Goal: Task Accomplishment & Management: Manage account settings

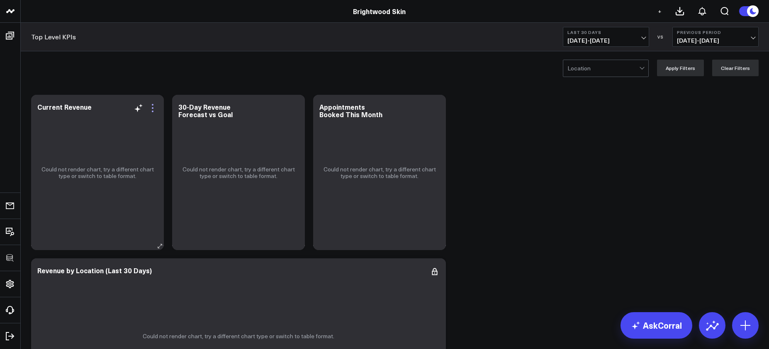
click at [151, 111] on icon at bounding box center [153, 108] width 10 height 10
click at [0, 0] on button "Edit Widget" at bounding box center [0, 0] width 0 height 0
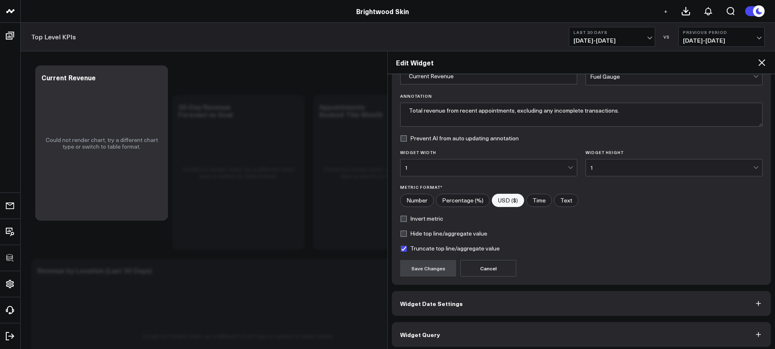
scroll to position [51, 0]
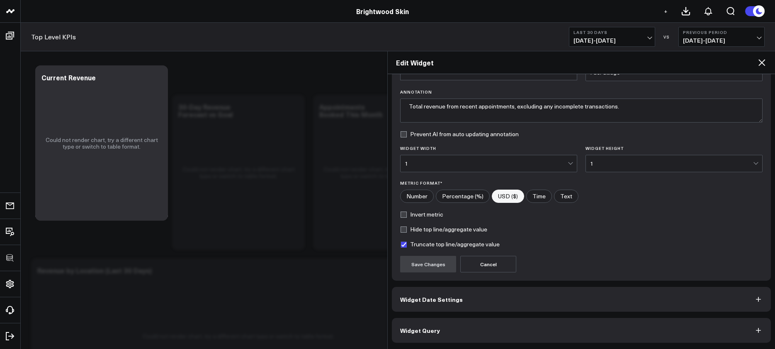
click at [518, 326] on button "Widget Query" at bounding box center [581, 330] width 379 height 25
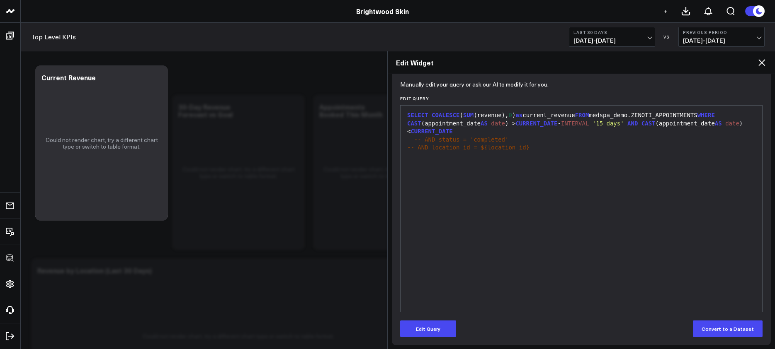
scroll to position [87, 0]
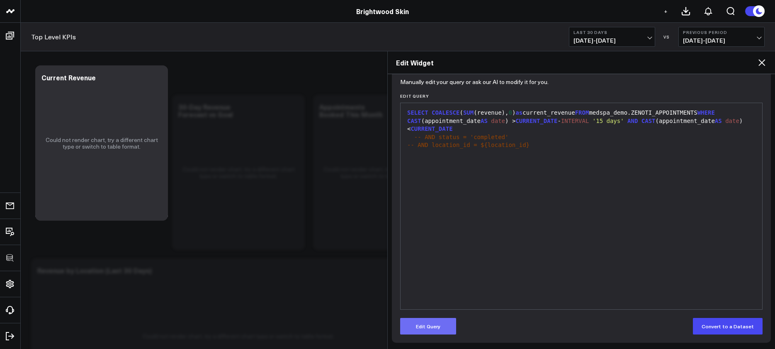
click at [434, 320] on button "Edit Query" at bounding box center [428, 326] width 56 height 17
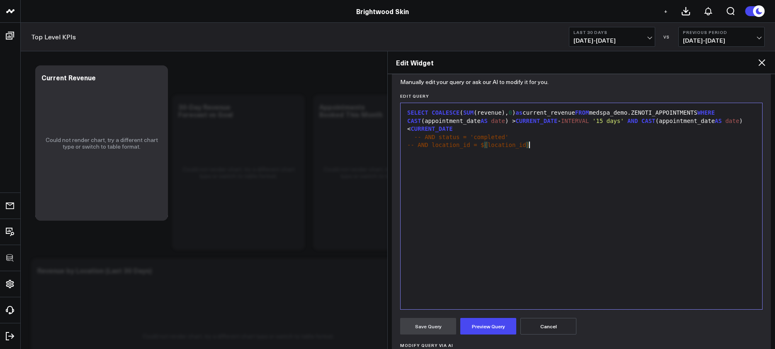
click at [488, 225] on div "SELECT COALESCE ( SUM (revenue), 0 ) as current_revenue FROM medspa_demo.ZENOTI…" at bounding box center [581, 206] width 353 height 198
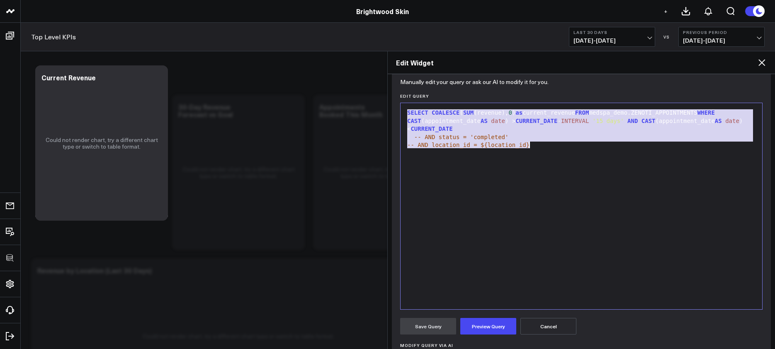
click at [473, 137] on span "-- AND status = 'completed'" at bounding box center [461, 137] width 95 height 7
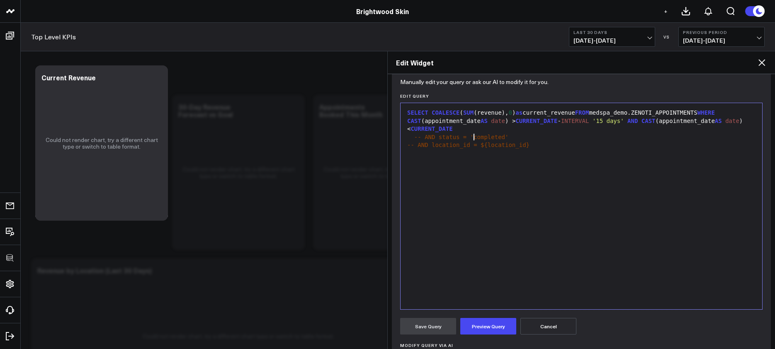
click at [478, 167] on div "SELECT COALESCE ( SUM (revenue), 0 ) as current_revenue FROM medspa_demo.ZENOTI…" at bounding box center [581, 206] width 353 height 198
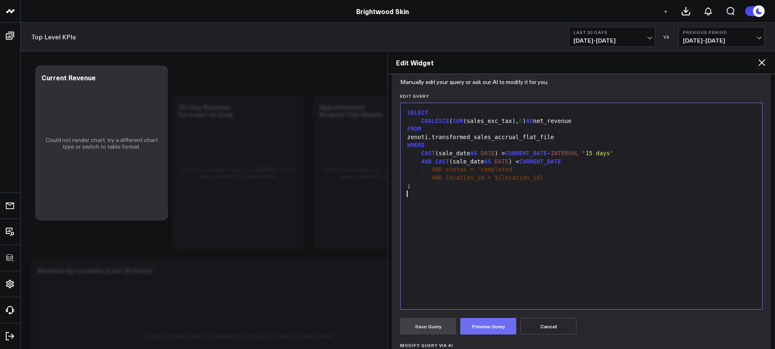
click at [488, 331] on button "Preview Query" at bounding box center [488, 326] width 56 height 17
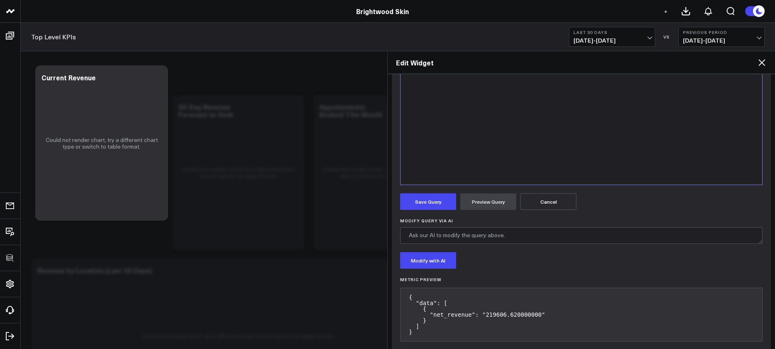
scroll to position [210, 0]
click at [440, 205] on button "Save Query" at bounding box center [428, 203] width 56 height 17
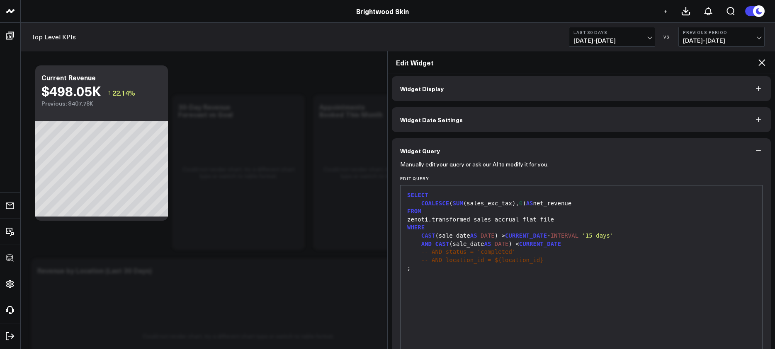
scroll to position [0, 0]
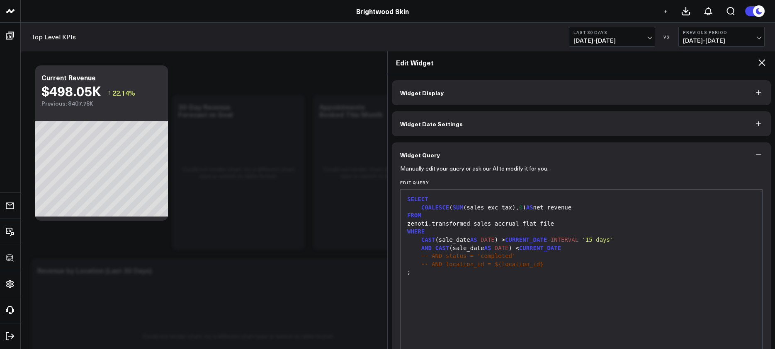
click at [458, 93] on button "Widget Display" at bounding box center [581, 92] width 379 height 25
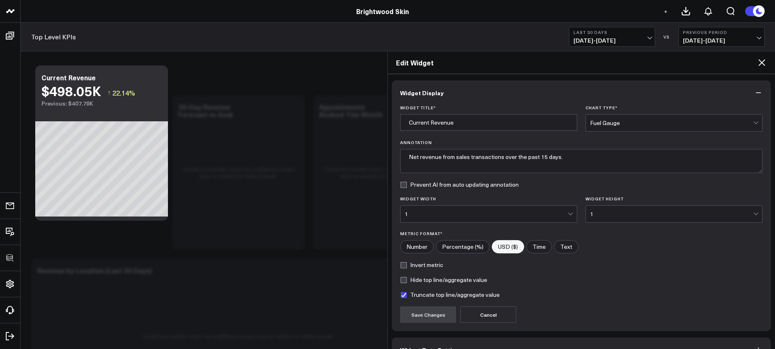
click at [759, 61] on icon at bounding box center [762, 63] width 10 height 10
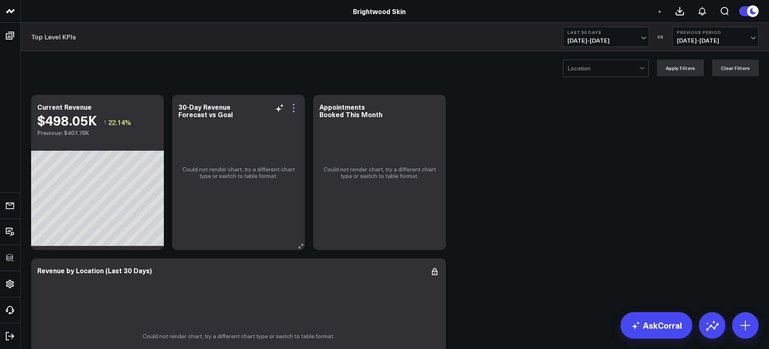
click at [292, 109] on icon at bounding box center [294, 108] width 10 height 10
click at [0, 0] on button "Edit Widget" at bounding box center [0, 0] width 0 height 0
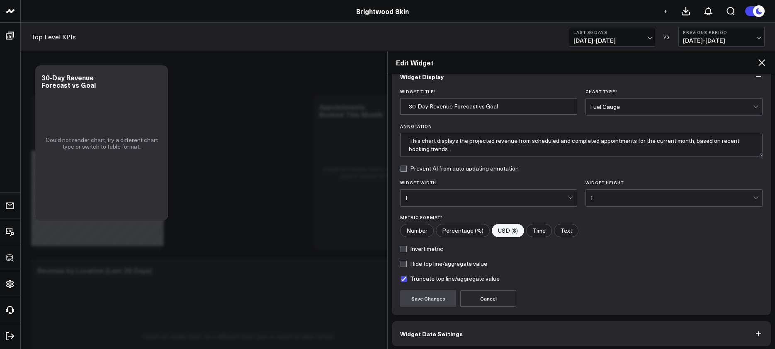
scroll to position [51, 0]
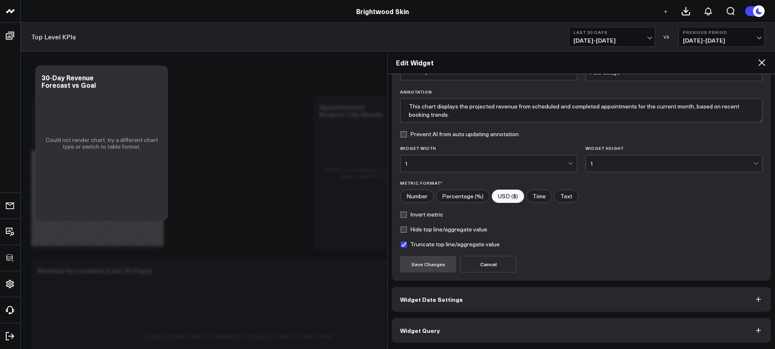
click at [500, 320] on button "Widget Query" at bounding box center [581, 330] width 379 height 25
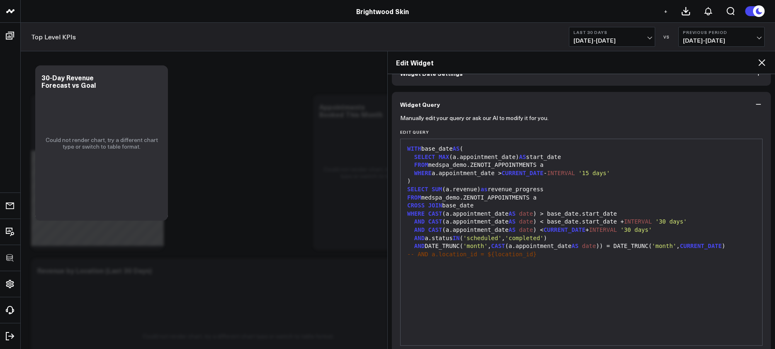
click at [543, 236] on span "'completed'" at bounding box center [524, 238] width 39 height 7
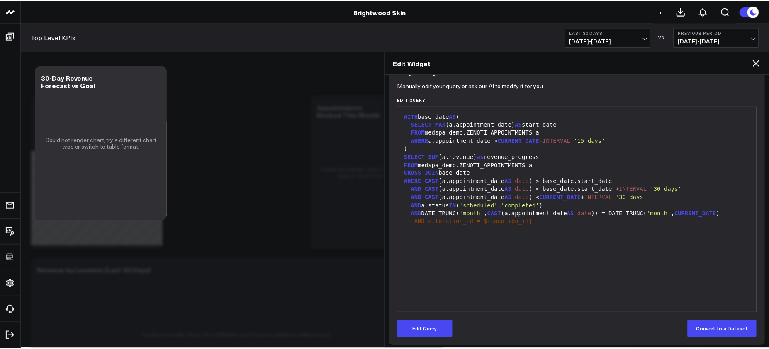
scroll to position [87, 0]
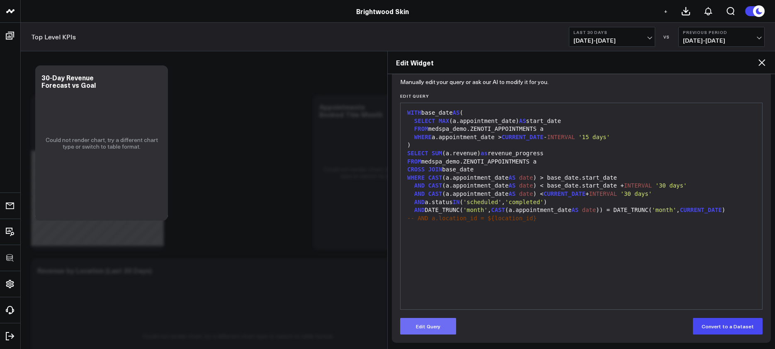
click at [420, 334] on button "Edit Query" at bounding box center [428, 326] width 56 height 17
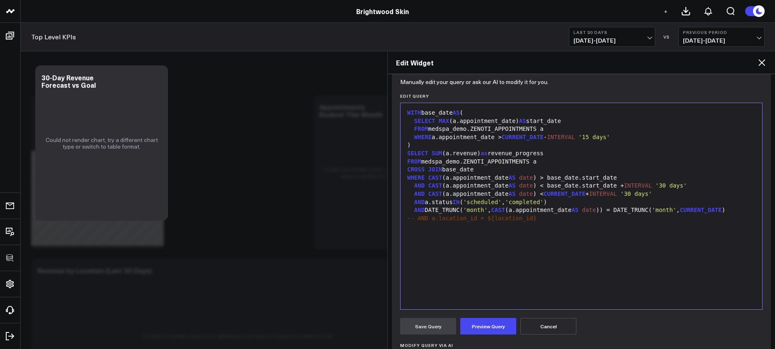
click at [473, 263] on div "WITH base_date AS ( SELECT MAX (a.appointment_date) AS start_date FROM medspa_d…" at bounding box center [581, 206] width 353 height 198
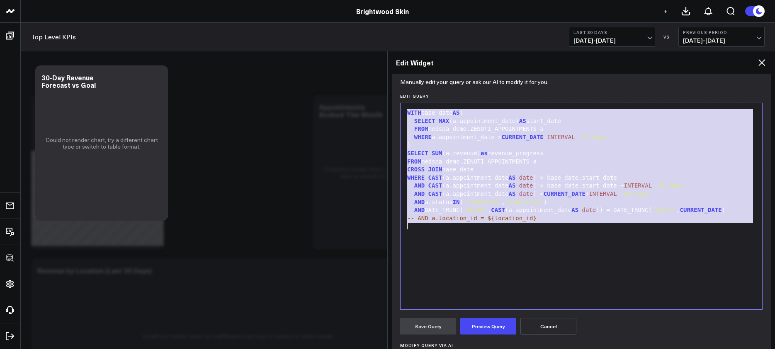
copy div "WITH base_date AS ( SELECT MAX (a.appointment_date) AS start_date FROM medspa_d…"
click at [755, 60] on h2 "Edit Widget" at bounding box center [576, 62] width 361 height 9
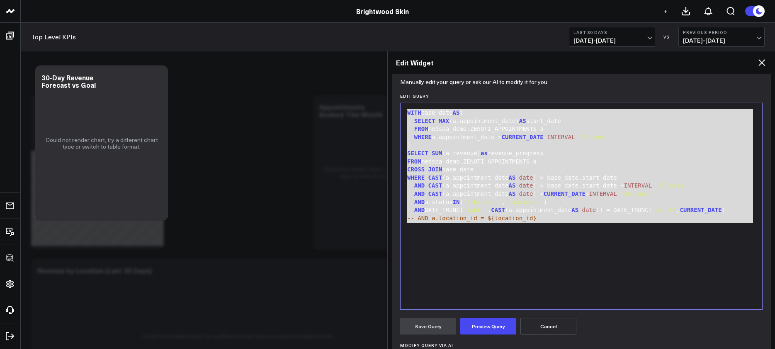
click at [757, 61] on icon at bounding box center [762, 63] width 10 height 10
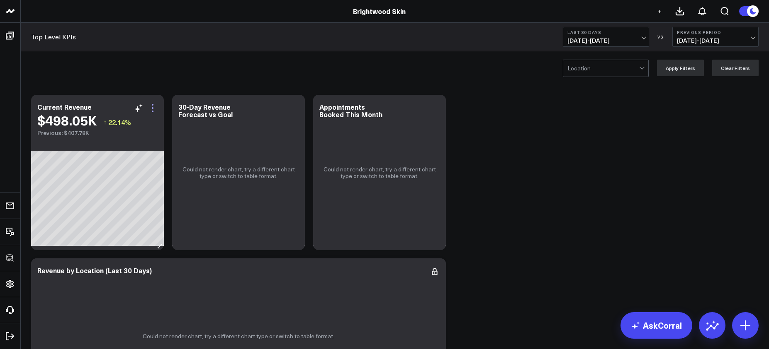
click at [155, 112] on icon at bounding box center [153, 108] width 10 height 10
click at [592, 61] on div at bounding box center [603, 68] width 72 height 17
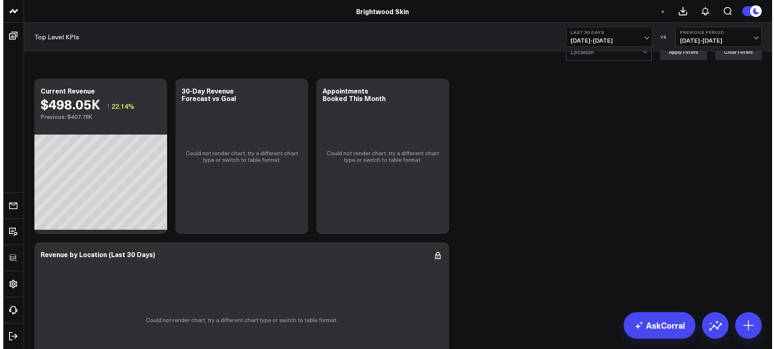
scroll to position [69, 0]
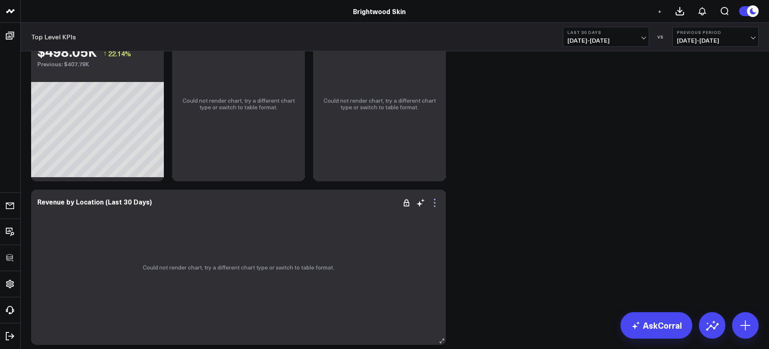
click at [436, 203] on icon at bounding box center [434, 203] width 10 height 10
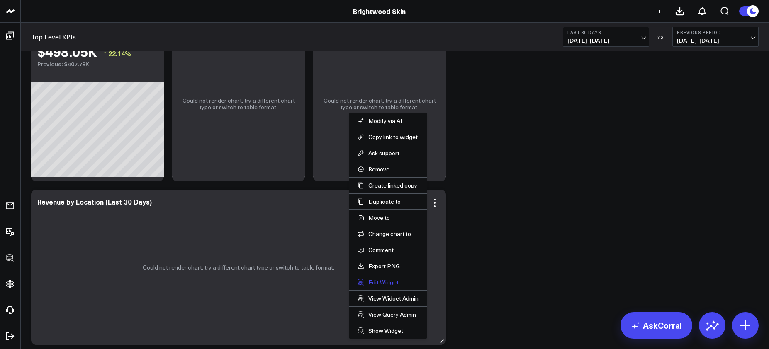
click at [387, 279] on button "Edit Widget" at bounding box center [387, 282] width 61 height 7
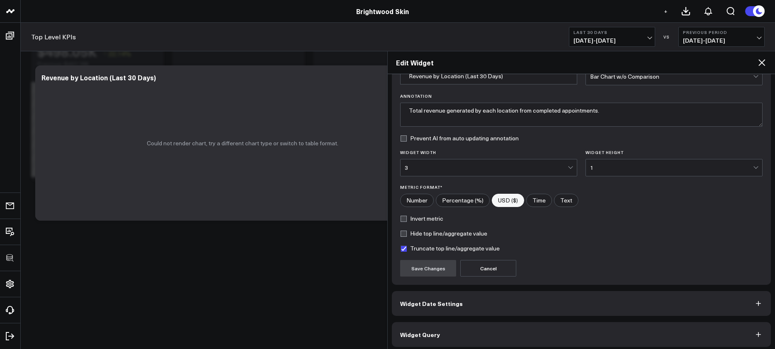
scroll to position [51, 0]
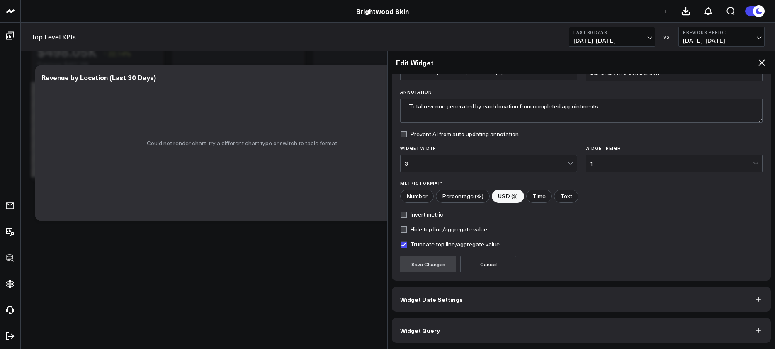
click at [478, 321] on button "Widget Query" at bounding box center [581, 330] width 379 height 25
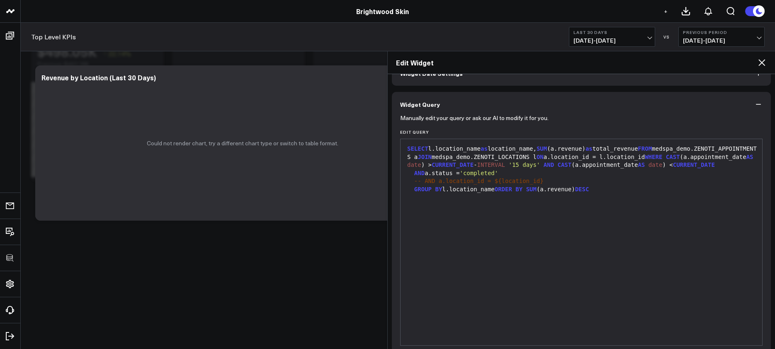
click at [543, 207] on div "SELECT l.location_name as location_name, SUM (a.revenue) as total_revenue FROM …" at bounding box center [581, 242] width 353 height 198
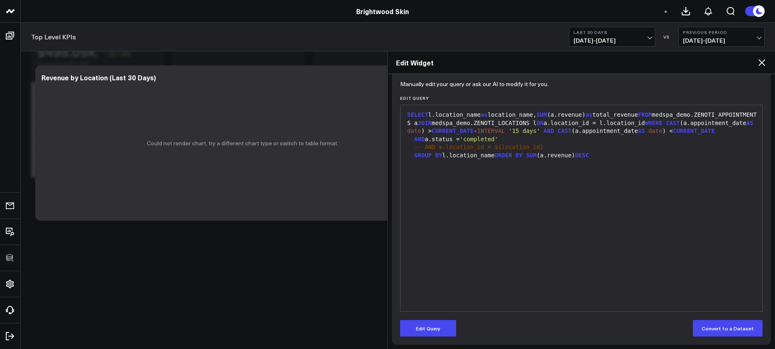
scroll to position [87, 0]
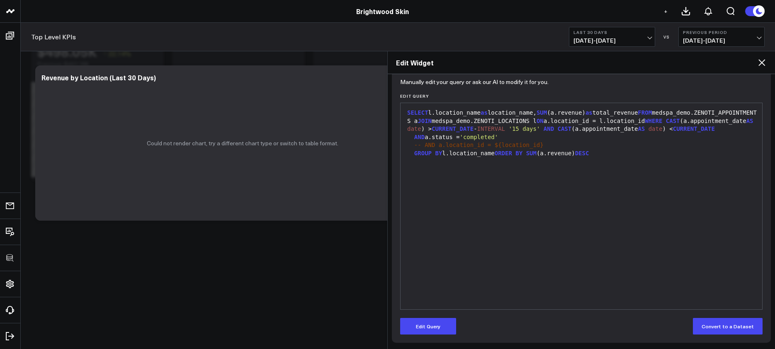
click at [449, 315] on form "Manually edit your query or ask our AI to modify it for you. Edit Query 9 1 2 3…" at bounding box center [581, 208] width 362 height 254
click at [449, 319] on form "Manually edit your query or ask our AI to modify it for you. Edit Query 9 1 2 3…" at bounding box center [581, 208] width 362 height 254
click at [541, 249] on div "SELECT l.location_name as location_name, SUM (a.revenue) as total_revenue FROM …" at bounding box center [581, 206] width 353 height 198
click at [449, 320] on button "Edit Query" at bounding box center [428, 326] width 56 height 17
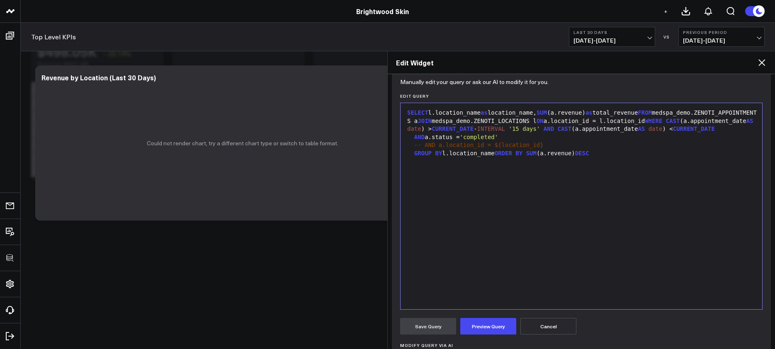
click at [523, 255] on div "SELECT l.location_name as location_name, SUM (a.revenue) as total_revenue FROM …" at bounding box center [581, 206] width 353 height 198
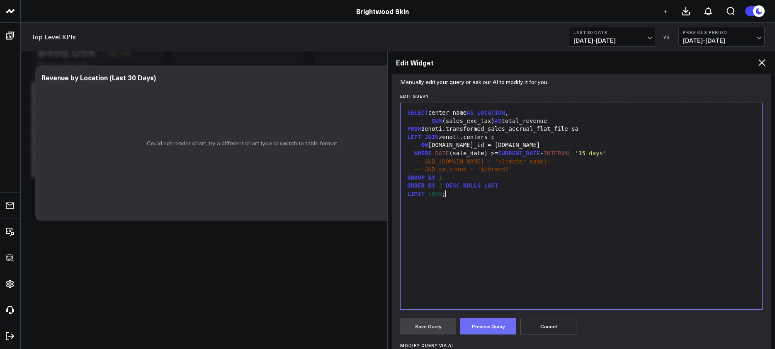
click at [504, 329] on button "Preview Query" at bounding box center [488, 326] width 56 height 17
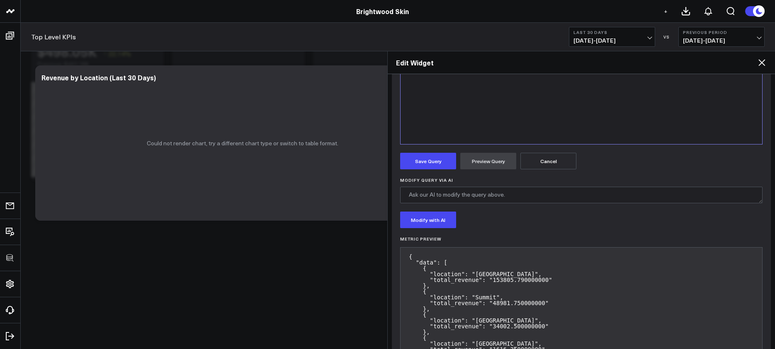
scroll to position [251, 0]
click at [430, 170] on form "Manually edit your query or ask our AI to modify it for you. Edit Query 99 1 2 …" at bounding box center [581, 149] width 362 height 467
click at [430, 169] on button "Save Query" at bounding box center [428, 162] width 56 height 17
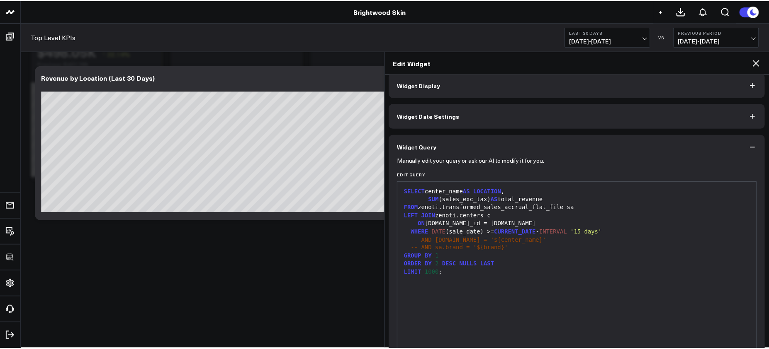
scroll to position [0, 0]
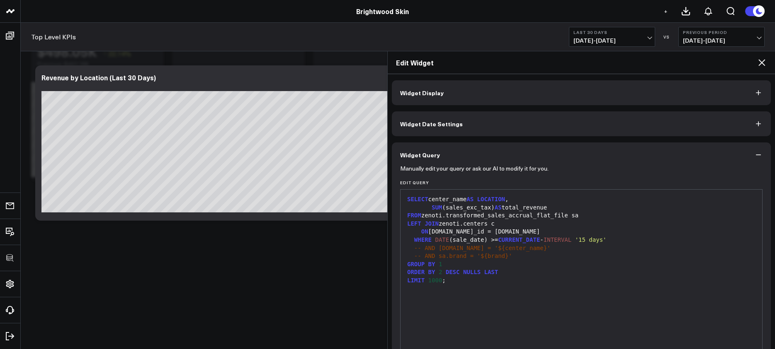
click at [146, 82] on div "Revenue by Location (Last 30 Days)" at bounding box center [242, 82] width 402 height 17
click at [458, 88] on button "Widget Display" at bounding box center [581, 92] width 379 height 25
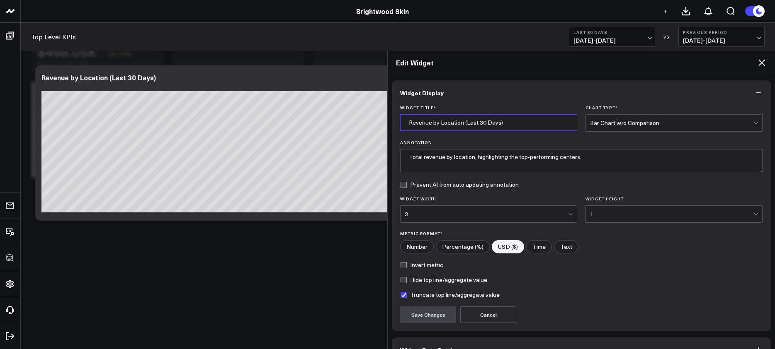
drag, startPoint x: 512, startPoint y: 125, endPoint x: 531, endPoint y: 125, distance: 19.5
click at [531, 125] on input "Revenue by Location (Last 30 Days)" at bounding box center [488, 122] width 177 height 17
type input "Revenue by Location"
click at [437, 320] on button "Save Changes" at bounding box center [428, 315] width 56 height 17
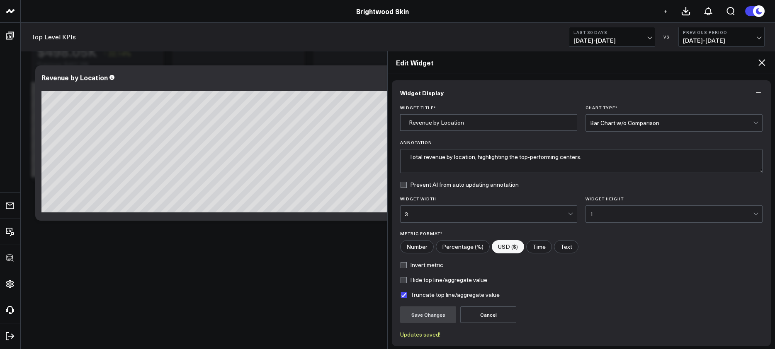
click at [763, 65] on icon at bounding box center [762, 63] width 10 height 10
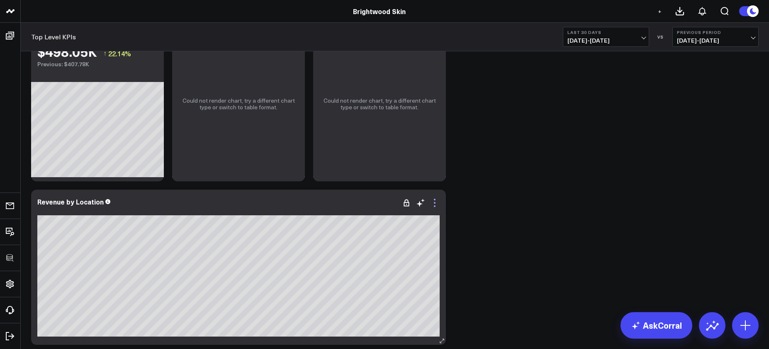
click at [430, 203] on icon at bounding box center [434, 203] width 10 height 10
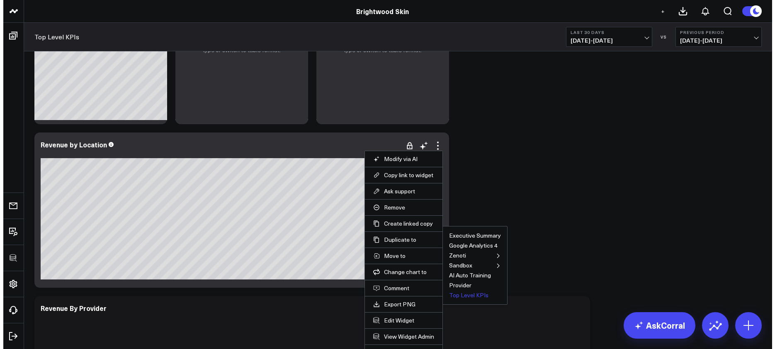
scroll to position [131, 0]
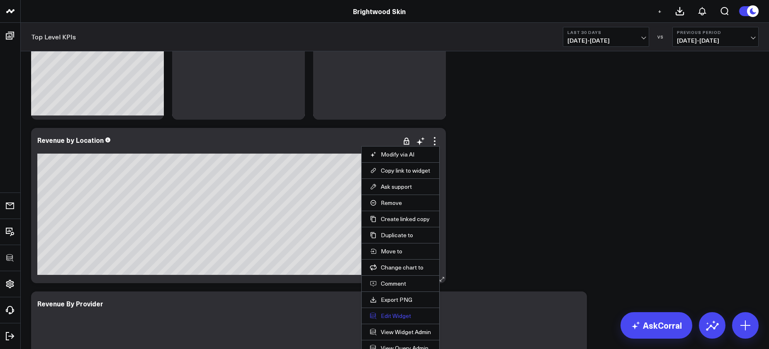
click at [403, 314] on button "Edit Widget" at bounding box center [400, 316] width 61 height 7
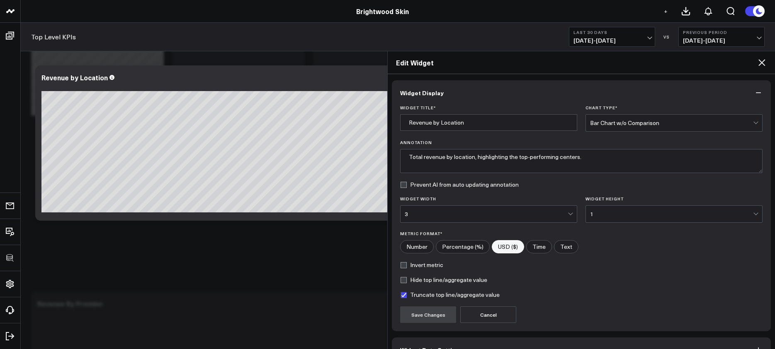
click at [638, 120] on div "Bar Chart w/o Comparison" at bounding box center [671, 123] width 163 height 7
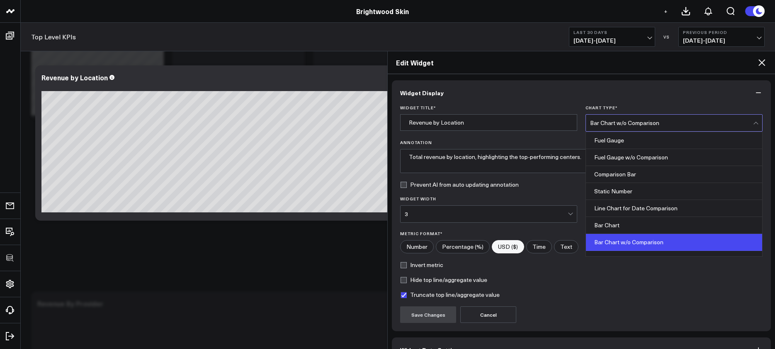
click at [638, 120] on div "Bar Chart w/o Comparison" at bounding box center [671, 123] width 163 height 7
click at [638, 119] on div "Bar Chart w/o Comparison" at bounding box center [671, 123] width 163 height 17
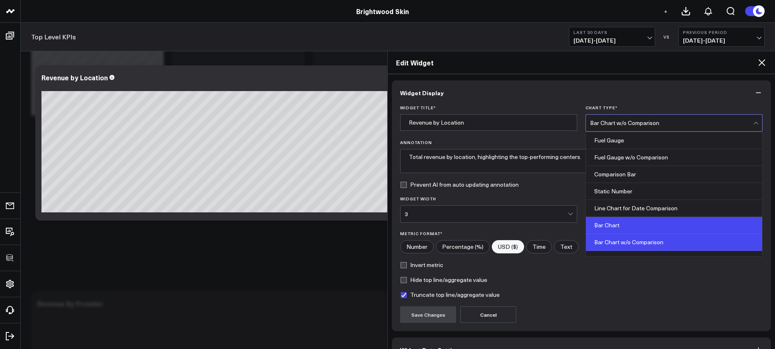
click at [613, 230] on div "Bar Chart" at bounding box center [674, 225] width 176 height 17
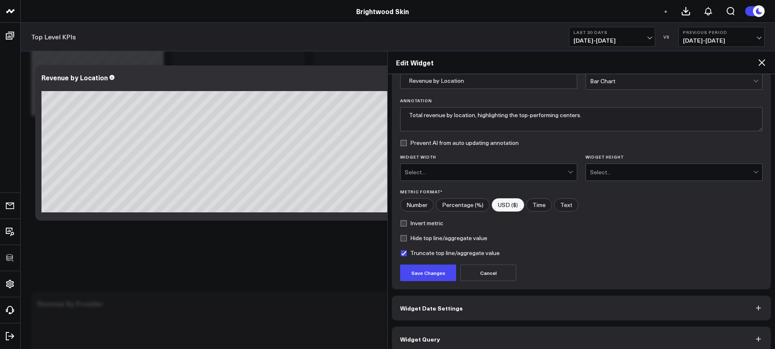
scroll to position [51, 0]
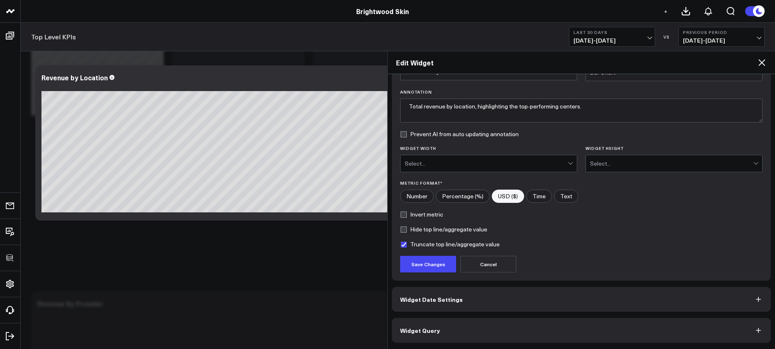
click at [559, 334] on button "Widget Query" at bounding box center [581, 330] width 379 height 25
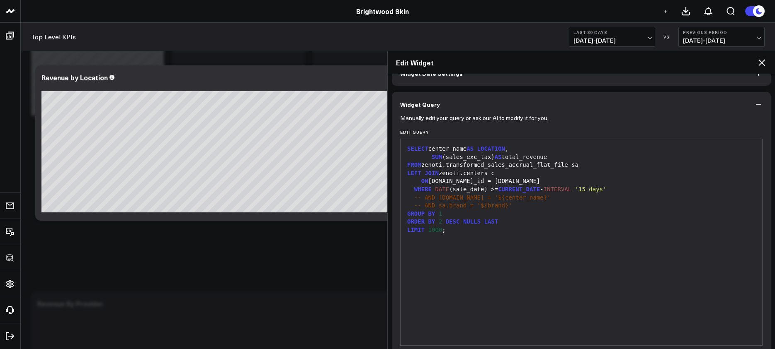
click at [530, 80] on button "Widget Date Settings" at bounding box center [581, 73] width 379 height 25
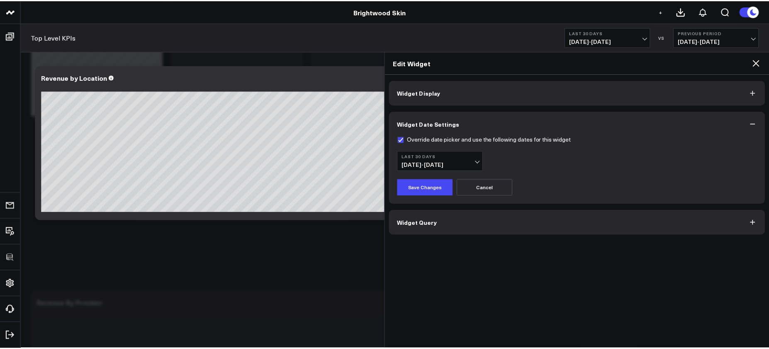
scroll to position [0, 0]
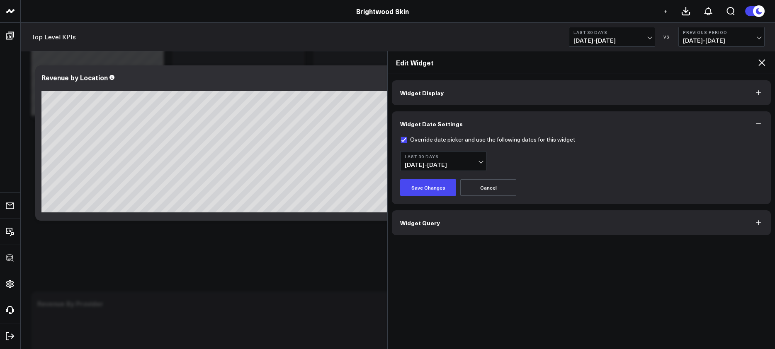
click at [423, 143] on label "Override date picker and use the following dates for this widget" at bounding box center [487, 139] width 175 height 7
click at [407, 143] on input "Override date picker and use the following dates for this widget" at bounding box center [403, 139] width 7 height 7
checkbox input "false"
click at [442, 186] on button "Save Changes" at bounding box center [428, 188] width 56 height 17
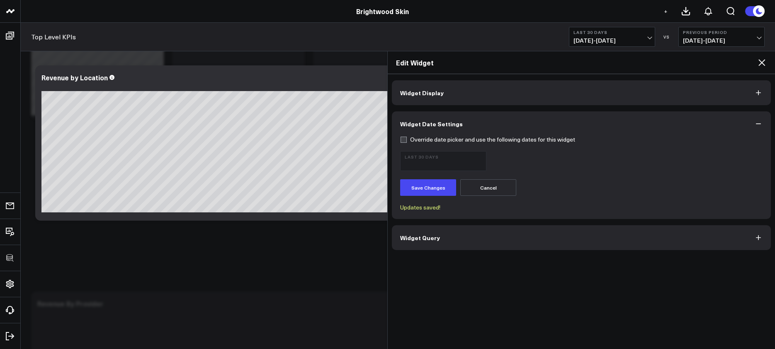
click at [765, 66] on icon at bounding box center [762, 63] width 10 height 10
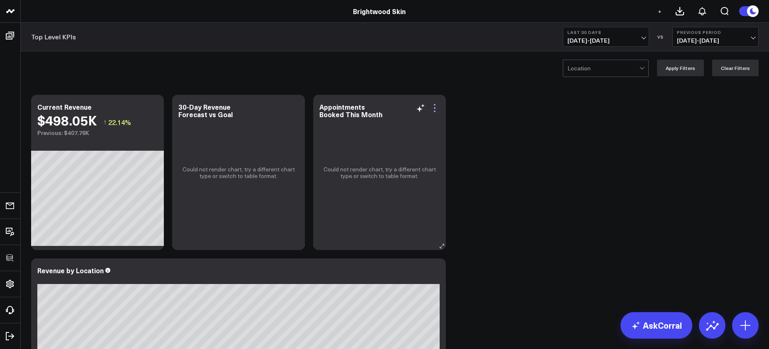
click at [436, 108] on icon at bounding box center [434, 108] width 10 height 10
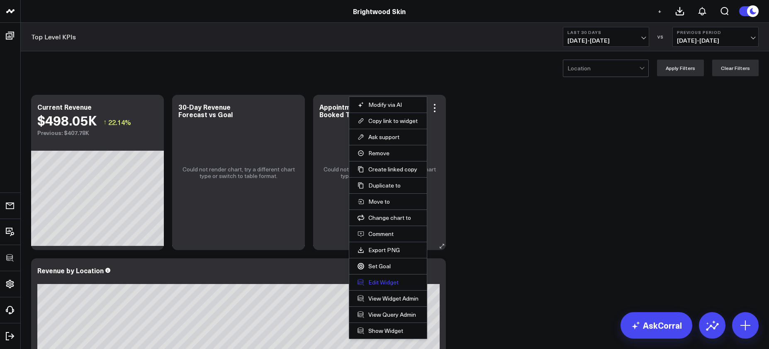
click at [395, 285] on button "Edit Widget" at bounding box center [387, 282] width 61 height 7
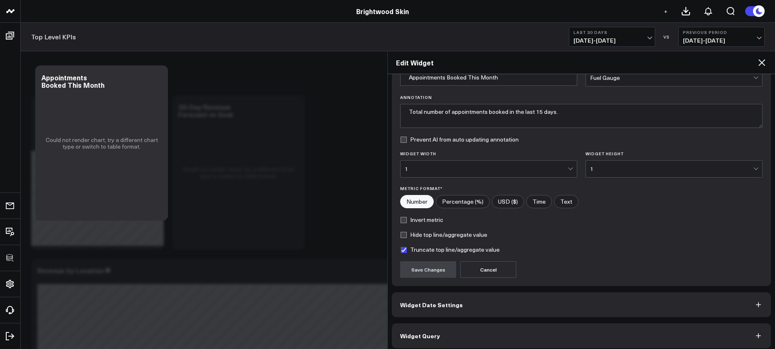
scroll to position [51, 0]
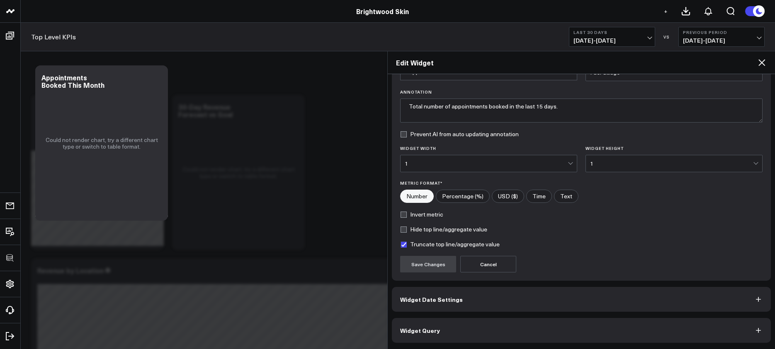
click at [509, 327] on button "Widget Query" at bounding box center [581, 330] width 379 height 25
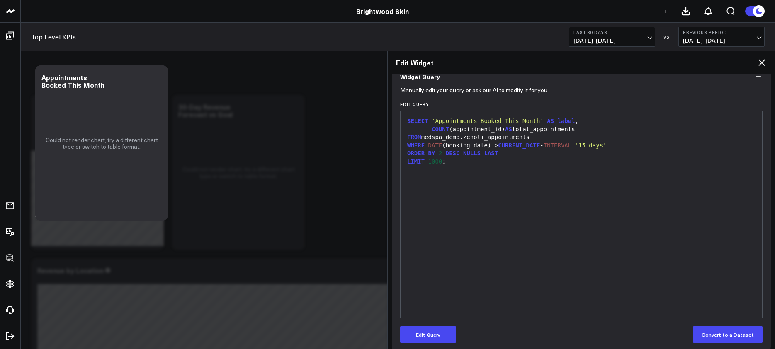
scroll to position [87, 0]
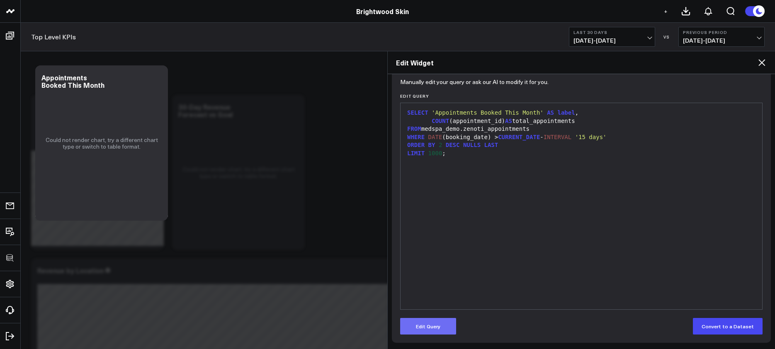
click at [439, 322] on button "Edit Query" at bounding box center [428, 326] width 56 height 17
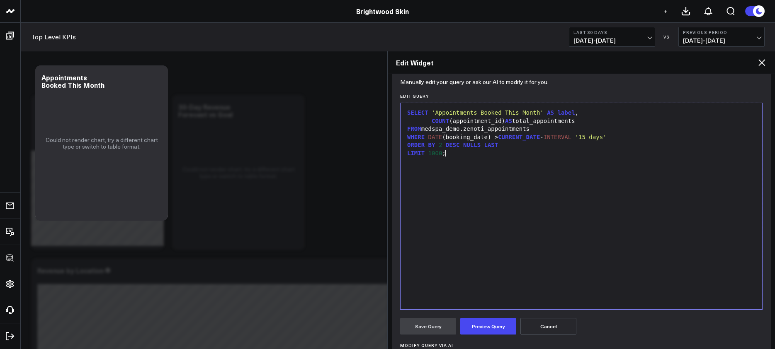
click at [483, 246] on div "SELECT 'Appointments Booked This Month' AS label , COUNT (appointment_id) AS to…" at bounding box center [581, 206] width 353 height 198
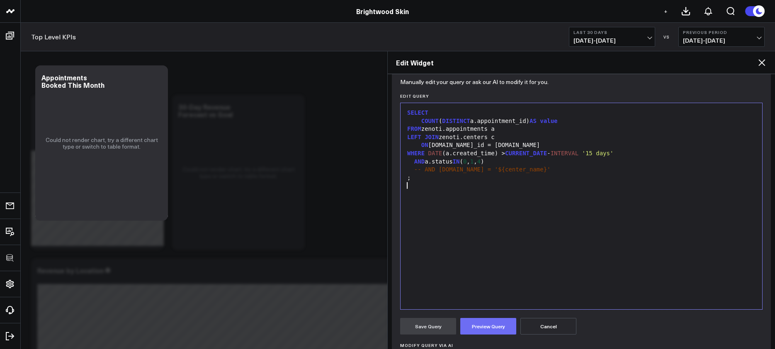
click at [489, 328] on button "Preview Query" at bounding box center [488, 326] width 56 height 17
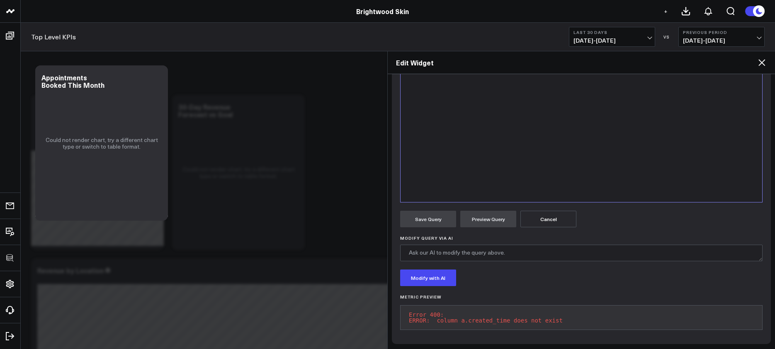
scroll to position [201, 0]
click at [483, 319] on pre "Error 400: ERROR: column a.created_time does not exist" at bounding box center [581, 316] width 362 height 25
click at [480, 314] on pre "Error 400: ERROR: column a.created_time does not exist" at bounding box center [581, 316] width 362 height 25
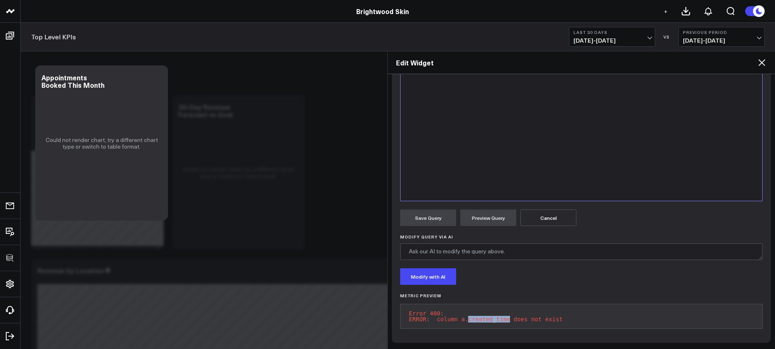
copy pre "ERROR: column a.created_time does not exist"
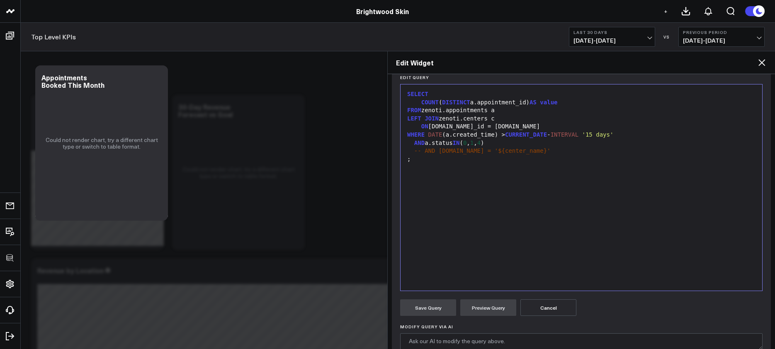
scroll to position [0, 0]
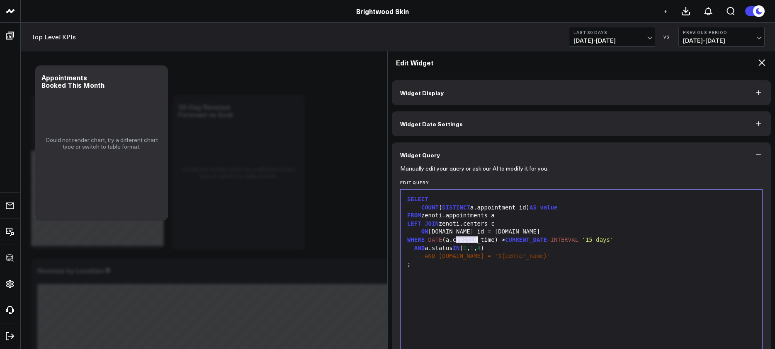
drag, startPoint x: 454, startPoint y: 240, endPoint x: 476, endPoint y: 239, distance: 22.0
click at [476, 239] on div "WHERE DATE (a.created_time) > CURRENT_DATE - INTERVAL '15 days'" at bounding box center [581, 240] width 353 height 8
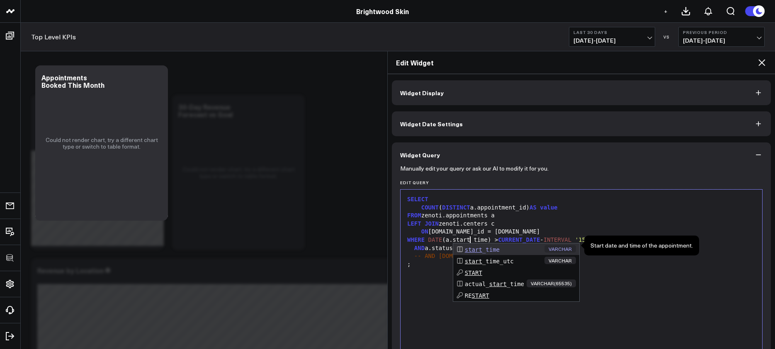
click at [441, 277] on div "SELECT COUNT ( DISTINCT a.appointment_id) AS value FROM zenoti.appointments a L…" at bounding box center [581, 293] width 353 height 198
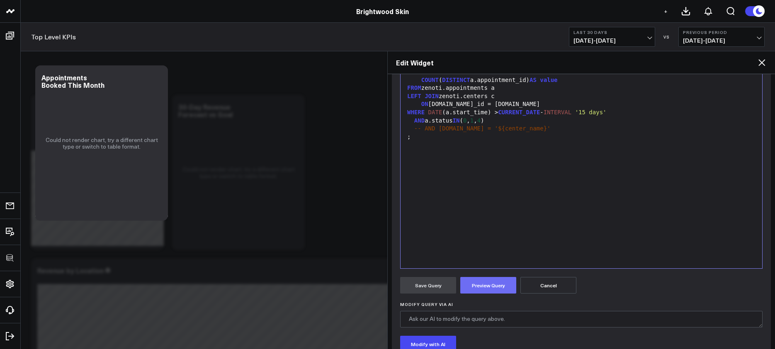
click at [493, 282] on button "Preview Query" at bounding box center [488, 285] width 56 height 17
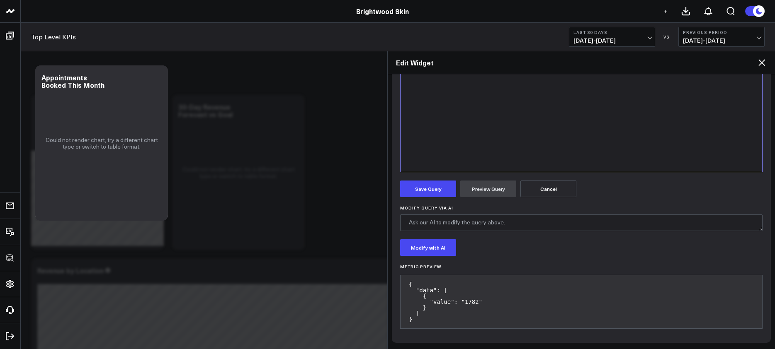
scroll to position [223, 0]
click at [427, 200] on form "Manually edit your query or ask our AI to modify it for you. Edit Query Selecti…" at bounding box center [581, 141] width 362 height 392
click at [427, 195] on button "Save Query" at bounding box center [428, 190] width 56 height 17
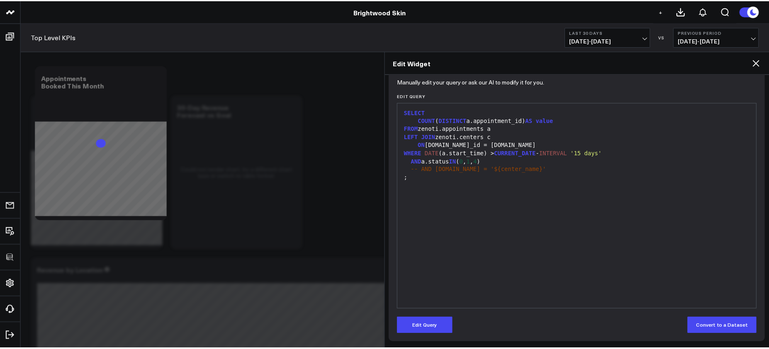
scroll to position [87, 0]
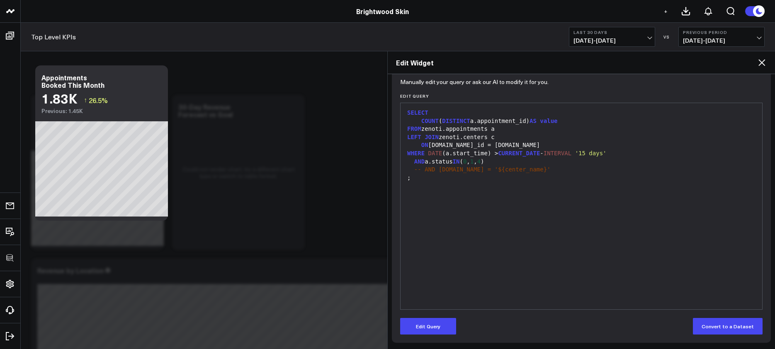
click at [764, 62] on icon at bounding box center [762, 63] width 10 height 10
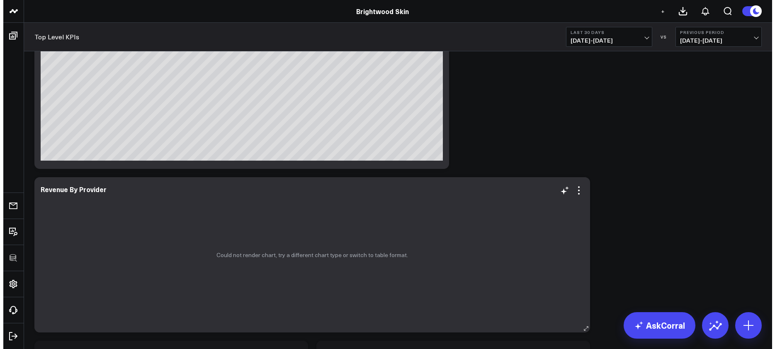
scroll to position [262, 0]
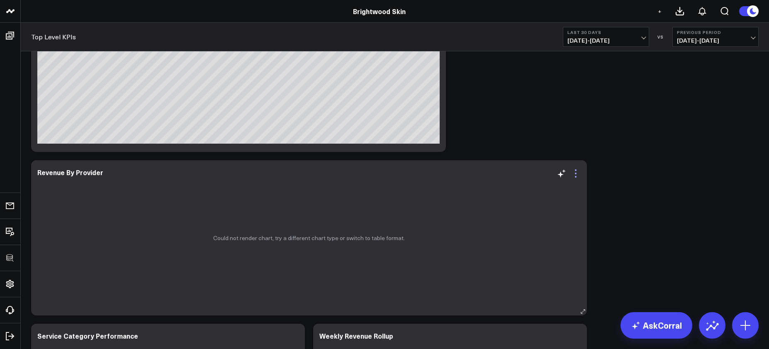
click at [574, 175] on icon at bounding box center [575, 174] width 10 height 10
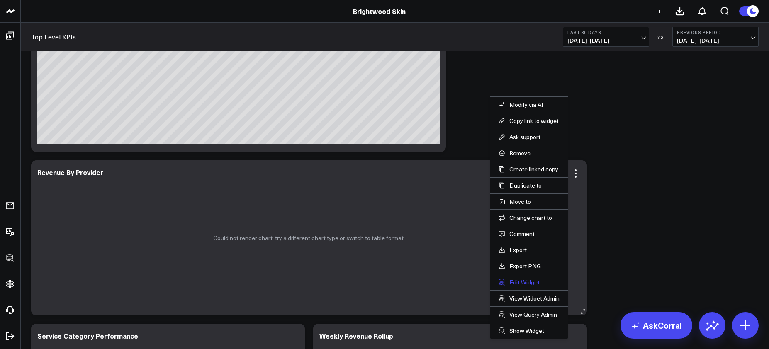
click at [509, 284] on button "Edit Widget" at bounding box center [528, 282] width 61 height 7
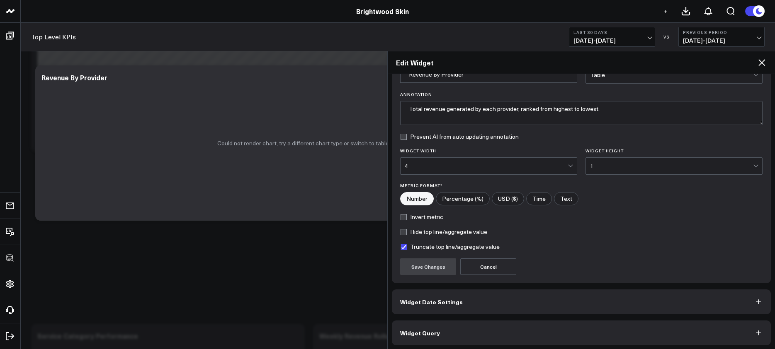
scroll to position [51, 0]
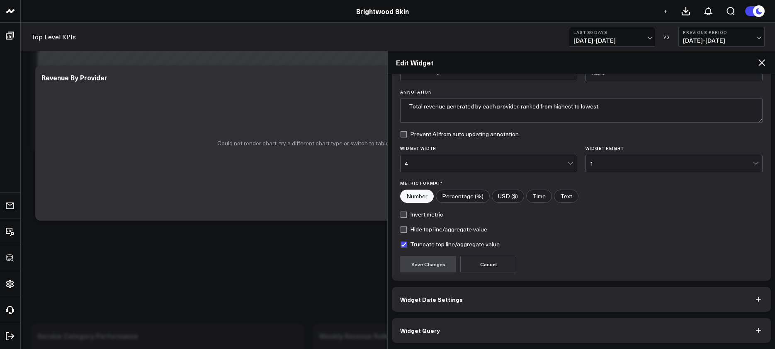
click at [536, 337] on button "Widget Query" at bounding box center [581, 330] width 379 height 25
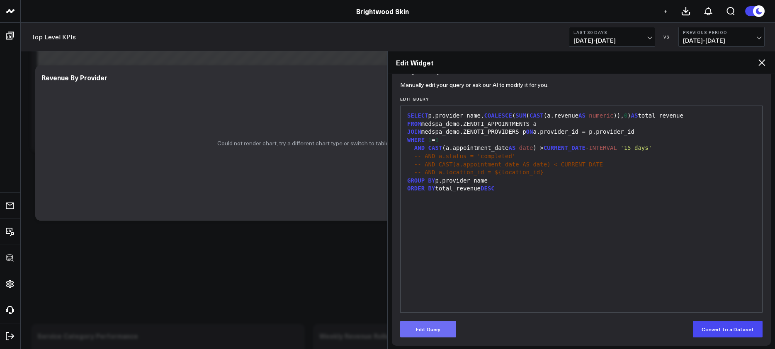
scroll to position [87, 0]
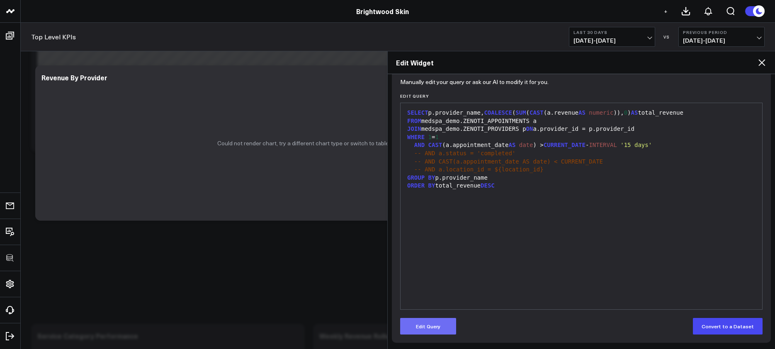
click at [446, 328] on button "Edit Query" at bounding box center [428, 326] width 56 height 17
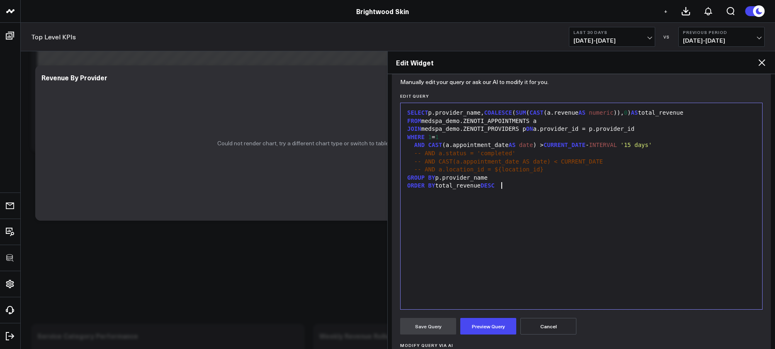
click at [493, 257] on div "SELECT p.provider_name, COALESCE ( SUM ( CAST (a.revenue AS numeric )), 0 ) AS …" at bounding box center [581, 206] width 353 height 198
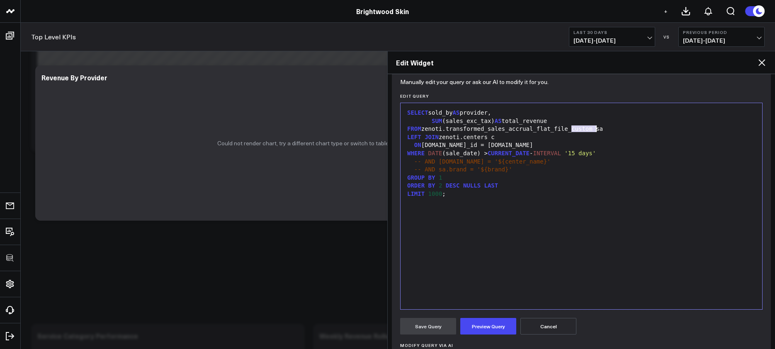
drag, startPoint x: 572, startPoint y: 131, endPoint x: 597, endPoint y: 129, distance: 25.0
click at [597, 129] on div "FROM zenoti.transformed_sales_accrual_flat_file_custom sa" at bounding box center [581, 129] width 353 height 8
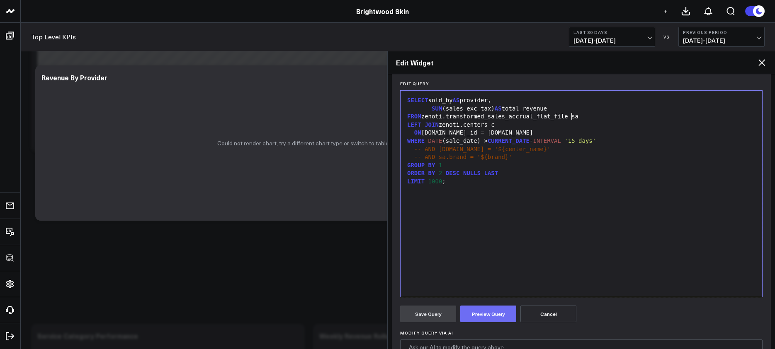
scroll to position [100, 0]
click at [486, 311] on button "Preview Query" at bounding box center [488, 313] width 56 height 17
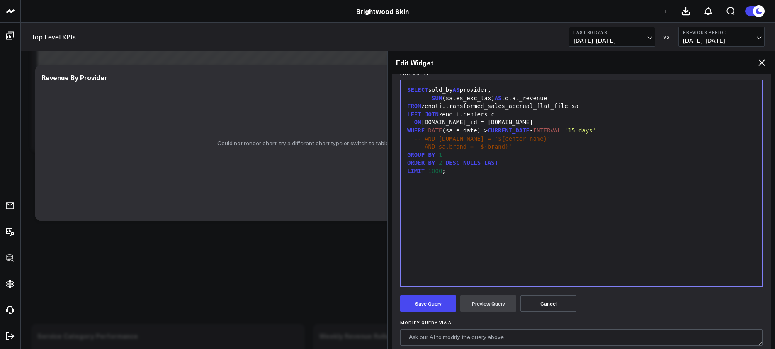
scroll to position [120, 0]
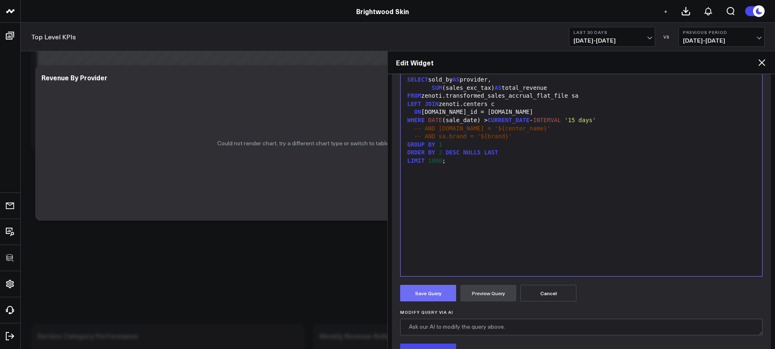
click at [442, 290] on button "Save Query" at bounding box center [428, 293] width 56 height 17
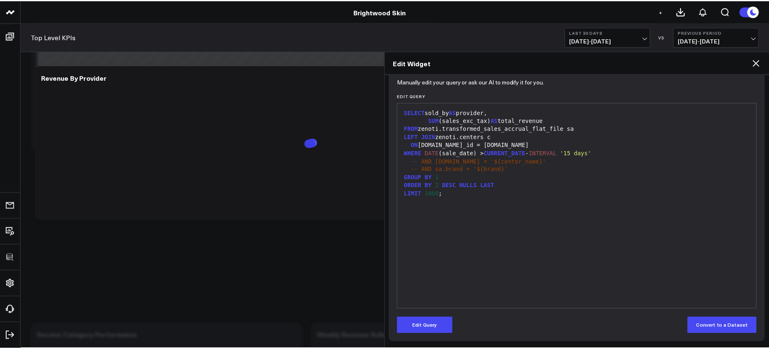
scroll to position [87, 0]
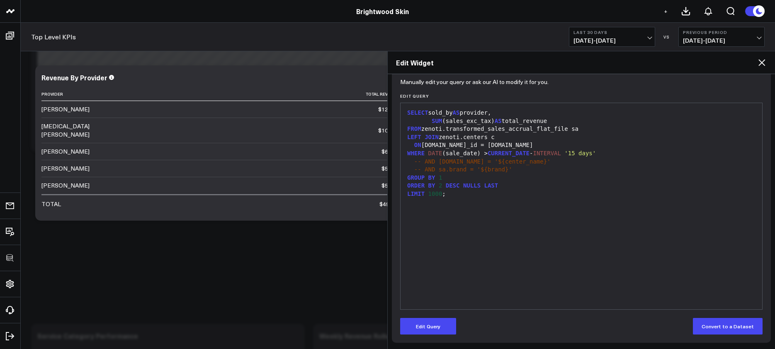
click at [757, 63] on icon at bounding box center [762, 63] width 10 height 10
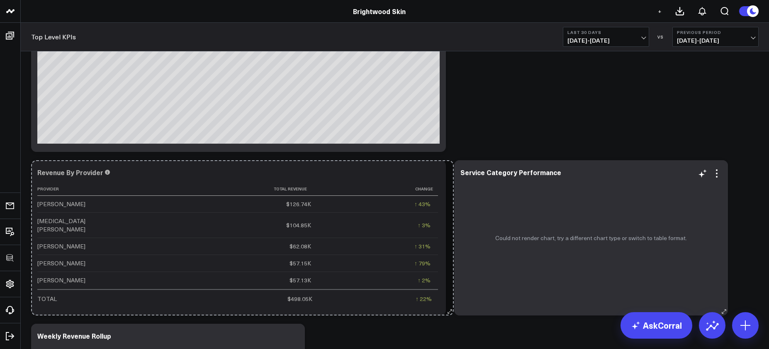
drag, startPoint x: 583, startPoint y: 313, endPoint x: 450, endPoint y: 286, distance: 135.7
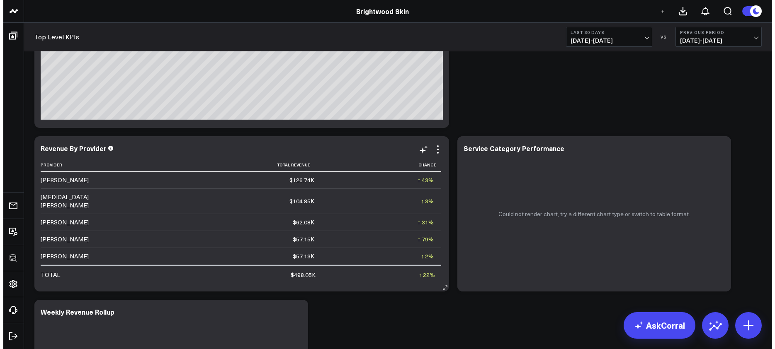
scroll to position [286, 0]
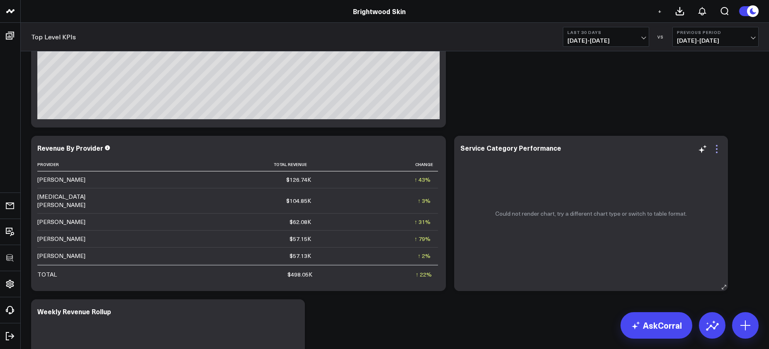
click at [713, 149] on icon at bounding box center [716, 149] width 10 height 10
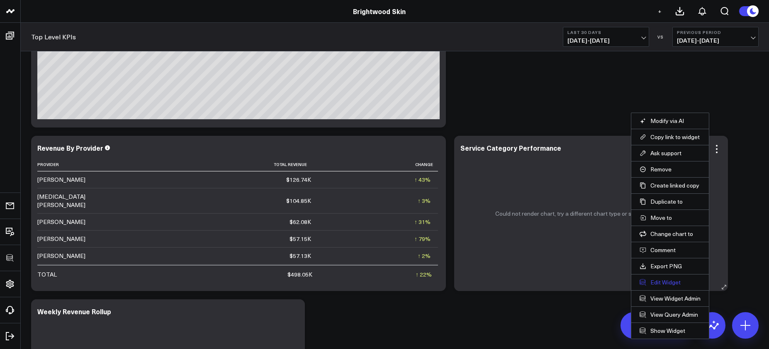
click at [676, 283] on button "Edit Widget" at bounding box center [669, 282] width 61 height 7
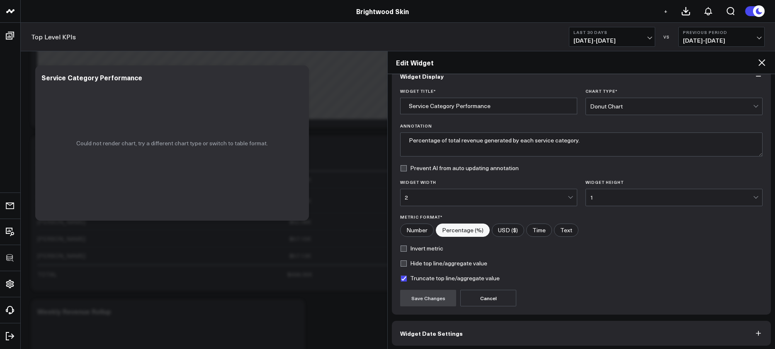
scroll to position [51, 0]
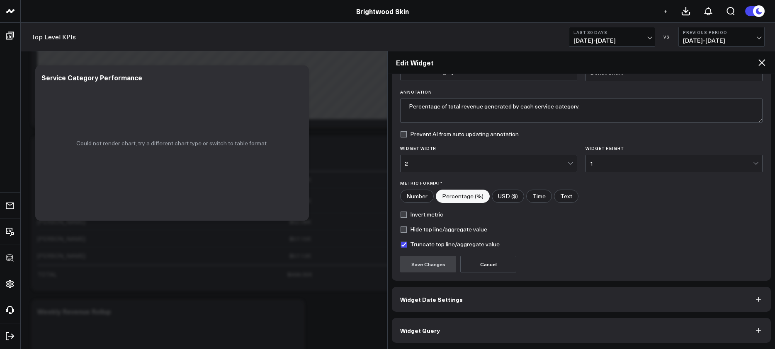
click at [587, 318] on div "Widget Display Widget Title * Service Category Performance Chart Type * Donut C…" at bounding box center [581, 186] width 379 height 313
click at [587, 318] on button "Widget Query" at bounding box center [581, 330] width 379 height 25
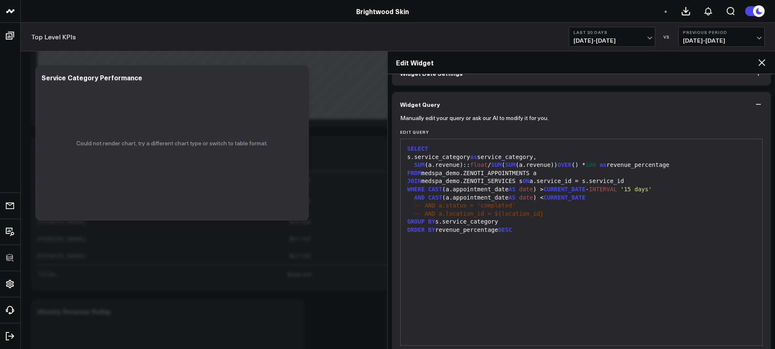
click at [541, 230] on div "ORDER BY revenue_percentage DESC" at bounding box center [581, 230] width 353 height 8
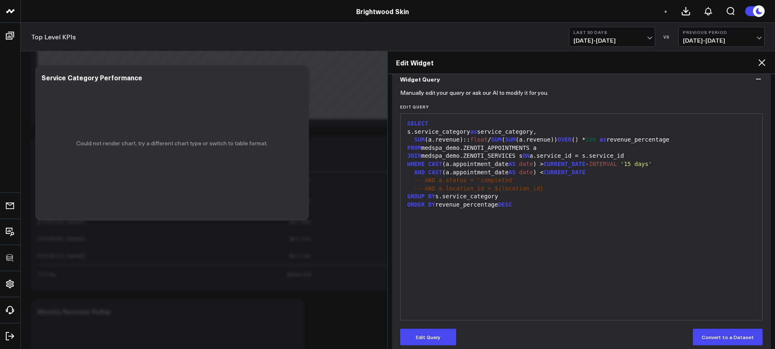
scroll to position [81, 0]
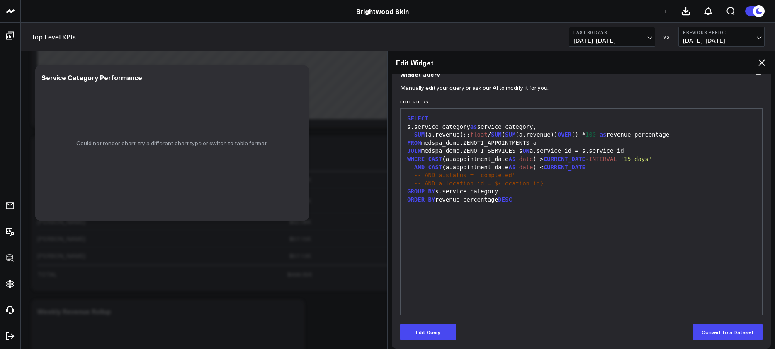
click at [426, 127] on div "s.service_category as service_category," at bounding box center [581, 127] width 353 height 8
drag, startPoint x: 416, startPoint y: 129, endPoint x: 474, endPoint y: 127, distance: 57.6
click at [474, 127] on div "s.service_category as service_category," at bounding box center [581, 127] width 353 height 8
click at [472, 127] on div "s.service_category as service_category," at bounding box center [581, 127] width 353 height 8
drag, startPoint x: 415, startPoint y: 127, endPoint x: 477, endPoint y: 126, distance: 62.6
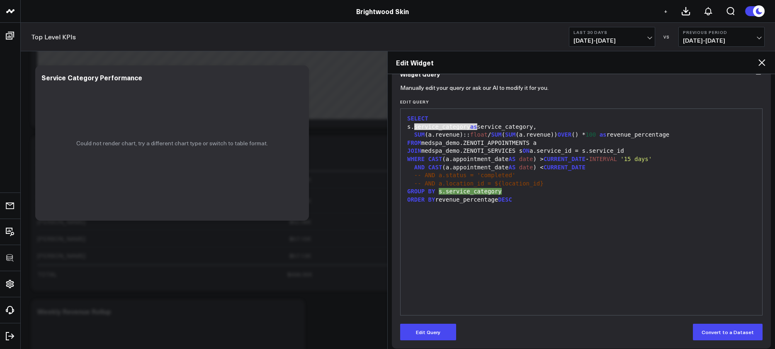
click at [477, 126] on div "s.service_category as service_category," at bounding box center [581, 127] width 353 height 8
click at [441, 337] on button "Edit Query" at bounding box center [428, 332] width 56 height 17
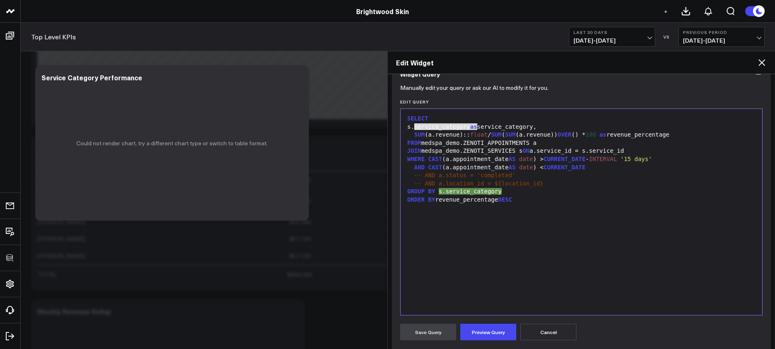
click at [516, 128] on div "s.service_category as service_category," at bounding box center [581, 127] width 353 height 8
drag, startPoint x: 547, startPoint y: 128, endPoint x: 415, endPoint y: 129, distance: 132.2
click at [415, 129] on div "s.service_category as service_category," at bounding box center [581, 127] width 353 height 8
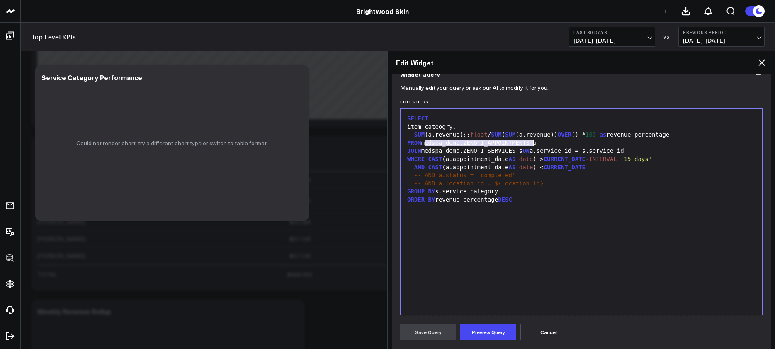
drag, startPoint x: 425, startPoint y: 143, endPoint x: 533, endPoint y: 145, distance: 108.2
click at [533, 145] on div "FROM medspa_demo.ZENOTI_APPOINTMENTS a" at bounding box center [581, 143] width 353 height 8
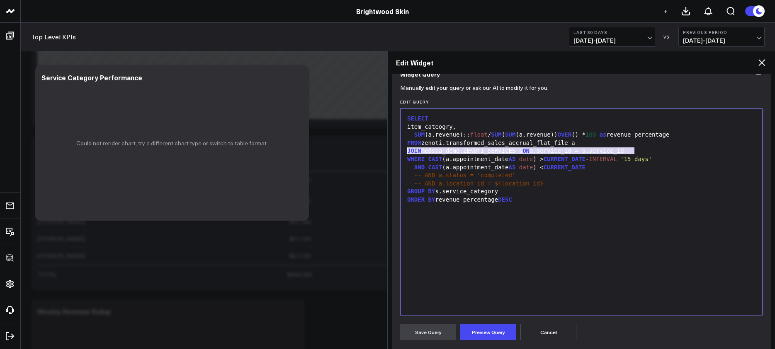
drag, startPoint x: 634, startPoint y: 151, endPoint x: 359, endPoint y: 154, distance: 274.9
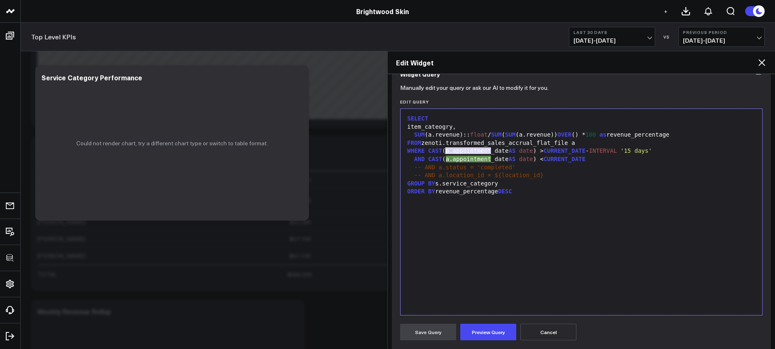
drag, startPoint x: 490, startPoint y: 153, endPoint x: 446, endPoint y: 153, distance: 44.8
click at [446, 153] on div "WHERE CAST (a.appointment_date AS date ) > CURRENT_DATE - INTERVAL '15 days'" at bounding box center [581, 151] width 353 height 8
click at [422, 182] on span "GROUP" at bounding box center [415, 183] width 17 height 7
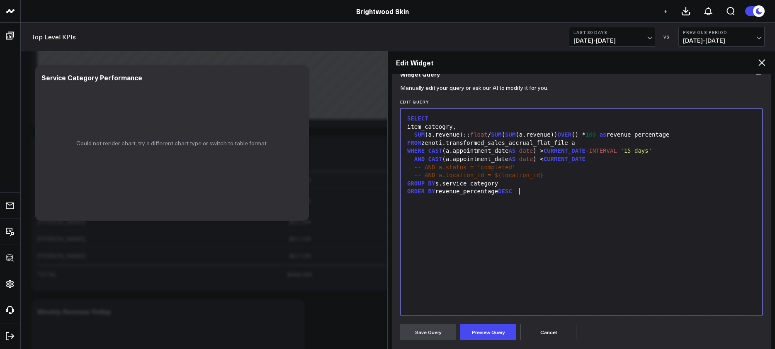
click at [535, 204] on div "SELECT item_cateogry, SUM (a.revenue):: float / SUM ( SUM (a.revenue)) OVER () …" at bounding box center [581, 212] width 353 height 198
drag, startPoint x: 491, startPoint y: 152, endPoint x: 446, endPoint y: 153, distance: 45.2
click at [446, 153] on div "WHERE CAST (a.appointment_date AS date ) > CURRENT_DATE - INTERVAL '15 days'" at bounding box center [581, 151] width 353 height 8
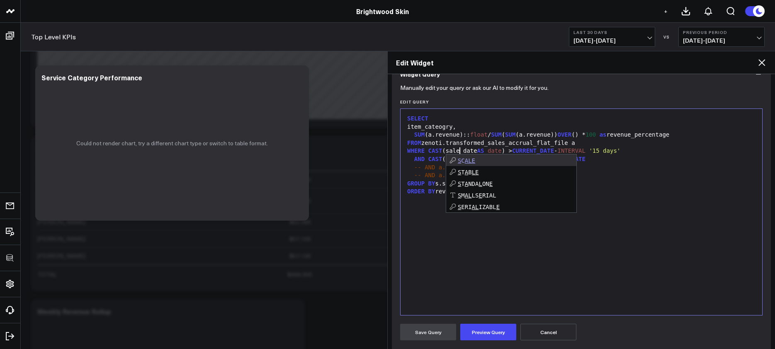
click at [616, 200] on div "SELECT item_cateogry, SUM (a.revenue):: float / SUM ( SUM (a.revenue)) OVER () …" at bounding box center [581, 212] width 353 height 198
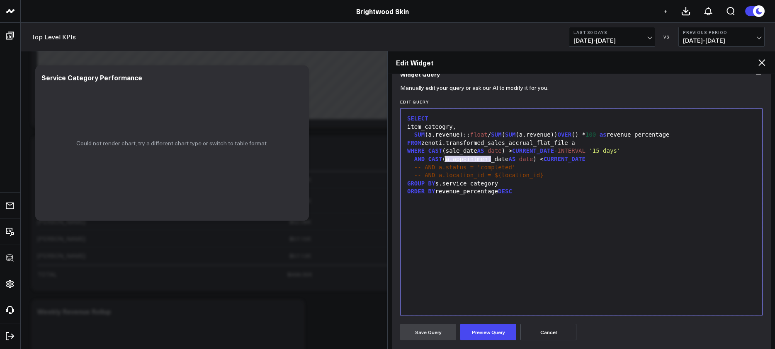
drag, startPoint x: 491, startPoint y: 158, endPoint x: 446, endPoint y: 160, distance: 44.8
click at [446, 160] on div "AND CAST (a.appointment_date AS date ) < CURRENT_DATE" at bounding box center [581, 159] width 353 height 8
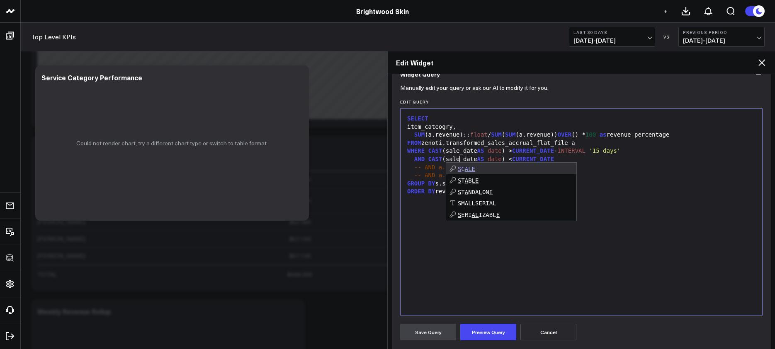
click at [648, 152] on div "WHERE CAST (sale_date AS date ) > CURRENT_DATE - INTERVAL '15 days'" at bounding box center [581, 151] width 353 height 8
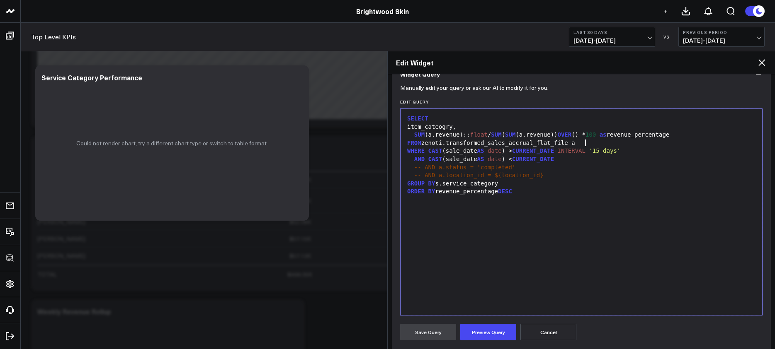
click at [657, 144] on div "FROM zenoti.transformed_sales_accrual_flat_file a" at bounding box center [581, 143] width 353 height 8
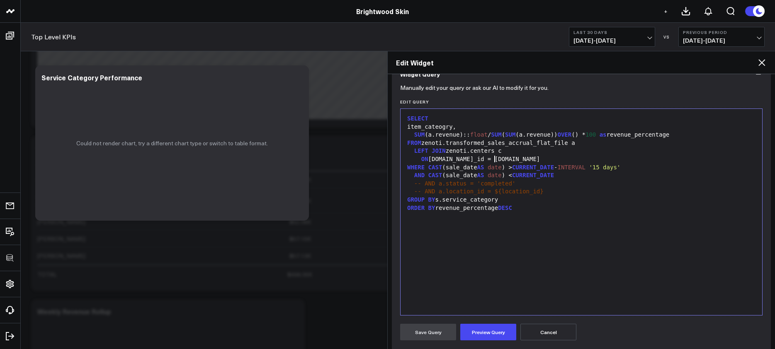
click at [581, 142] on div "FROM zenoti.transformed_sales_accrual_flat_file a" at bounding box center [581, 143] width 353 height 8
click at [580, 145] on div "FROM zenoti.transformed_sales_accrual_flat_file a" at bounding box center [581, 143] width 353 height 8
click at [500, 326] on button "Preview Query" at bounding box center [488, 332] width 56 height 17
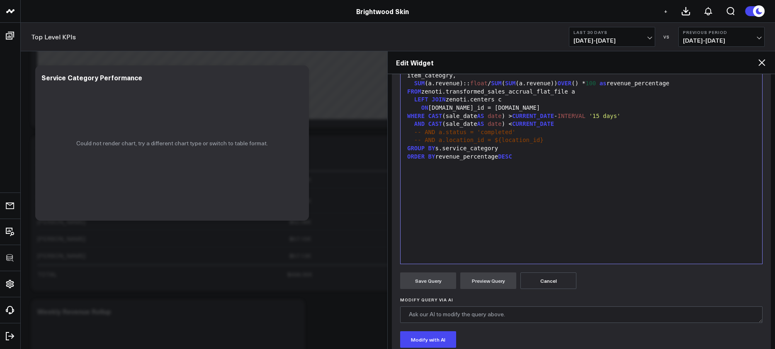
scroll to position [71, 0]
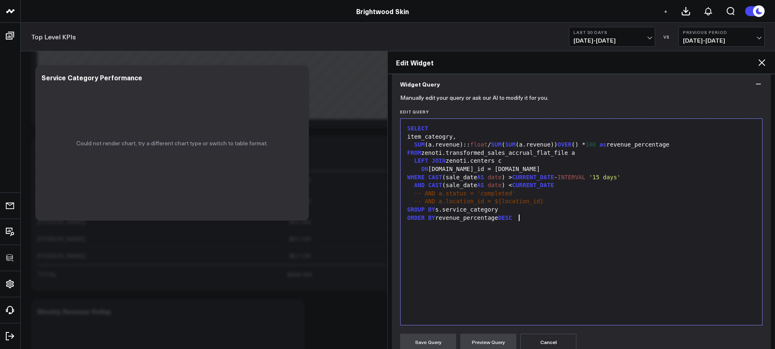
click at [505, 253] on div "SELECT item_cateogry, SUM (a.revenue):: float / SUM ( SUM (a.revenue)) OVER () …" at bounding box center [581, 222] width 353 height 198
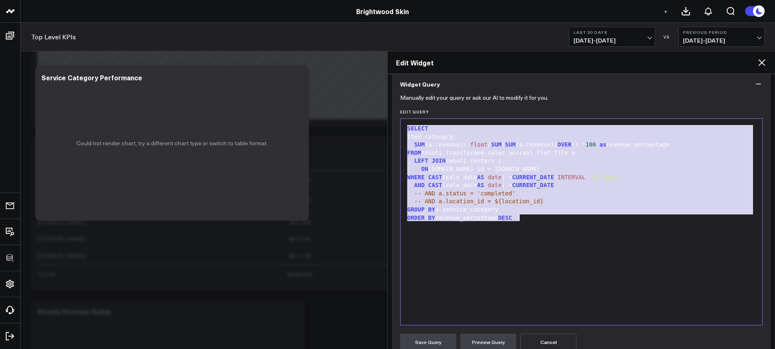
copy div "SELECT item_cateogry, SUM (a.revenue):: float / SUM ( SUM (a.revenue)) OVER () …"
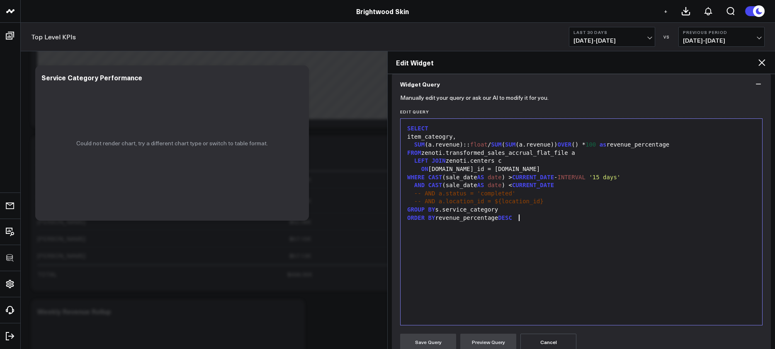
click at [508, 250] on div "SELECT item_cateogry, SUM (a.revenue):: float / SUM ( SUM (a.revenue)) OVER () …" at bounding box center [581, 222] width 353 height 198
click at [415, 161] on span "LEFT" at bounding box center [421, 161] width 14 height 7
click at [422, 171] on span "ON" at bounding box center [424, 169] width 7 height 7
click at [463, 137] on div "item_cateogry," at bounding box center [581, 137] width 353 height 8
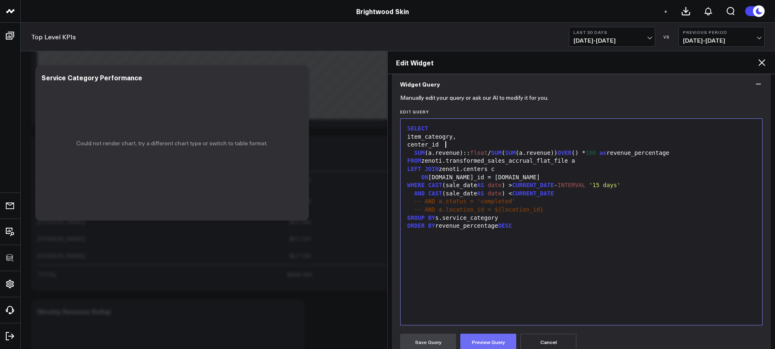
click at [498, 342] on button "Preview Query" at bounding box center [488, 342] width 56 height 17
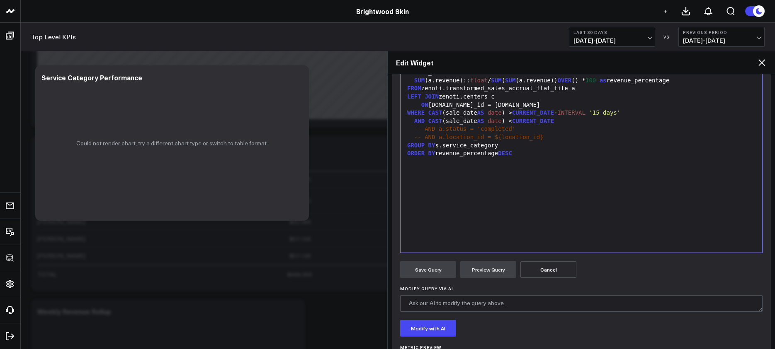
scroll to position [88, 0]
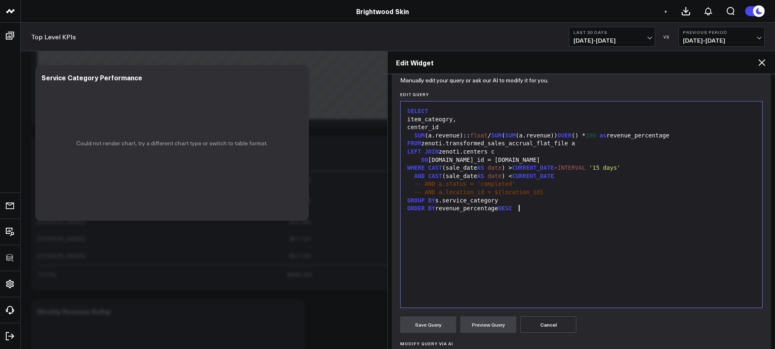
click at [496, 256] on div "SELECT item_cateogry, center_id SUM (a.revenue):: float / SUM ( SUM (a.revenue)…" at bounding box center [581, 205] width 353 height 198
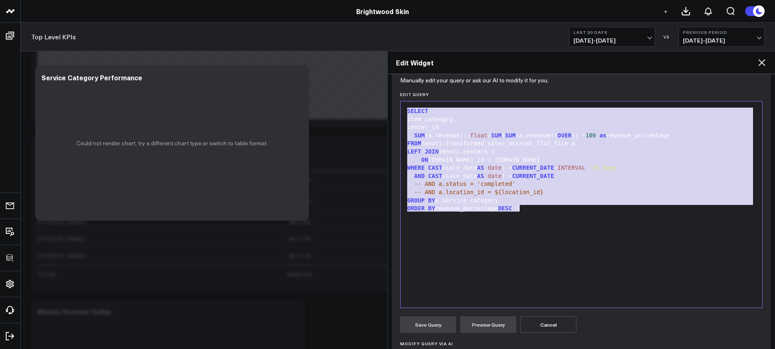
copy div "SELECT item_cateogry, center_id SUM (a.revenue):: float / SUM ( SUM (a.revenue)…"
click at [498, 202] on div "GROUP BY s.service_category" at bounding box center [581, 201] width 353 height 8
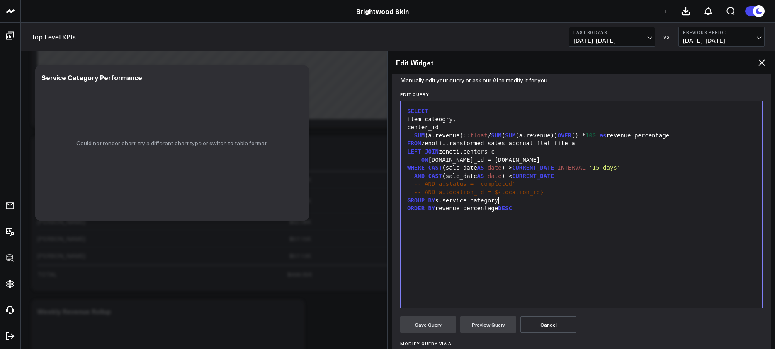
click at [499, 235] on div "SELECT item_cateogry, center_id SUM (a.revenue):: float / SUM ( SUM (a.revenue)…" at bounding box center [581, 205] width 353 height 198
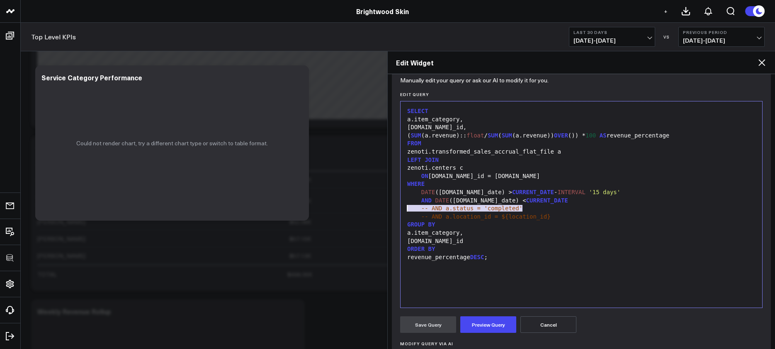
drag, startPoint x: 531, startPoint y: 211, endPoint x: 362, endPoint y: 207, distance: 168.8
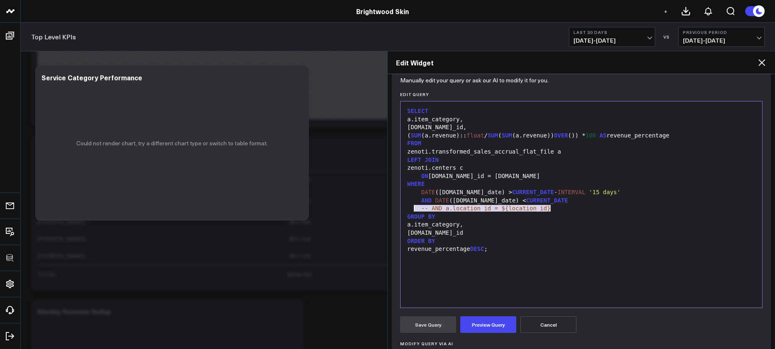
drag, startPoint x: 553, startPoint y: 211, endPoint x: 413, endPoint y: 211, distance: 140.1
click at [413, 211] on div "-- AND a.location_id = ${location_id}" at bounding box center [581, 209] width 353 height 8
click at [413, 210] on div "-- AND [DOMAIN_NAME] = '${center_name}'" at bounding box center [581, 209] width 353 height 8
drag, startPoint x: 537, startPoint y: 209, endPoint x: 402, endPoint y: 209, distance: 135.1
click at [402, 209] on div "Selection deleted 99 1 2 3 4 5 6 7 8 9 10 11 12 13 14 15 16 17 18 19 › ⌄ SELECT…" at bounding box center [581, 204] width 362 height 207
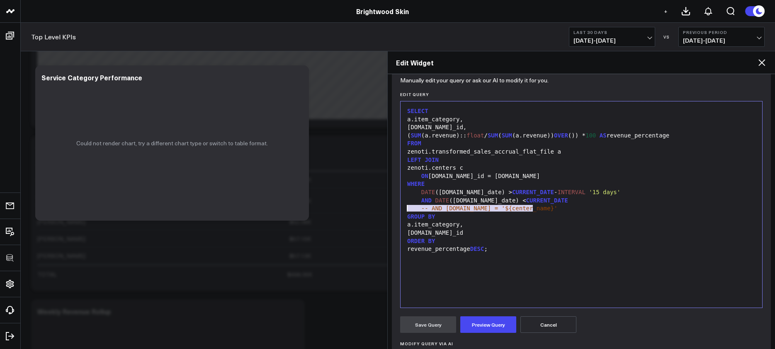
copy div "-- AND [DOMAIN_NAME] = '${center_name}'"
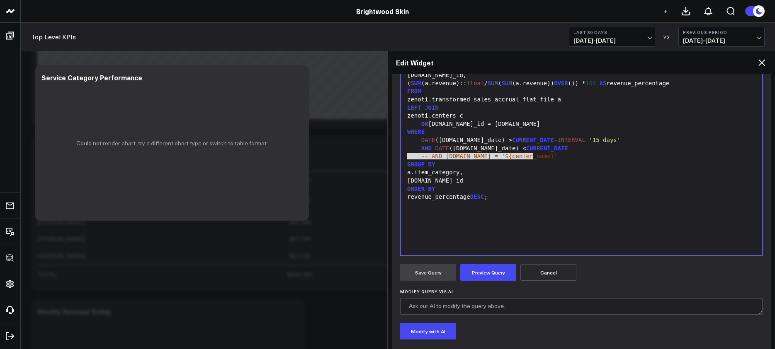
scroll to position [153, 0]
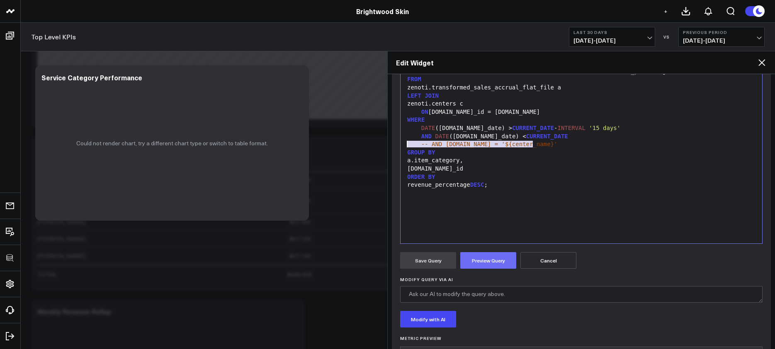
click at [489, 261] on button "Preview Query" at bounding box center [488, 260] width 56 height 17
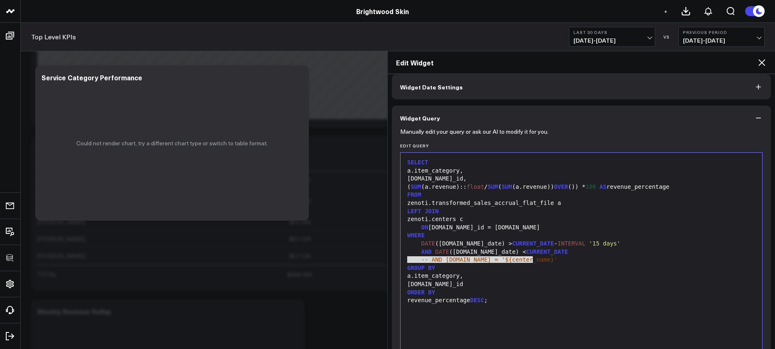
scroll to position [36, 0]
click at [553, 174] on div "a.item_category," at bounding box center [581, 171] width 353 height 8
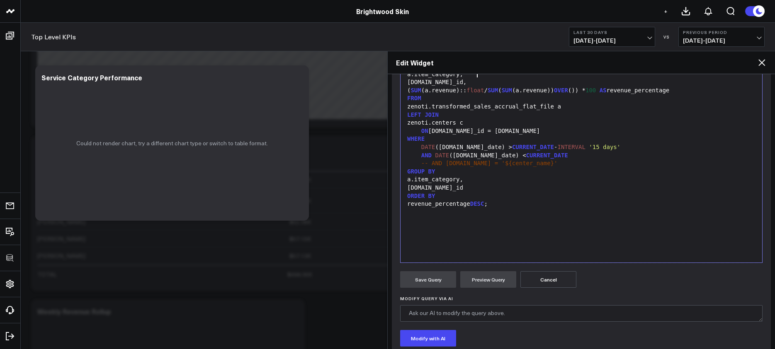
scroll to position [201, 0]
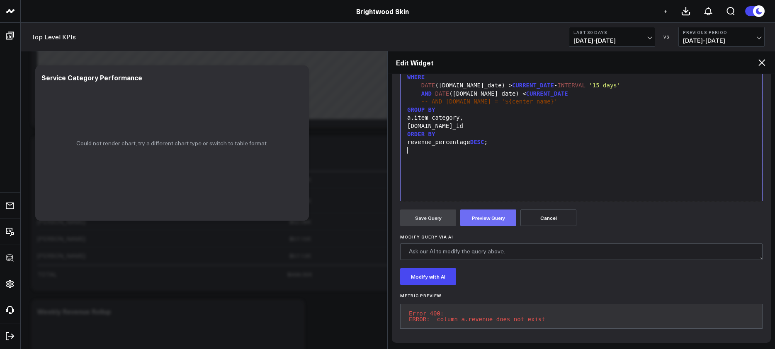
click at [488, 214] on button "Preview Query" at bounding box center [488, 218] width 56 height 17
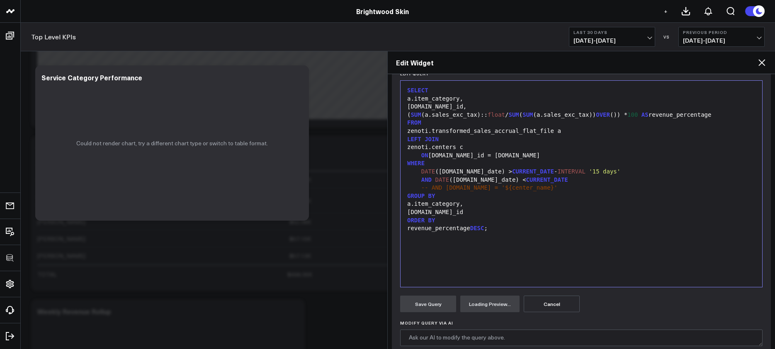
scroll to position [94, 0]
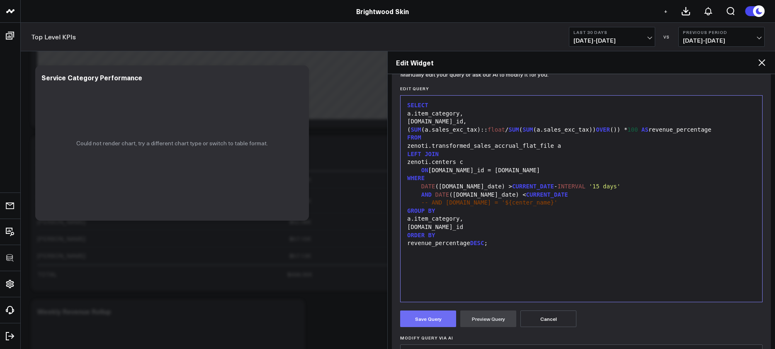
click at [423, 326] on button "Save Query" at bounding box center [428, 319] width 56 height 17
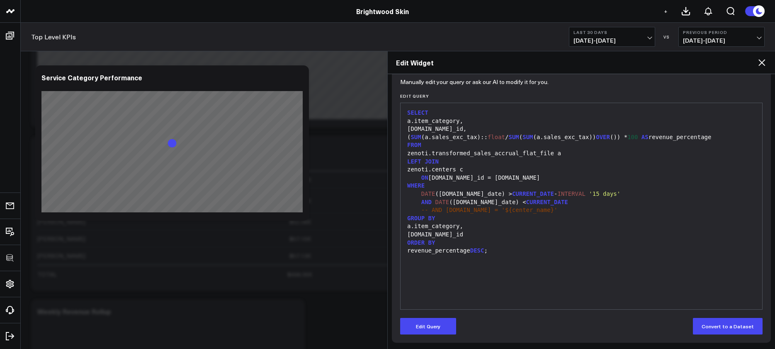
scroll to position [87, 0]
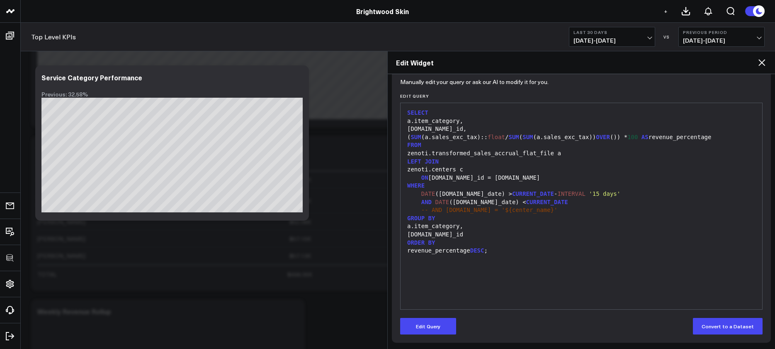
click at [496, 181] on div "ON a.center_id = c.id" at bounding box center [581, 178] width 353 height 8
click at [437, 323] on button "Edit Query" at bounding box center [428, 326] width 56 height 17
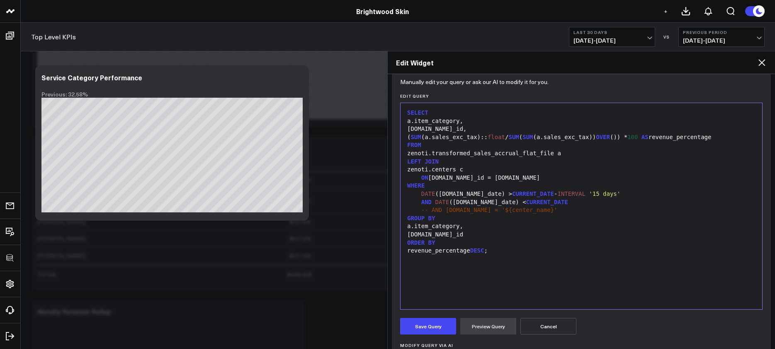
click at [499, 271] on div "SELECT a.item_category, a.center_id, ( SUM (a.sales_exc_tax):: float / SUM ( SU…" at bounding box center [581, 206] width 353 height 198
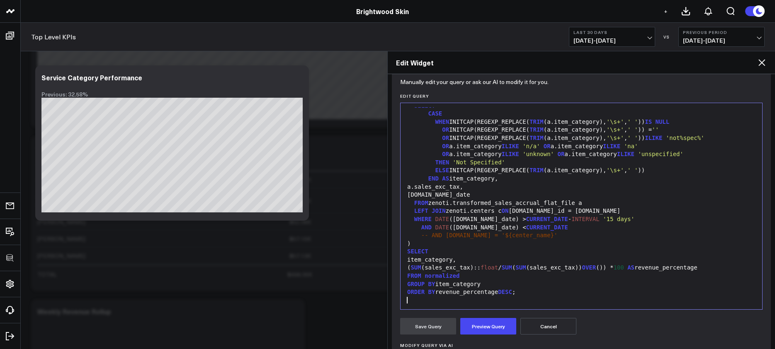
scroll to position [16, 0]
click at [507, 328] on button "Preview Query" at bounding box center [488, 326] width 56 height 17
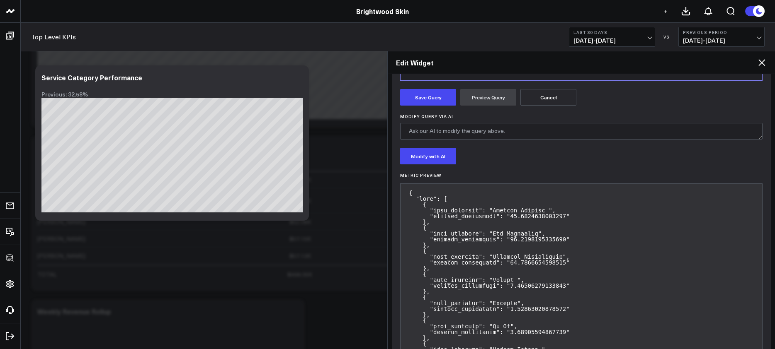
scroll to position [314, 0]
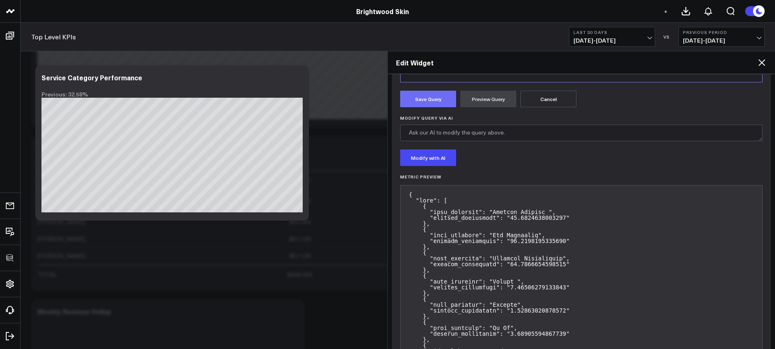
click at [430, 106] on button "Save Query" at bounding box center [428, 99] width 56 height 17
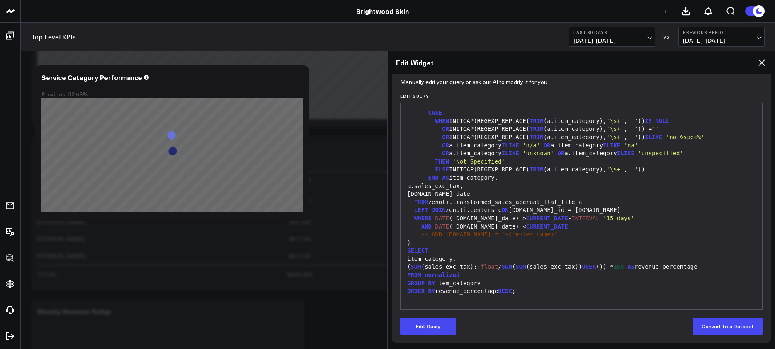
scroll to position [87, 0]
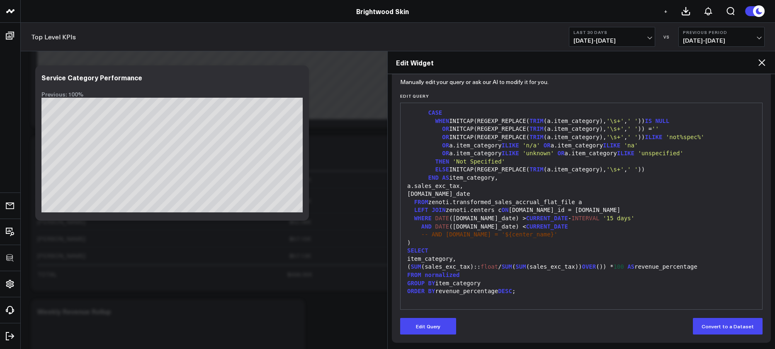
click at [541, 205] on div "FROM zenoti.transformed_sales_accrual_flat_file a" at bounding box center [581, 203] width 353 height 8
click at [451, 325] on button "Edit Query" at bounding box center [428, 326] width 56 height 17
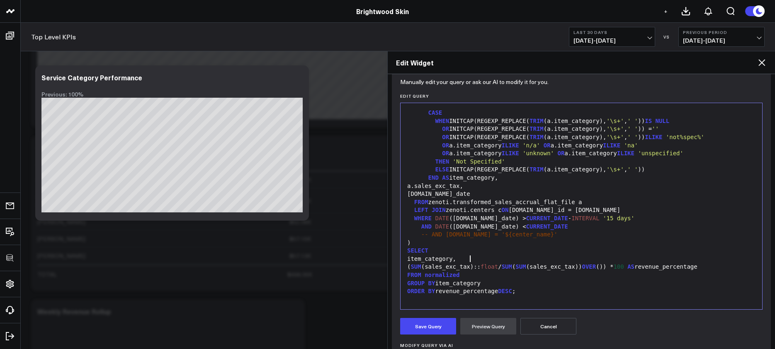
click at [476, 262] on div "item_category," at bounding box center [581, 259] width 353 height 8
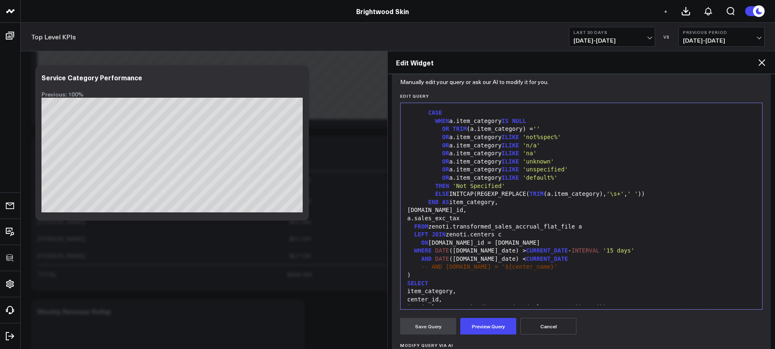
scroll to position [56, 0]
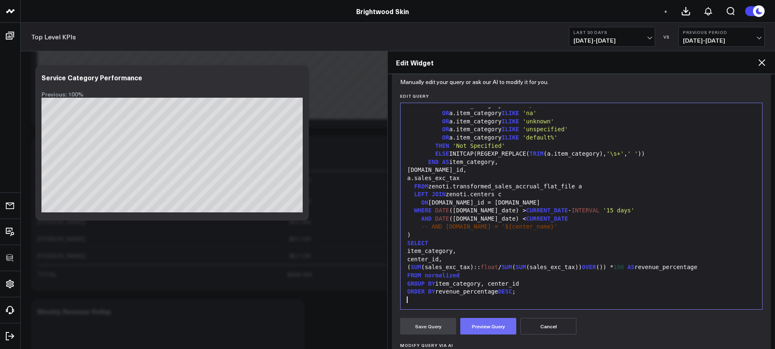
click at [481, 330] on button "Preview Query" at bounding box center [488, 326] width 56 height 17
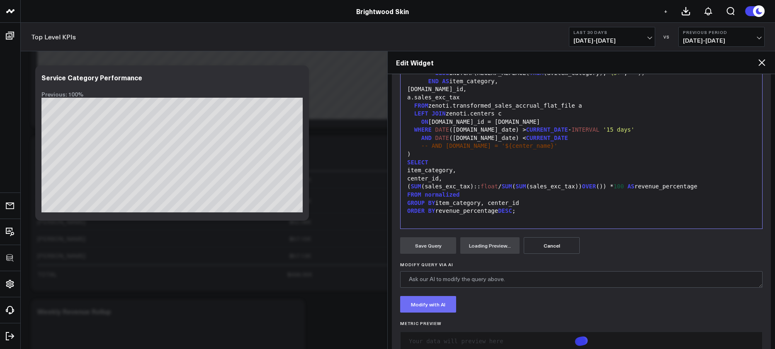
scroll to position [168, 0]
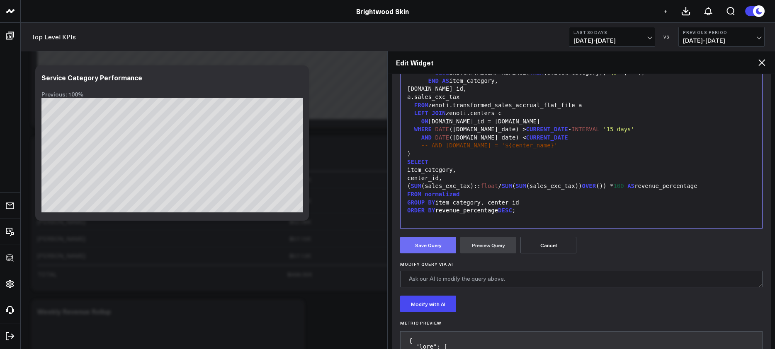
click at [440, 243] on button "Save Query" at bounding box center [428, 245] width 56 height 17
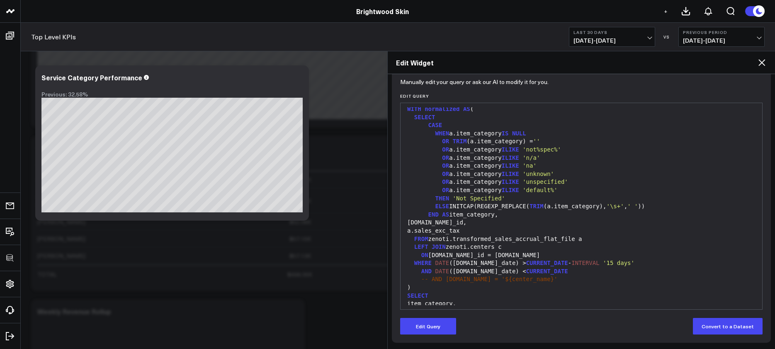
scroll to position [0, 0]
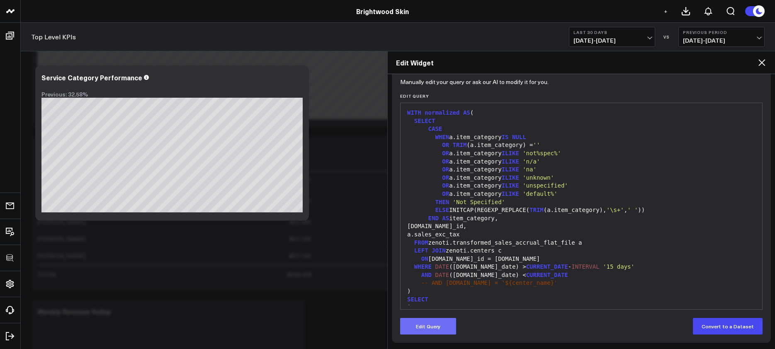
click at [448, 332] on button "Edit Query" at bounding box center [428, 326] width 56 height 17
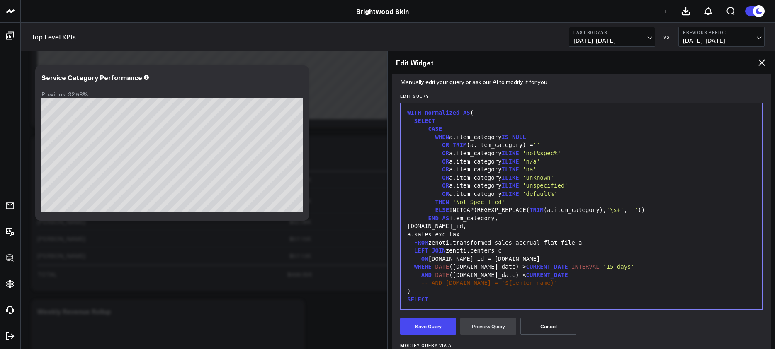
click at [461, 274] on div "AND DATE (a.sale_date) < CURRENT_DATE" at bounding box center [581, 276] width 353 height 8
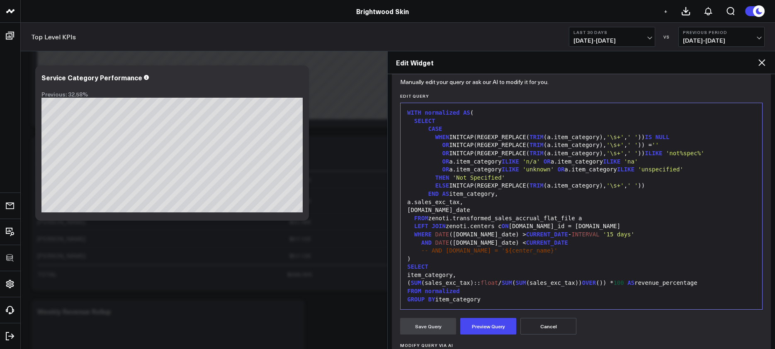
drag, startPoint x: 698, startPoint y: 168, endPoint x: 709, endPoint y: 168, distance: 11.6
click at [698, 168] on div "OR a.item_category ILIKE 'unknown' OR a.item_category ILIKE 'unspecified'" at bounding box center [581, 170] width 353 height 8
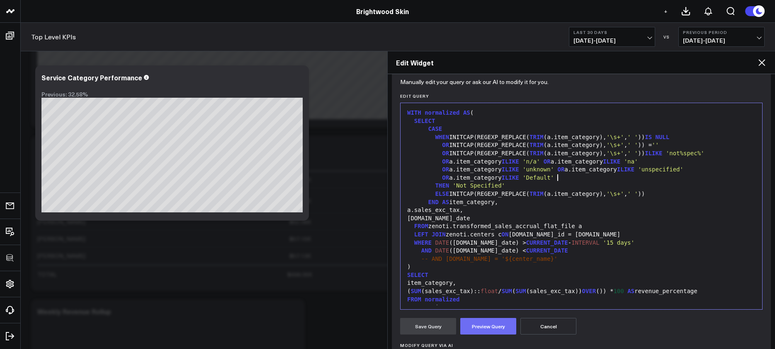
click at [485, 325] on button "Preview Query" at bounding box center [488, 326] width 56 height 17
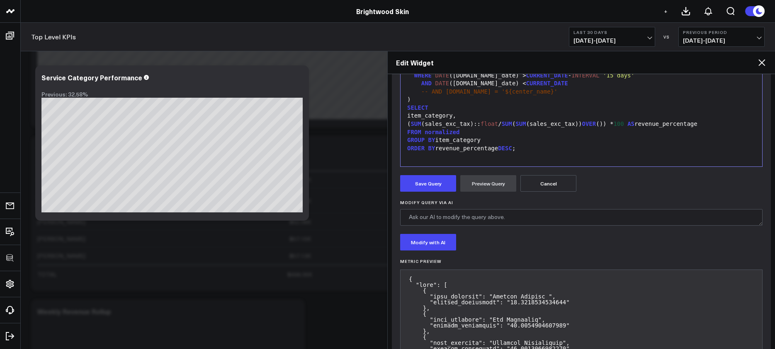
scroll to position [249, 0]
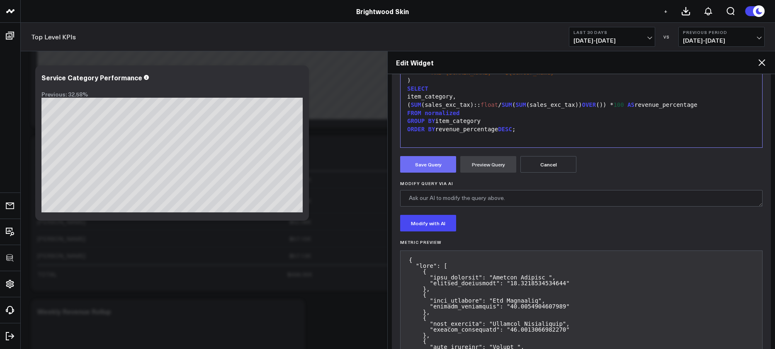
click at [433, 159] on button "Save Query" at bounding box center [428, 164] width 56 height 17
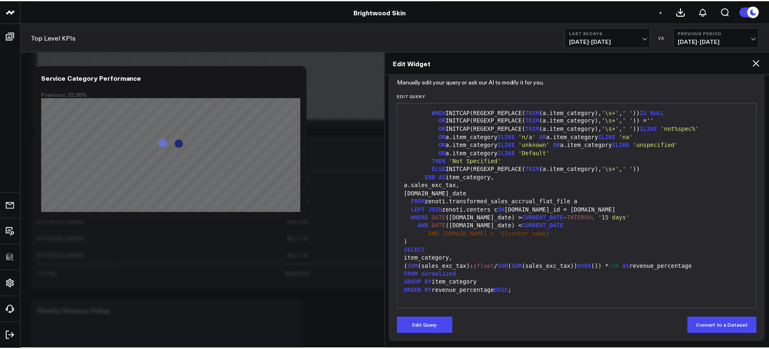
scroll to position [87, 0]
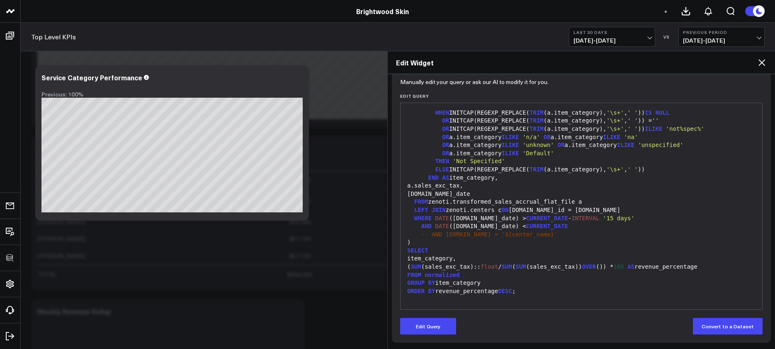
drag, startPoint x: 604, startPoint y: 238, endPoint x: 608, endPoint y: 234, distance: 5.3
click at [604, 238] on div "-- AND [DOMAIN_NAME] = '${center_name}'" at bounding box center [581, 235] width 353 height 8
click at [427, 324] on button "Edit Query" at bounding box center [428, 326] width 56 height 17
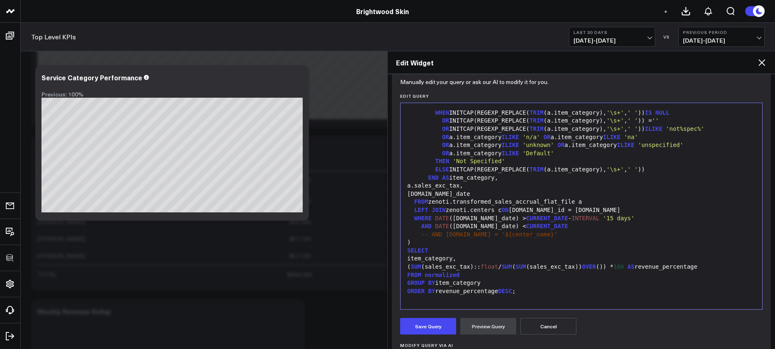
click at [457, 281] on div "GROUP BY item_category" at bounding box center [581, 283] width 353 height 8
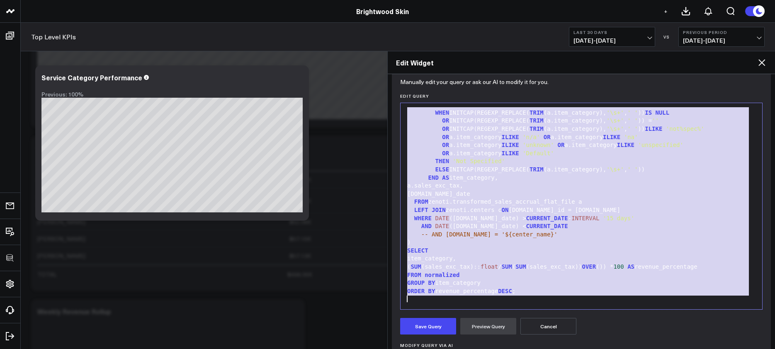
copy div "WITH normalized AS ( SELECT CASE WHEN INITCAP(REGEXP_REPLACE( TRIM (a.item_cate…"
click at [759, 65] on icon at bounding box center [761, 62] width 7 height 7
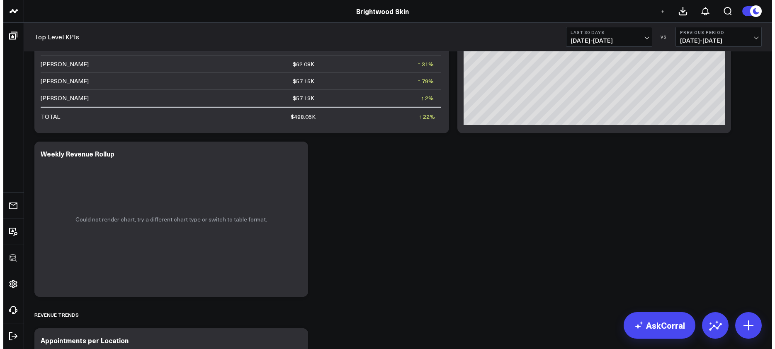
scroll to position [441, 0]
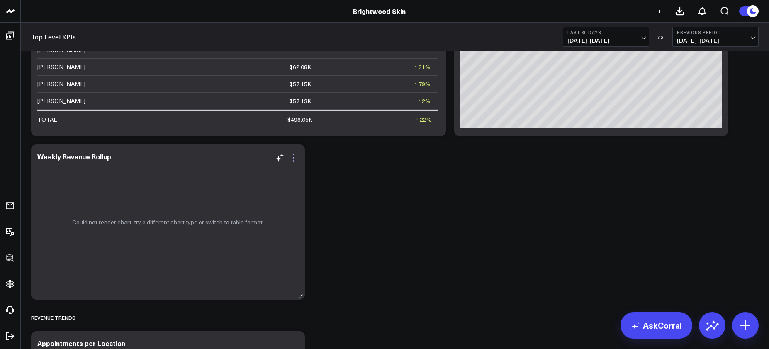
click at [294, 160] on icon at bounding box center [294, 158] width 10 height 10
click at [0, 0] on button "Edit Widget" at bounding box center [0, 0] width 0 height 0
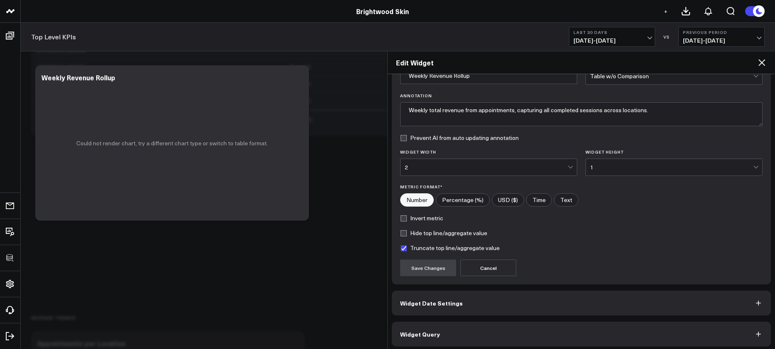
scroll to position [51, 0]
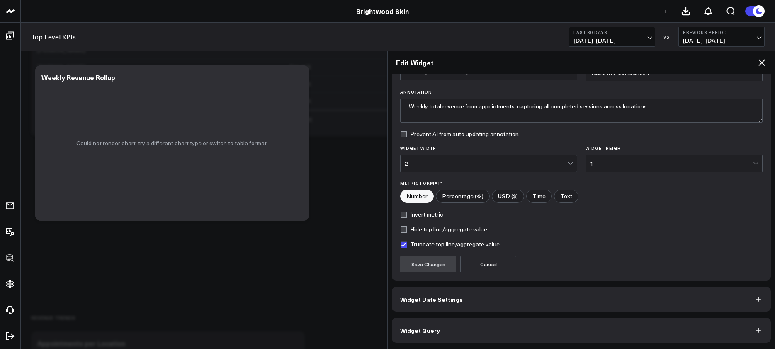
click at [467, 297] on button "Widget Date Settings" at bounding box center [581, 299] width 379 height 25
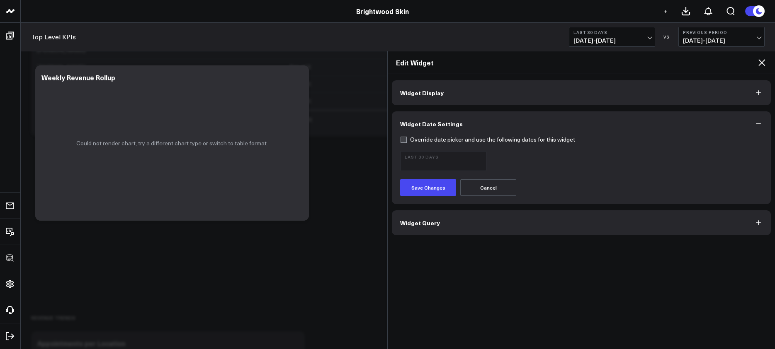
scroll to position [0, 0]
click at [471, 224] on button "Widget Query" at bounding box center [581, 223] width 379 height 25
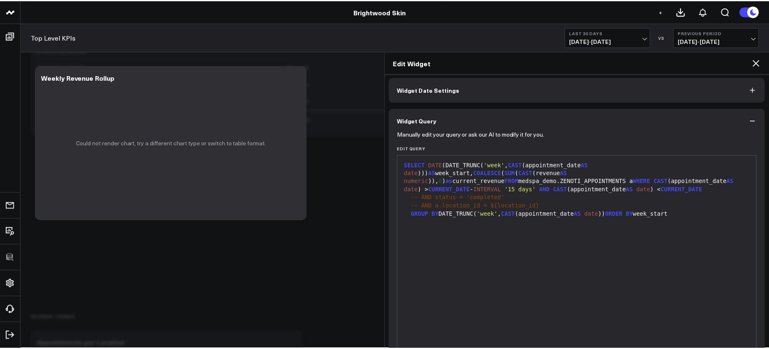
scroll to position [53, 0]
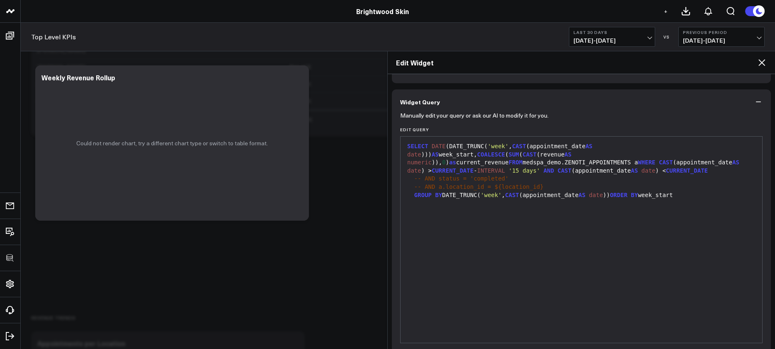
click at [766, 58] on icon at bounding box center [762, 63] width 10 height 10
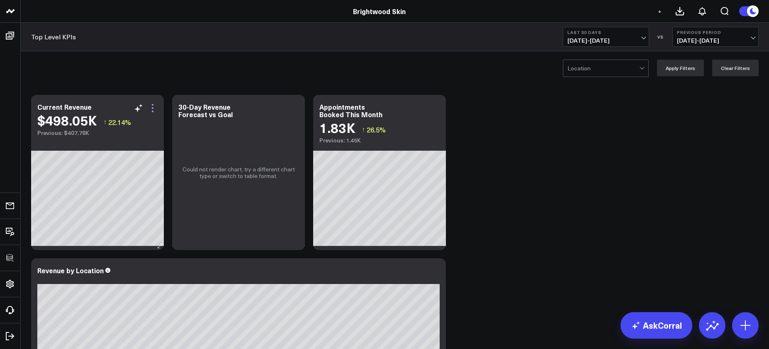
click at [154, 109] on icon at bounding box center [153, 108] width 10 height 10
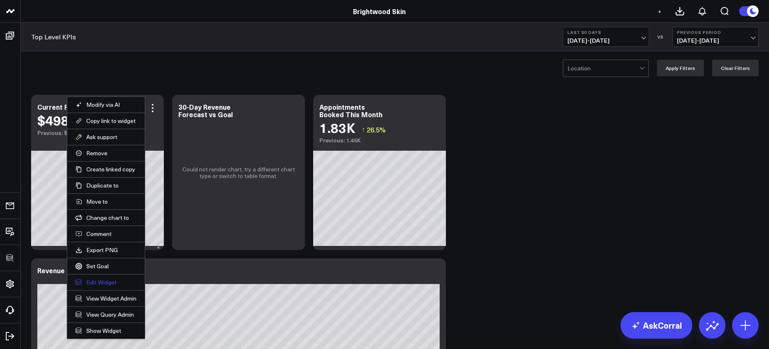
click at [110, 284] on button "Edit Widget" at bounding box center [105, 282] width 61 height 7
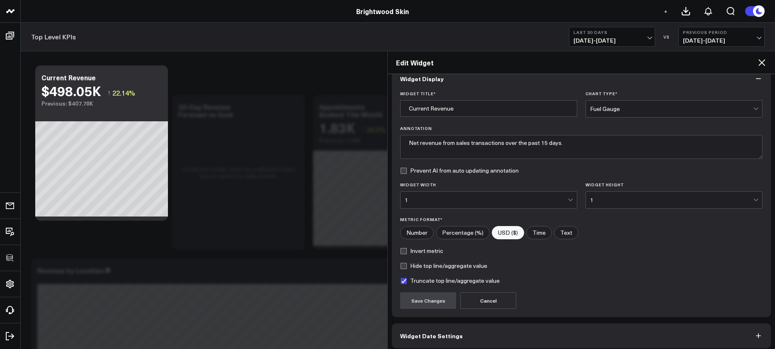
scroll to position [51, 0]
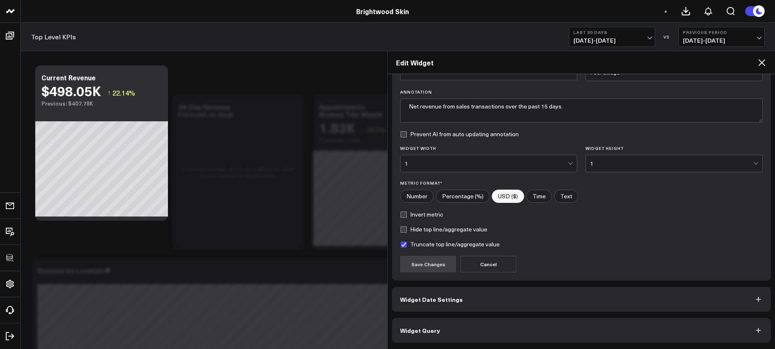
click at [483, 325] on button "Widget Query" at bounding box center [581, 330] width 379 height 25
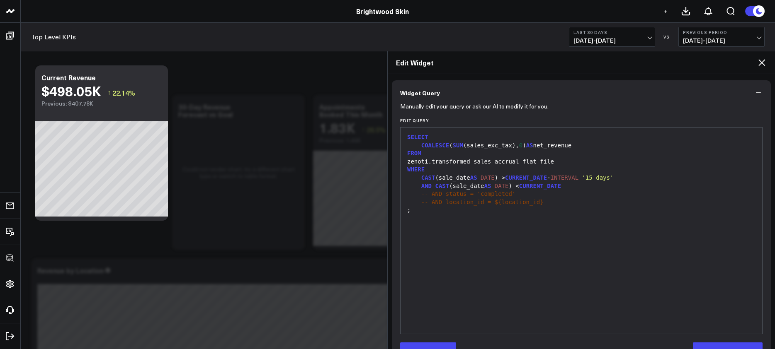
scroll to position [87, 0]
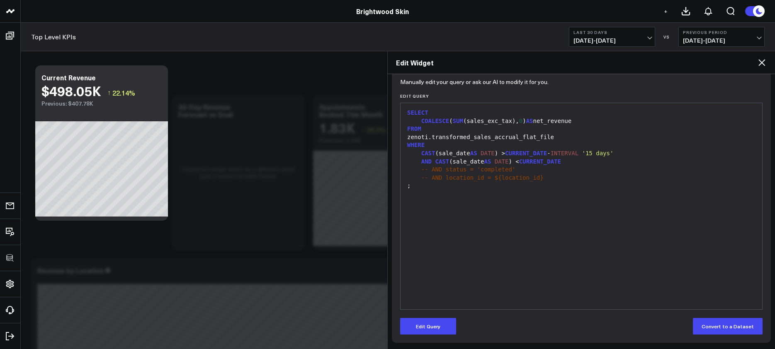
click at [759, 65] on icon at bounding box center [762, 63] width 10 height 10
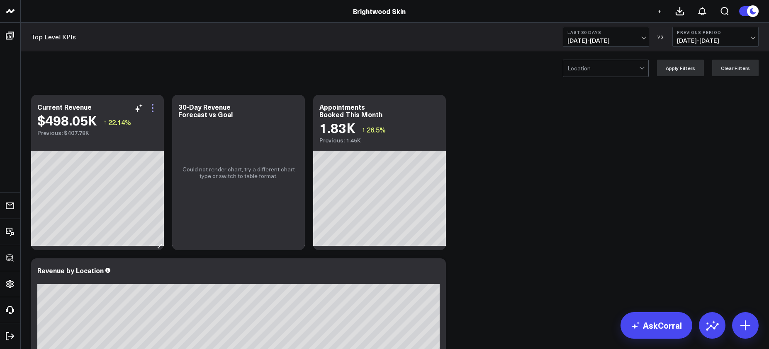
click at [154, 105] on icon at bounding box center [153, 108] width 10 height 10
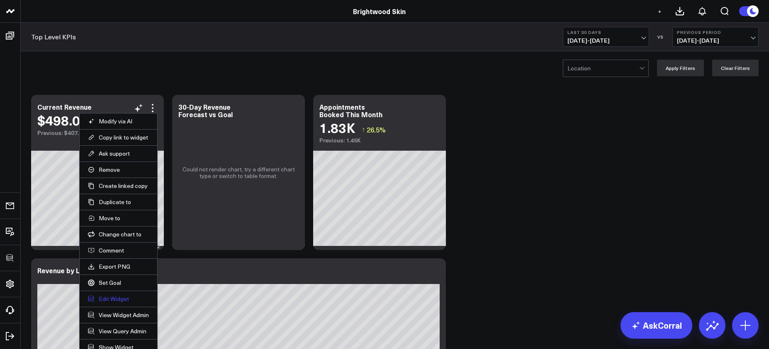
click at [119, 297] on button "Edit Widget" at bounding box center [118, 299] width 61 height 7
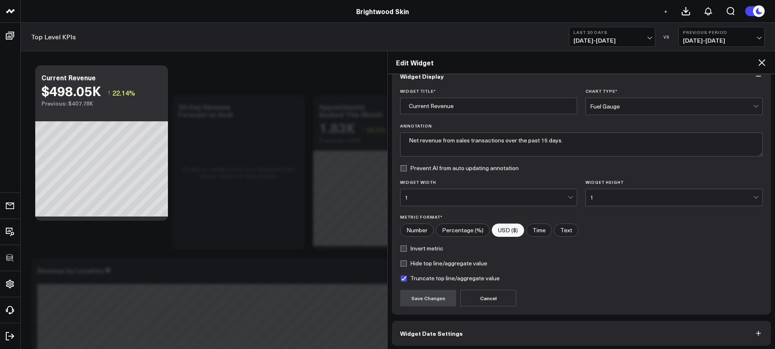
scroll to position [51, 0]
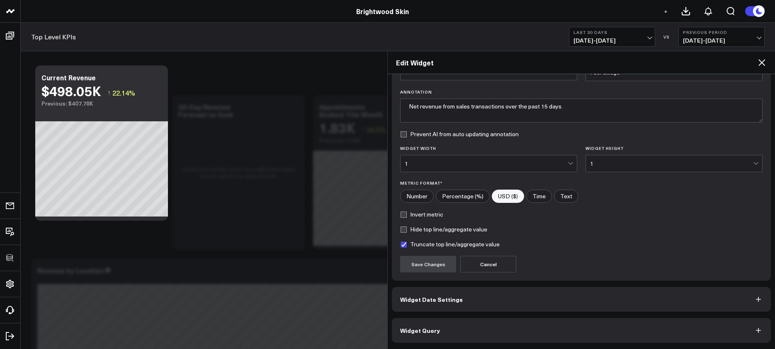
click at [529, 323] on button "Widget Query" at bounding box center [581, 330] width 379 height 25
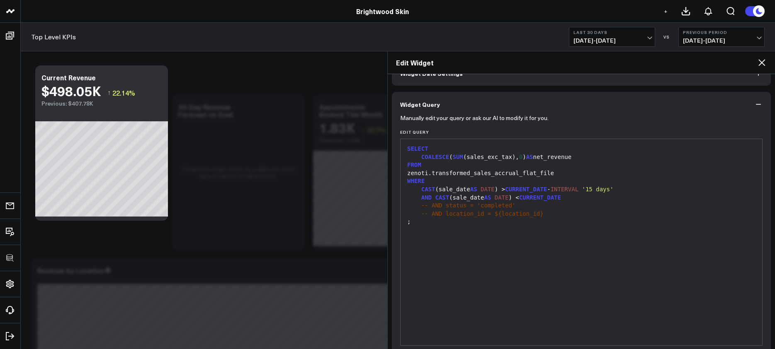
click at [499, 256] on div "SELECT COALESCE ( SUM (sales_exc_tax), 0 ) AS net_revenue FROM zenoti.transform…" at bounding box center [581, 242] width 353 height 198
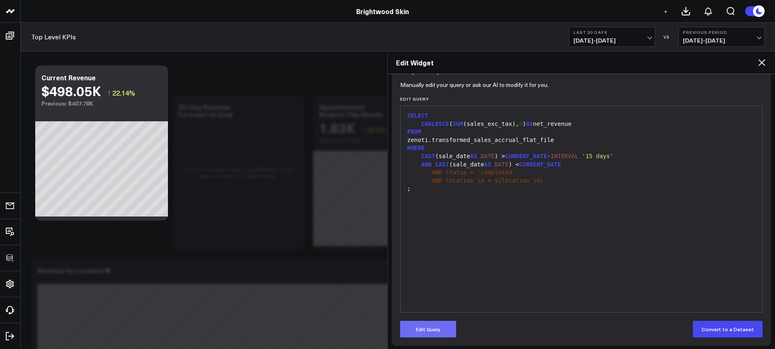
scroll to position [87, 0]
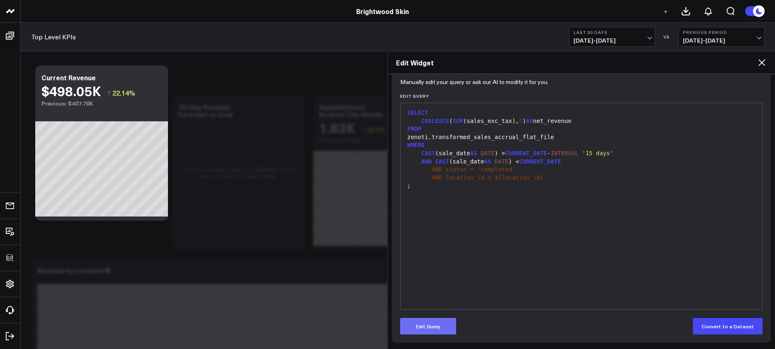
click at [425, 328] on button "Edit Query" at bounding box center [428, 326] width 56 height 17
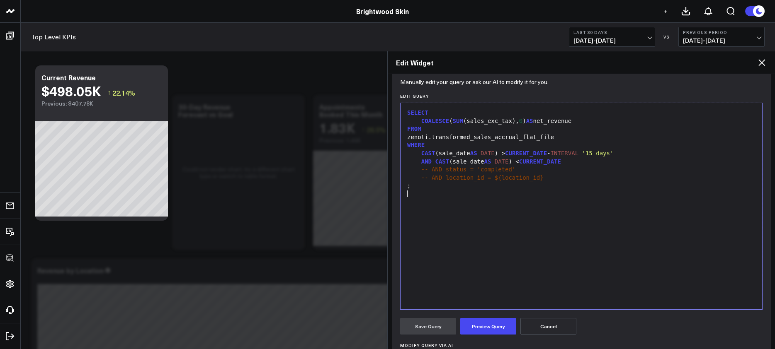
click at [462, 267] on div "SELECT COALESCE ( SUM (sales_exc_tax), 0 ) AS net_revenue FROM zenoti.transform…" at bounding box center [581, 206] width 353 height 198
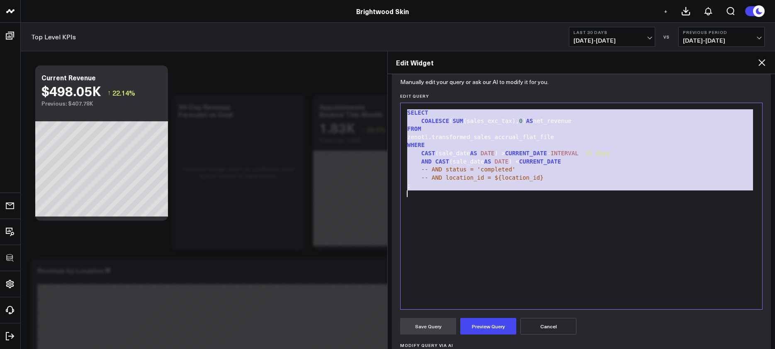
copy div "SELECT COALESCE ( SUM (sales_exc_tax), 0 ) AS net_revenue FROM zenoti.transform…"
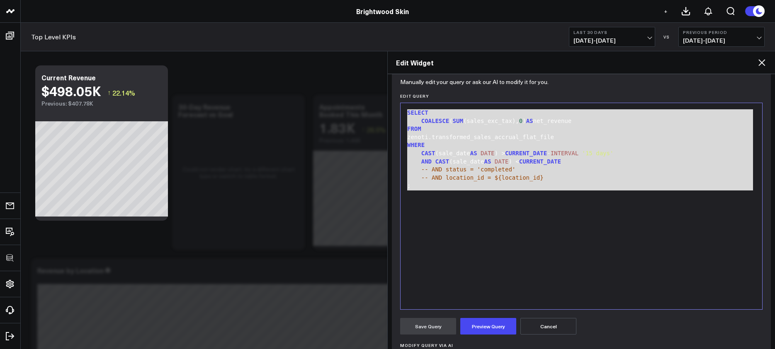
click at [764, 64] on icon at bounding box center [762, 63] width 10 height 10
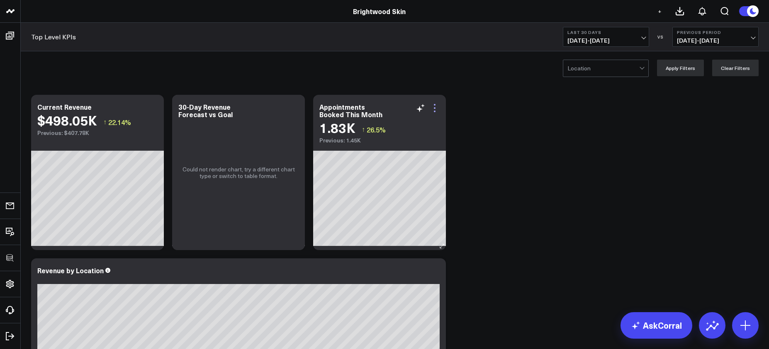
click at [436, 106] on icon at bounding box center [434, 108] width 10 height 10
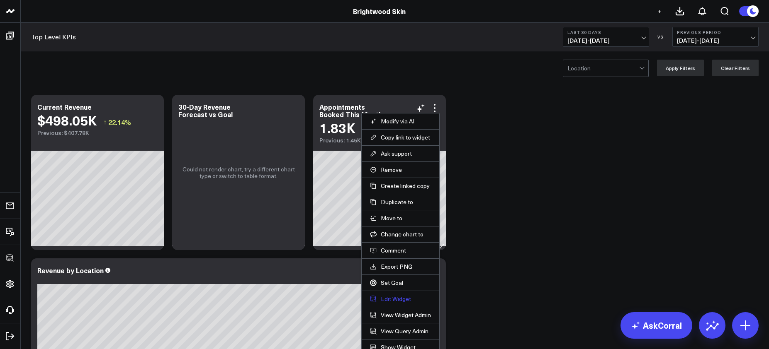
click at [396, 296] on button "Edit Widget" at bounding box center [400, 299] width 61 height 7
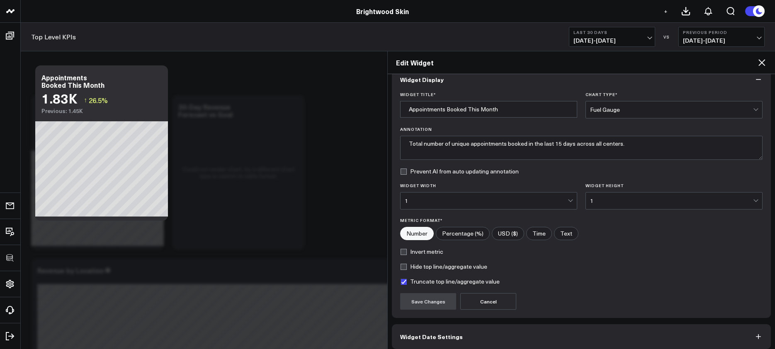
scroll to position [51, 0]
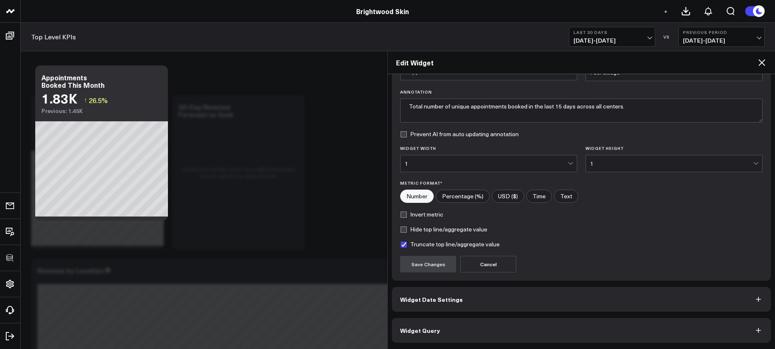
click at [560, 341] on button "Widget Query" at bounding box center [581, 330] width 379 height 25
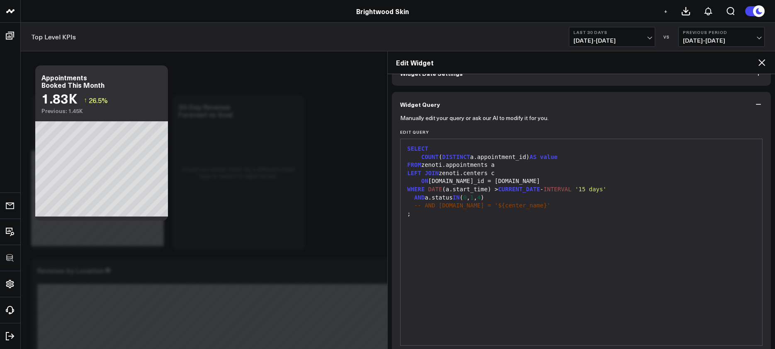
click at [524, 206] on span "-- AND [DOMAIN_NAME] = '${center_name}'" at bounding box center [482, 205] width 136 height 7
drag, startPoint x: 509, startPoint y: 207, endPoint x: 383, endPoint y: 206, distance: 125.6
click at [759, 64] on icon at bounding box center [762, 63] width 10 height 10
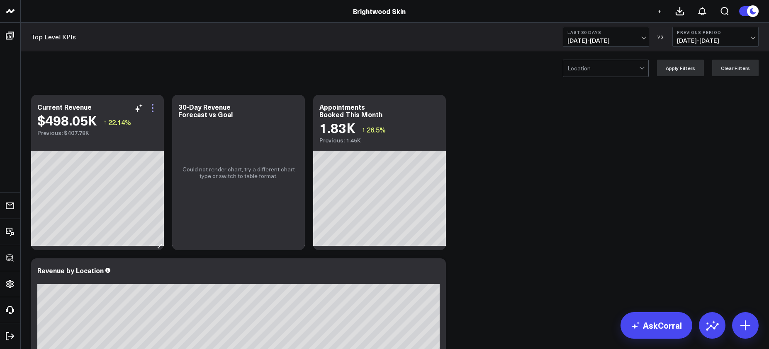
click at [152, 108] on icon at bounding box center [153, 108] width 10 height 10
click at [0, 0] on button "Edit Widget" at bounding box center [0, 0] width 0 height 0
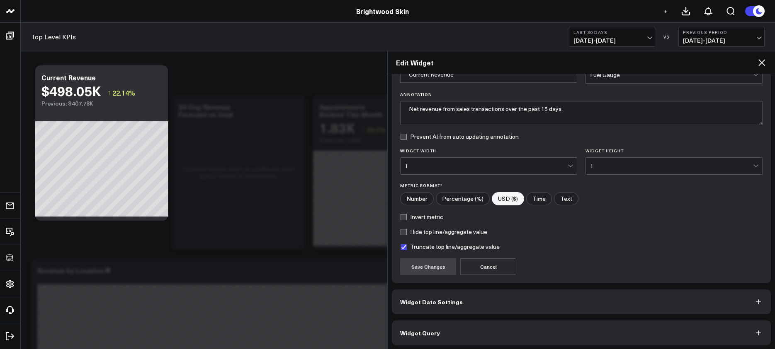
scroll to position [51, 0]
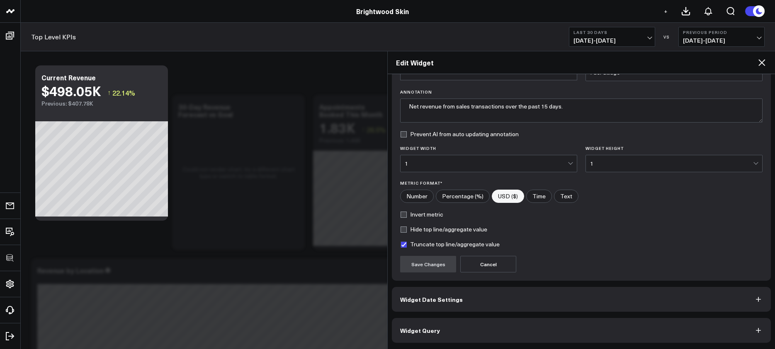
click at [500, 334] on button "Widget Query" at bounding box center [581, 330] width 379 height 25
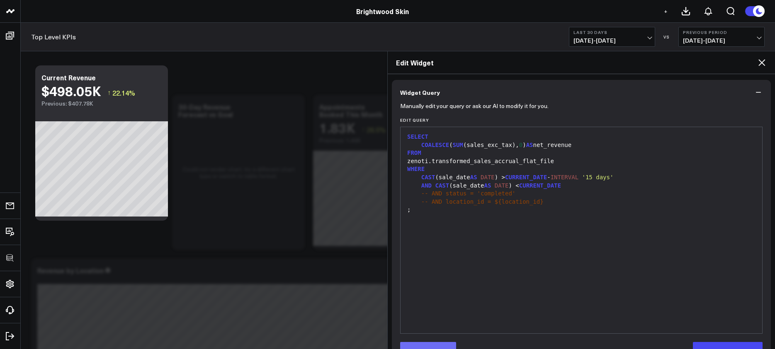
scroll to position [87, 0]
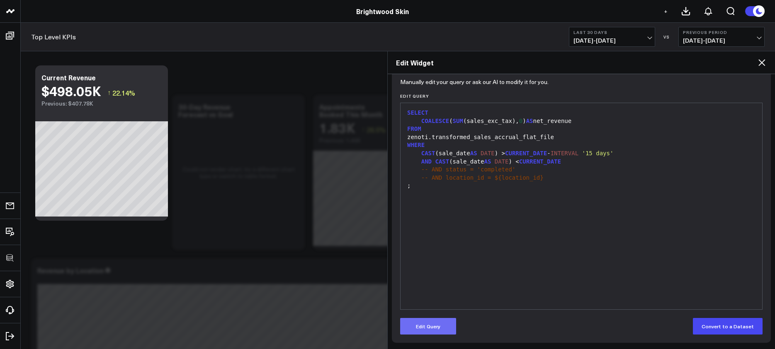
click at [432, 325] on button "Edit Query" at bounding box center [428, 326] width 56 height 17
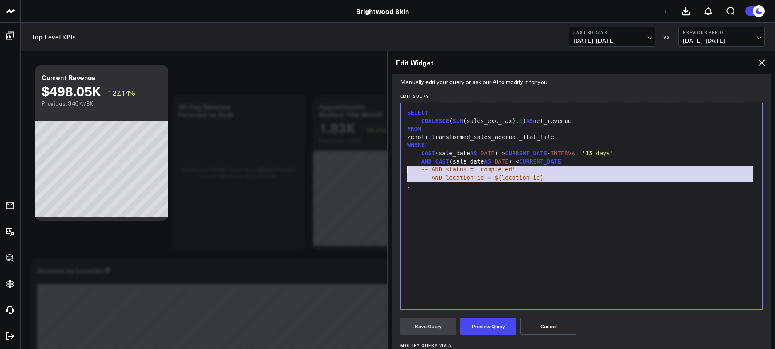
drag, startPoint x: 494, startPoint y: 177, endPoint x: 399, endPoint y: 167, distance: 95.4
click at [399, 167] on div "Manually edit your query or ask our AI to modify it for you. Edit Query 99 1 2 …" at bounding box center [581, 263] width 379 height 365
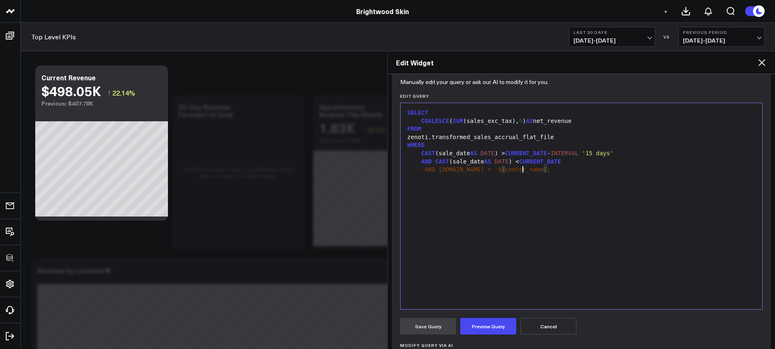
click at [412, 171] on div "-- AND c.name = '$ { center_name } ;" at bounding box center [581, 170] width 353 height 8
click at [757, 66] on icon at bounding box center [762, 63] width 10 height 10
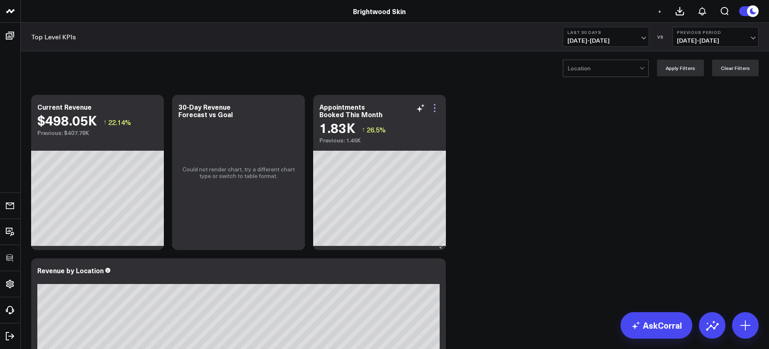
click at [437, 109] on icon at bounding box center [434, 108] width 10 height 10
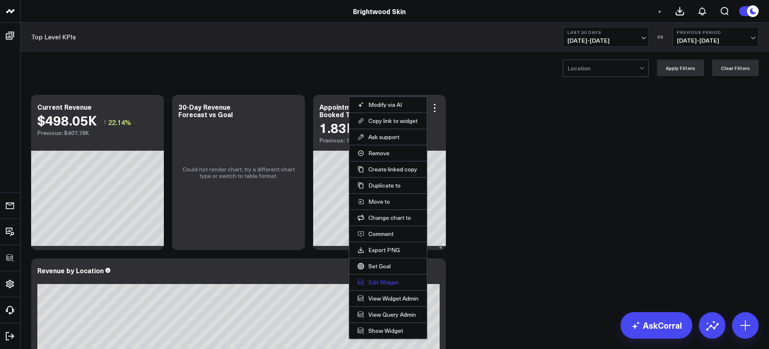
click at [388, 280] on button "Edit Widget" at bounding box center [387, 282] width 61 height 7
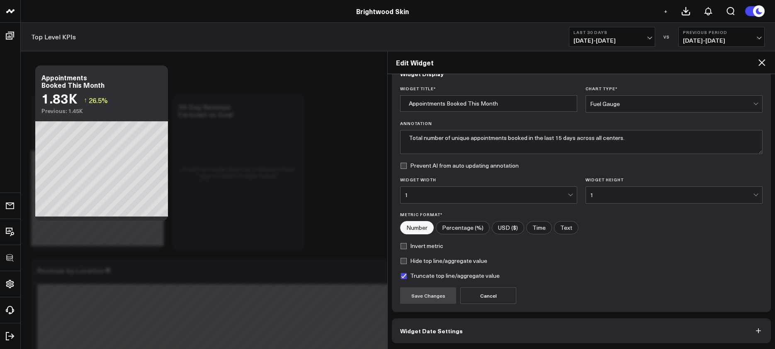
scroll to position [51, 0]
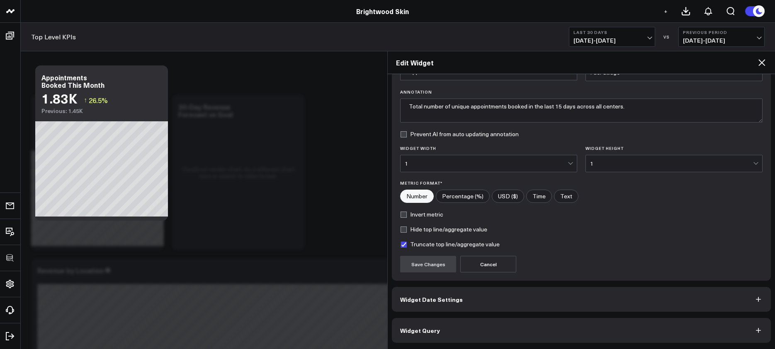
click at [481, 326] on button "Widget Query" at bounding box center [581, 330] width 379 height 25
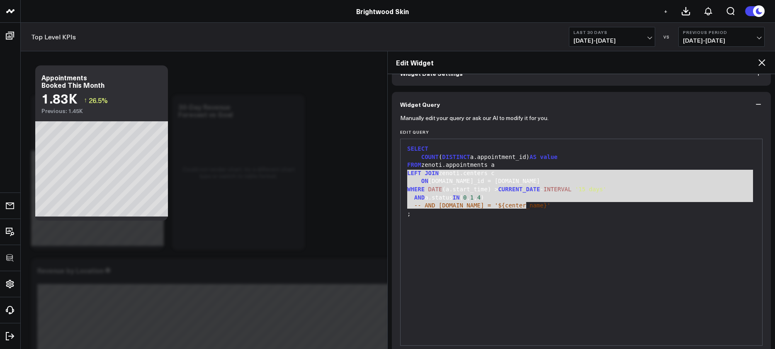
drag, startPoint x: 407, startPoint y: 173, endPoint x: 614, endPoint y: 204, distance: 209.1
click at [614, 204] on div "SELECT COUNT ( DISTINCT a.appointment_id) AS value FROM zenoti.appointments a L…" at bounding box center [581, 242] width 353 height 198
copy div "LEFT JOIN zenoti.centers c ON a.center_id = c.id WHERE DATE (a.start_time) > CU…"
click at [766, 61] on icon at bounding box center [762, 63] width 10 height 10
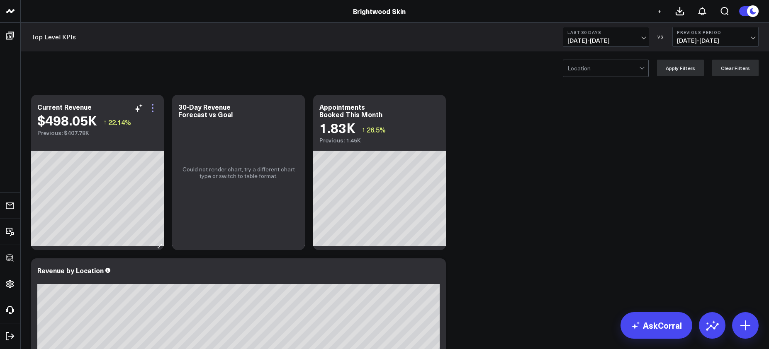
click at [154, 103] on icon at bounding box center [153, 108] width 10 height 10
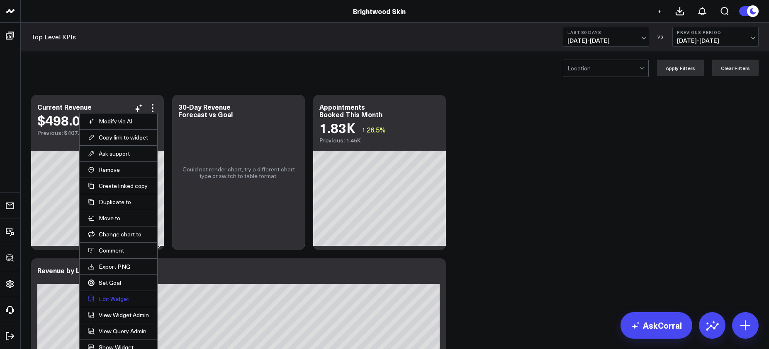
click at [121, 301] on button "Edit Widget" at bounding box center [118, 299] width 61 height 7
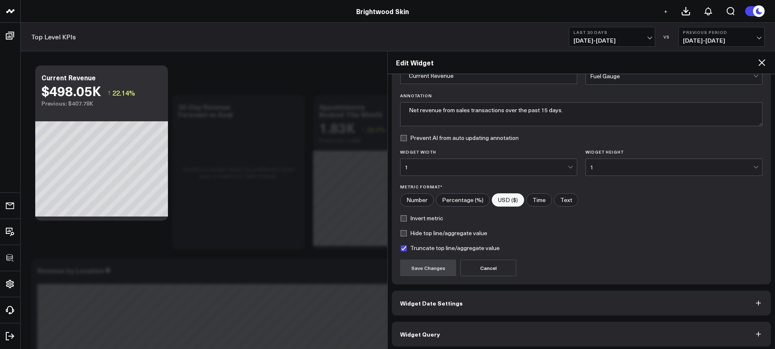
scroll to position [51, 0]
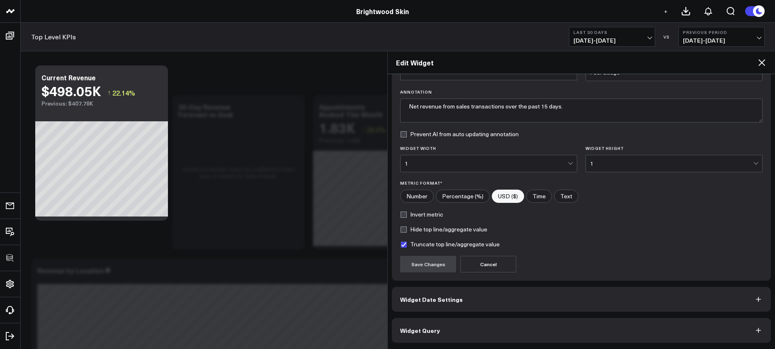
click at [538, 324] on button "Widget Query" at bounding box center [581, 330] width 379 height 25
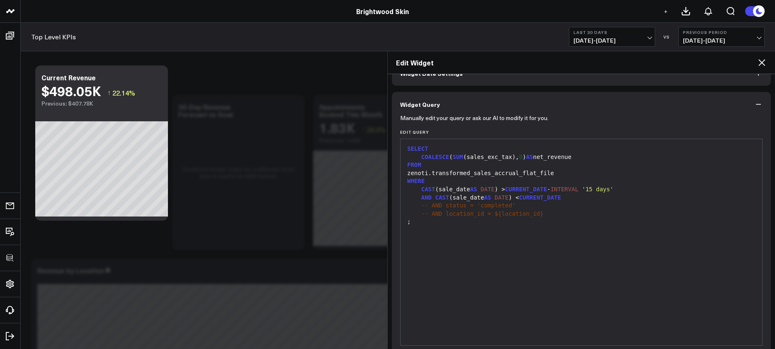
click at [558, 231] on div at bounding box center [581, 230] width 353 height 8
click at [534, 252] on div "SELECT COALESCE ( SUM (sales_exc_tax), 0 ) AS net_revenue FROM zenoti.transform…" at bounding box center [581, 242] width 353 height 198
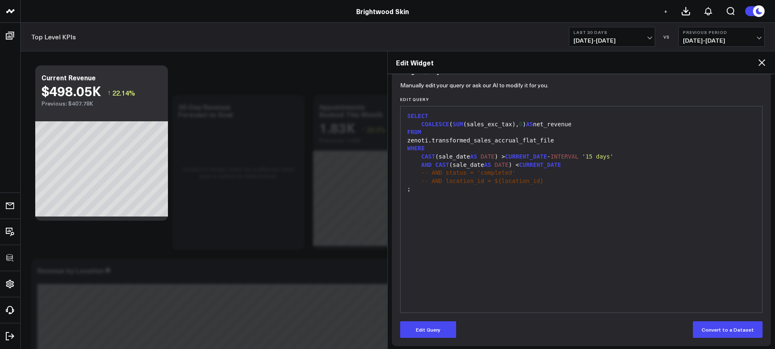
scroll to position [87, 0]
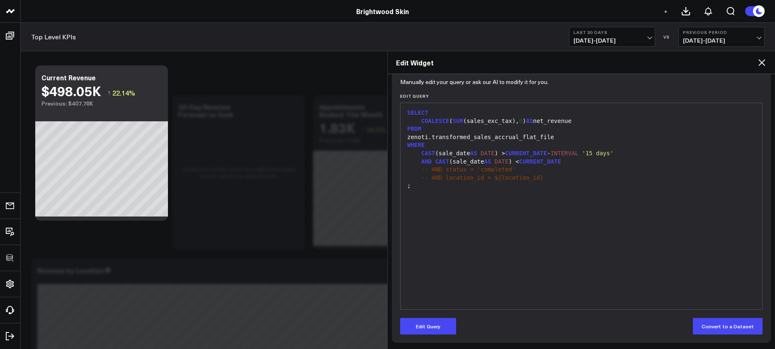
click at [458, 326] on div "Edit Query Convert to a Dataset" at bounding box center [581, 326] width 362 height 17
click at [451, 323] on button "Edit Query" at bounding box center [428, 326] width 56 height 17
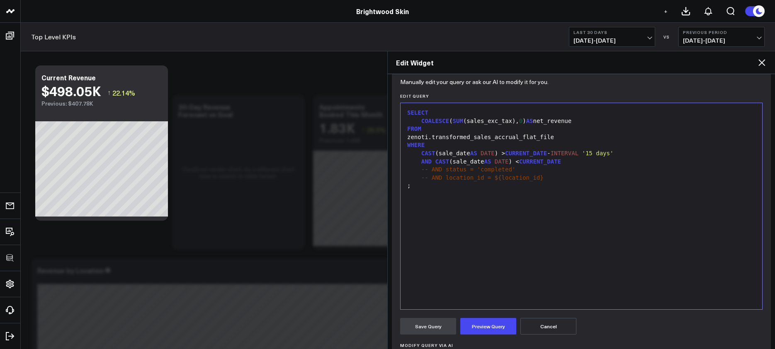
click at [499, 245] on div "SELECT COALESCE ( SUM (sales_exc_tax), 0 ) AS net_revenue FROM zenoti.transform…" at bounding box center [581, 206] width 353 height 198
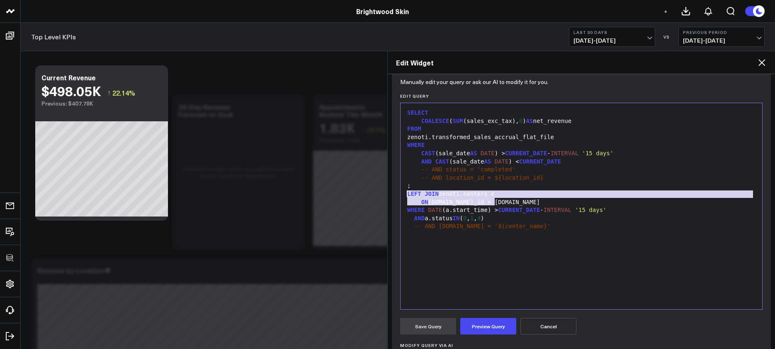
copy div "LEFT JOIN zenoti.centers c ON a.center_id = c.id"
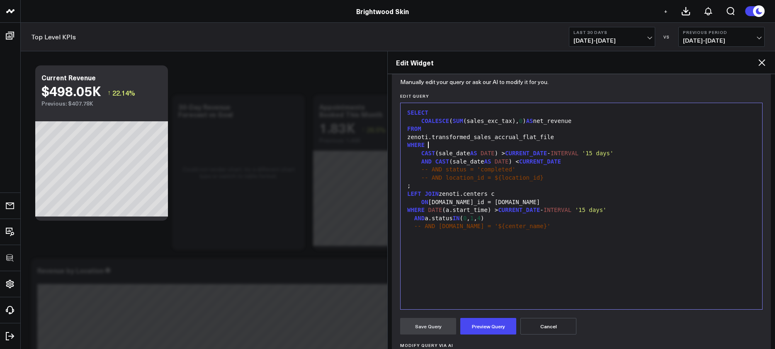
click at [584, 142] on div "WHERE" at bounding box center [581, 145] width 353 height 8
click at [583, 141] on div "zenoti.transformed_sales_accrual_flat_file" at bounding box center [581, 137] width 353 height 8
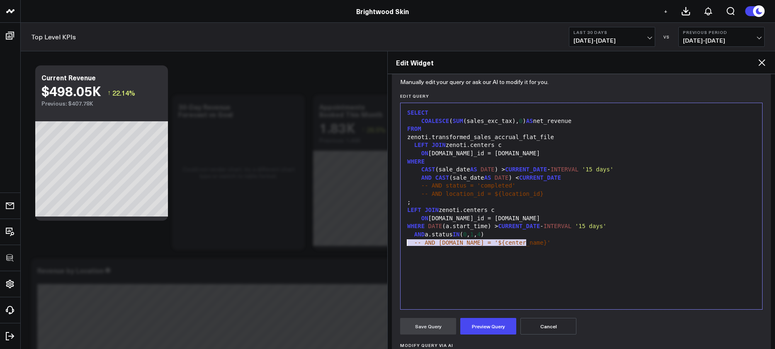
drag, startPoint x: 527, startPoint y: 244, endPoint x: 396, endPoint y: 246, distance: 131.0
click at [396, 246] on div "Manually edit your query or ask our AI to modify it for you. Edit Query 99 1 2 …" at bounding box center [581, 263] width 379 height 365
click at [535, 196] on span "-- AND location_id = ${location_id}" at bounding box center [482, 194] width 122 height 7
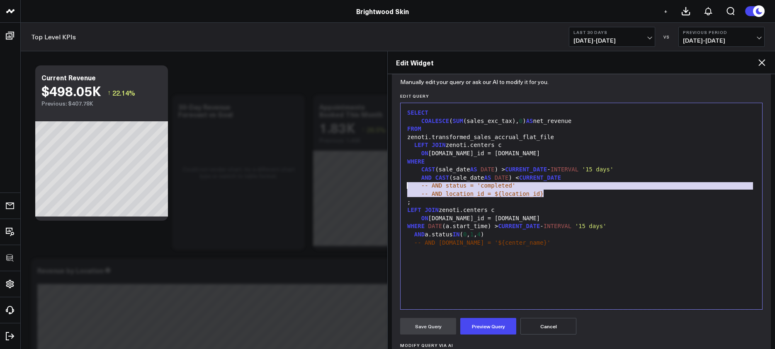
drag, startPoint x: 549, startPoint y: 195, endPoint x: 391, endPoint y: 185, distance: 158.3
click at [391, 185] on div "Widget Display Widget Date Settings Widget Query Manually edit your query or as…" at bounding box center [581, 211] width 387 height 275
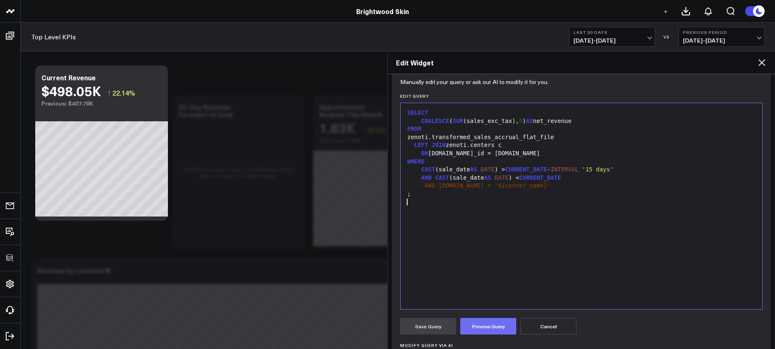
click at [484, 324] on button "Preview Query" at bounding box center [488, 326] width 56 height 17
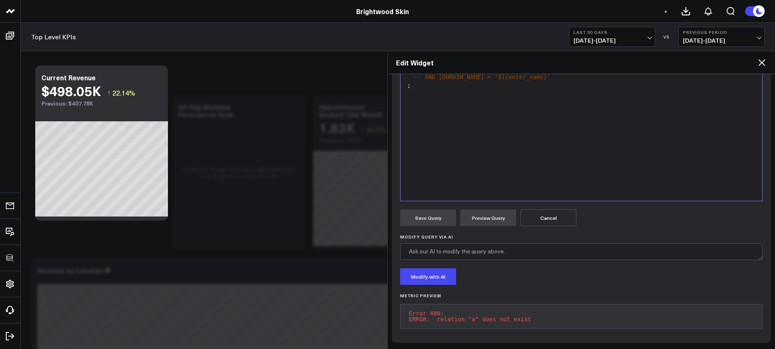
scroll to position [21, 0]
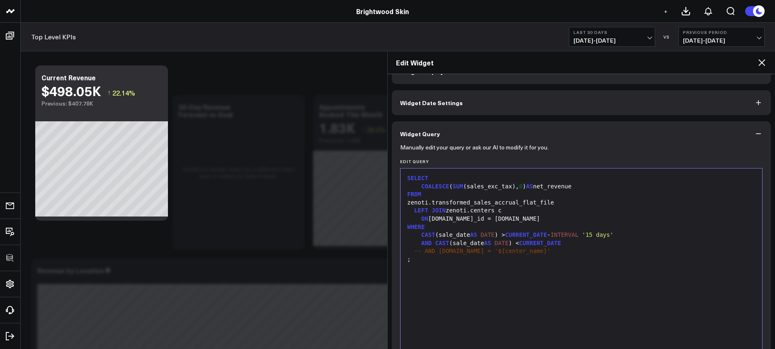
drag, startPoint x: 563, startPoint y: 204, endPoint x: 579, endPoint y: 203, distance: 15.4
click at [566, 204] on div "zenoti.transformed_sales_accrual_flat_file" at bounding box center [581, 203] width 353 height 8
click at [583, 203] on div "zenoti.transformed_sales_accrual_flat_file" at bounding box center [581, 203] width 353 height 8
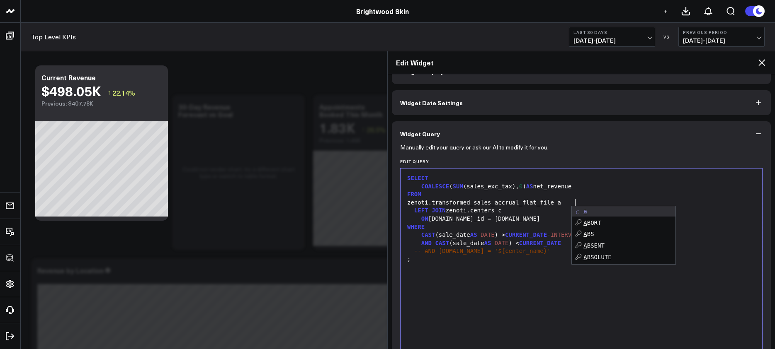
click at [522, 264] on div at bounding box center [581, 268] width 353 height 8
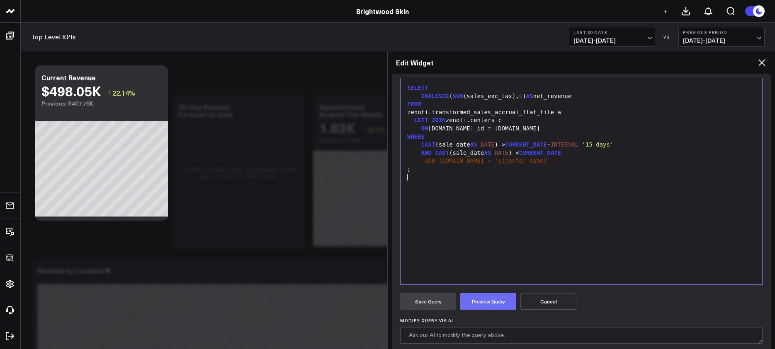
click at [492, 301] on button "Preview Query" at bounding box center [488, 302] width 56 height 17
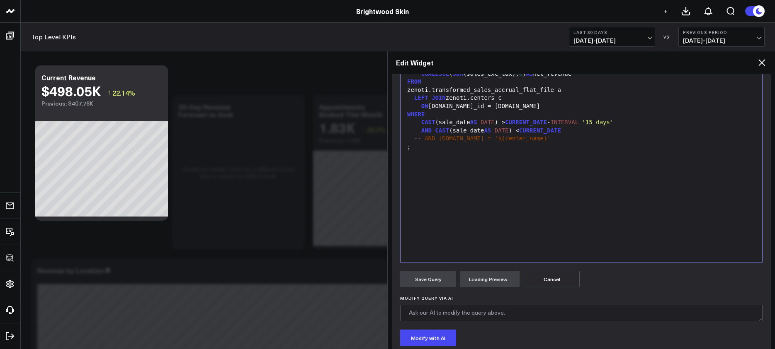
scroll to position [0, 0]
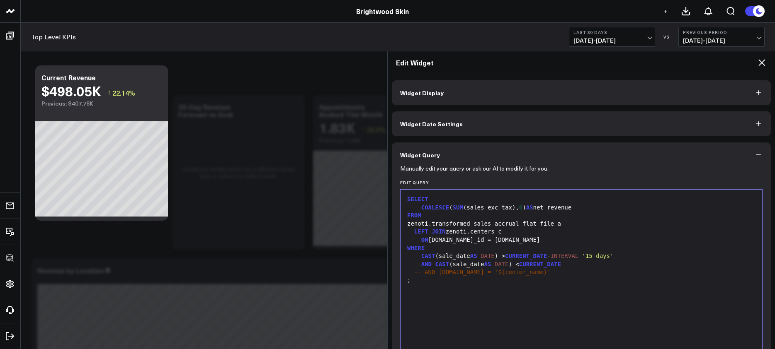
click at [581, 228] on div "LEFT JOIN zenoti.centers c" at bounding box center [581, 232] width 353 height 8
click at [572, 225] on div "zenoti.transformed_sales_accrual_flat_file a" at bounding box center [581, 224] width 353 height 8
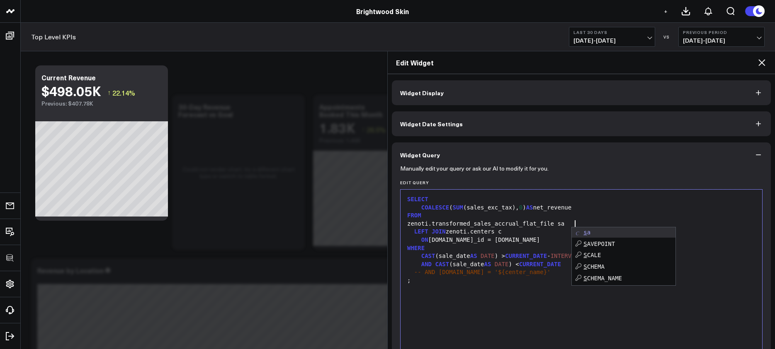
drag, startPoint x: 482, startPoint y: 286, endPoint x: 480, endPoint y: 279, distance: 7.3
click at [482, 286] on div at bounding box center [581, 289] width 353 height 8
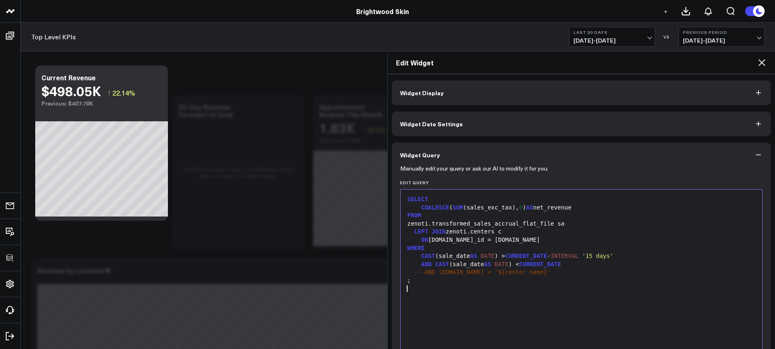
click at [432, 243] on div "ON a.center_id = c.id" at bounding box center [581, 240] width 353 height 8
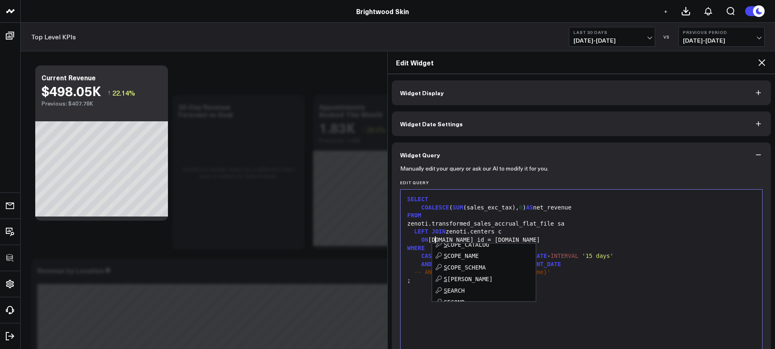
scroll to position [175, 0]
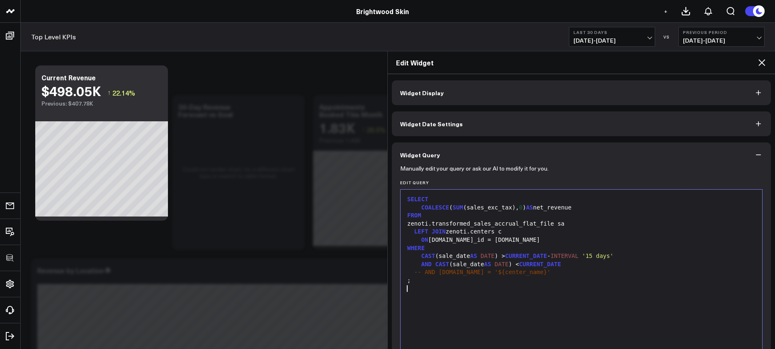
click at [546, 308] on div "SELECT COALESCE ( SUM (sales_exc_tax), 0 ) AS net_revenue FROM zenoti.transform…" at bounding box center [581, 293] width 353 height 198
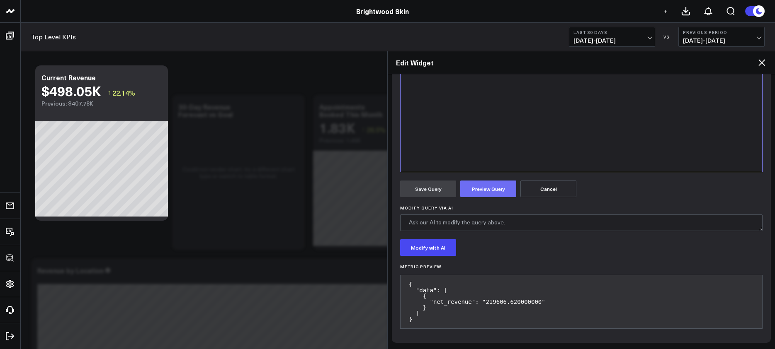
click at [502, 187] on button "Preview Query" at bounding box center [488, 189] width 56 height 17
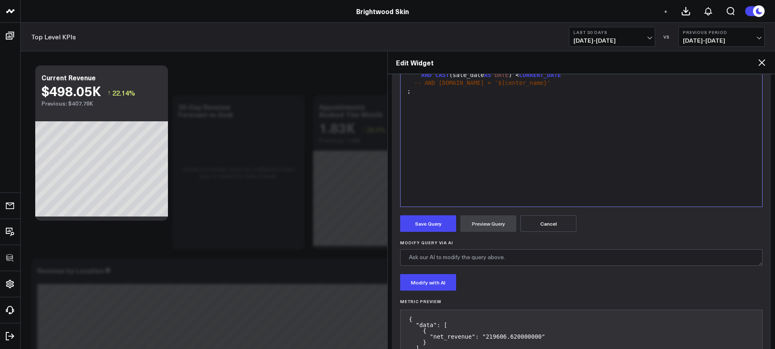
scroll to position [224, 0]
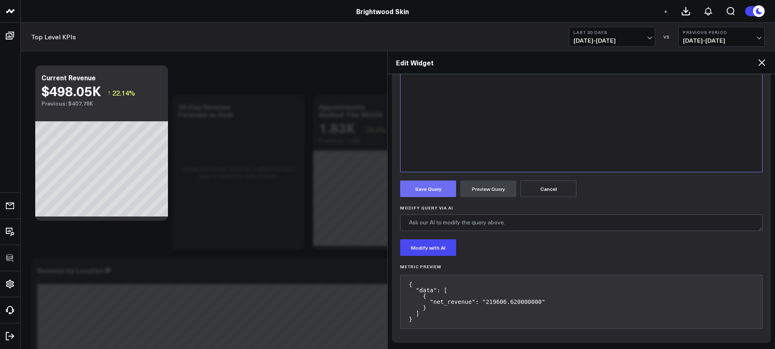
click at [431, 192] on button "Save Query" at bounding box center [428, 189] width 56 height 17
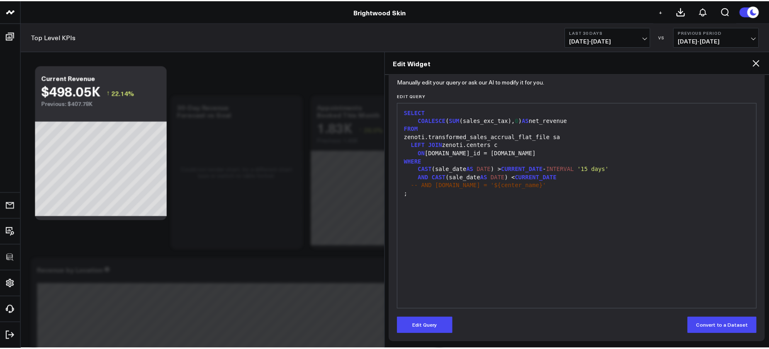
scroll to position [87, 0]
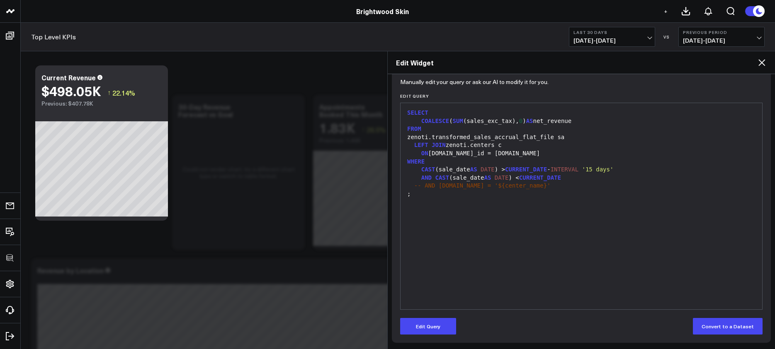
click at [760, 65] on icon at bounding box center [762, 63] width 10 height 10
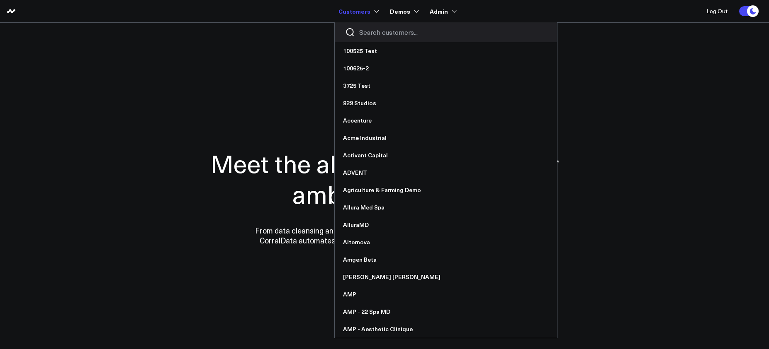
click at [367, 33] on input "Search customers input" at bounding box center [452, 32] width 187 height 9
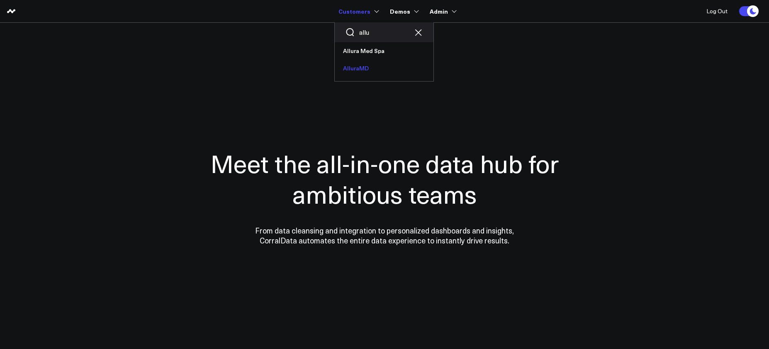
type input "allu"
click at [365, 67] on link "AlluraMD" at bounding box center [384, 68] width 99 height 17
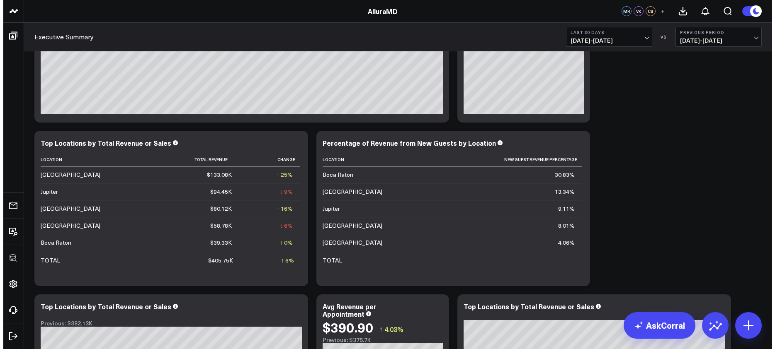
scroll to position [114, 0]
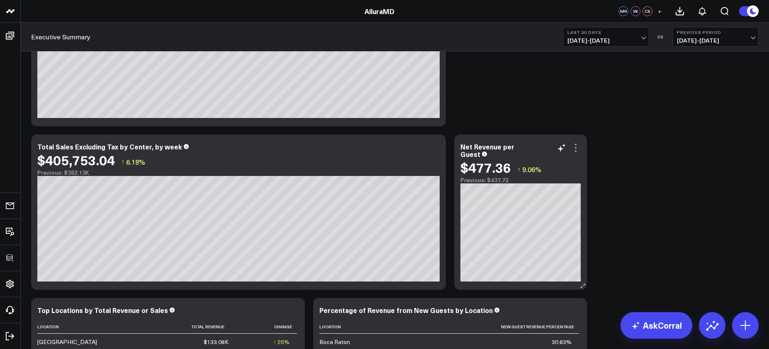
click at [578, 150] on icon at bounding box center [575, 148] width 10 height 10
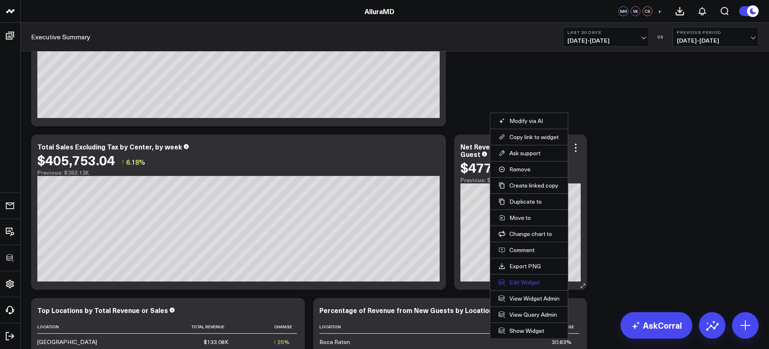
click at [528, 286] on button "Edit Widget" at bounding box center [528, 282] width 61 height 7
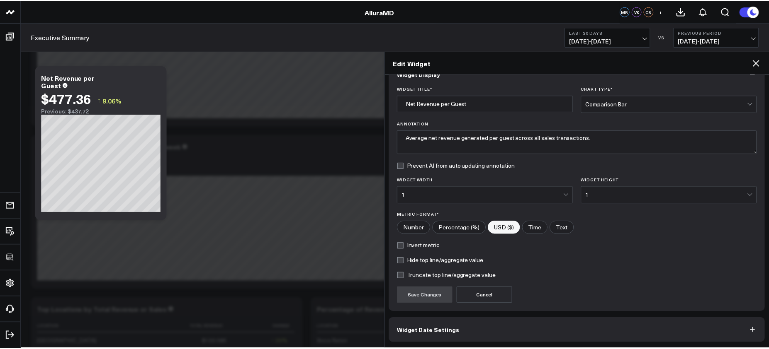
scroll to position [51, 0]
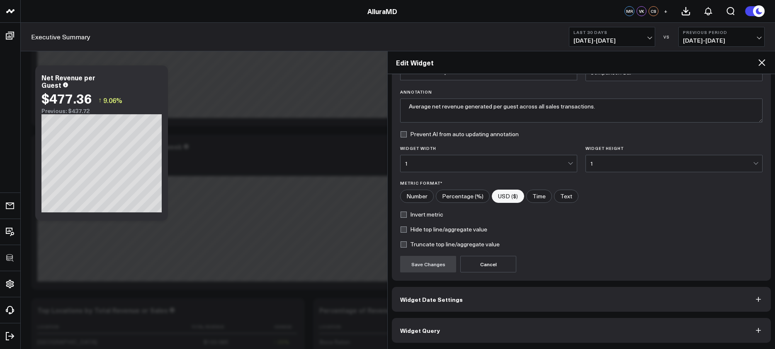
click at [541, 328] on button "Widget Query" at bounding box center [581, 330] width 379 height 25
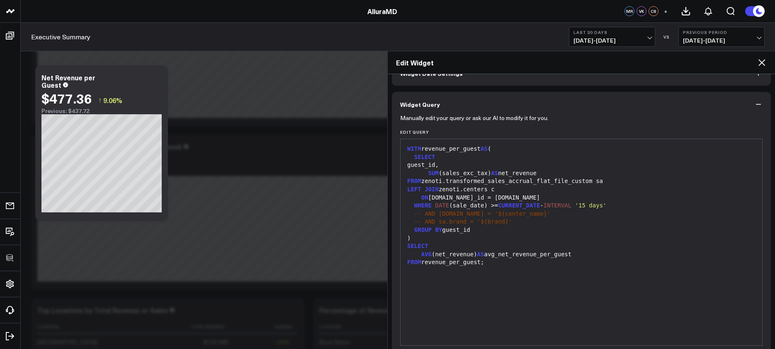
click at [759, 61] on icon at bounding box center [762, 63] width 10 height 10
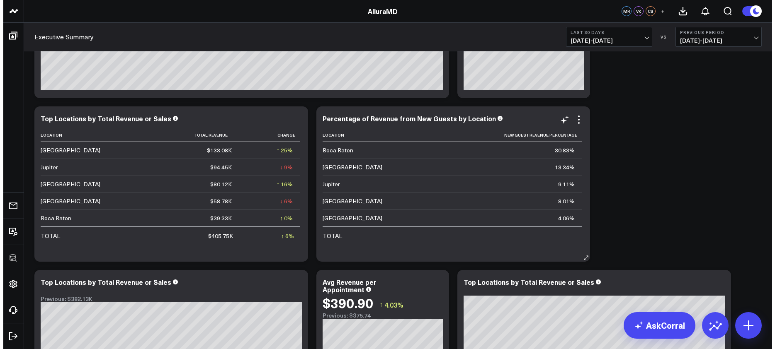
scroll to position [469, 0]
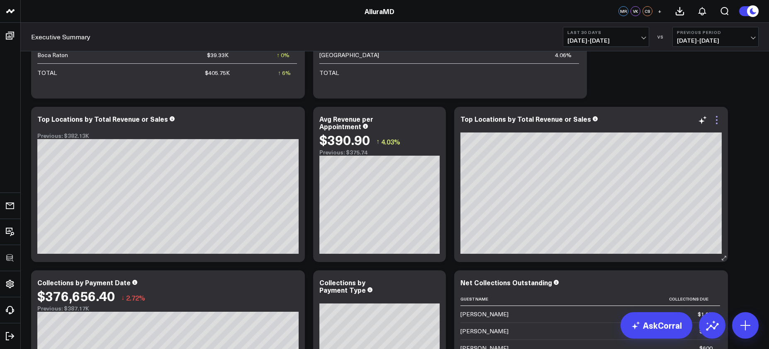
click at [716, 121] on icon at bounding box center [717, 120] width 2 height 2
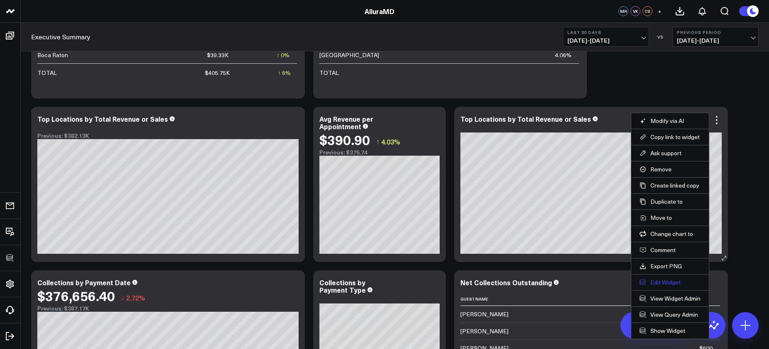
click at [668, 282] on button "Edit Widget" at bounding box center [669, 282] width 61 height 7
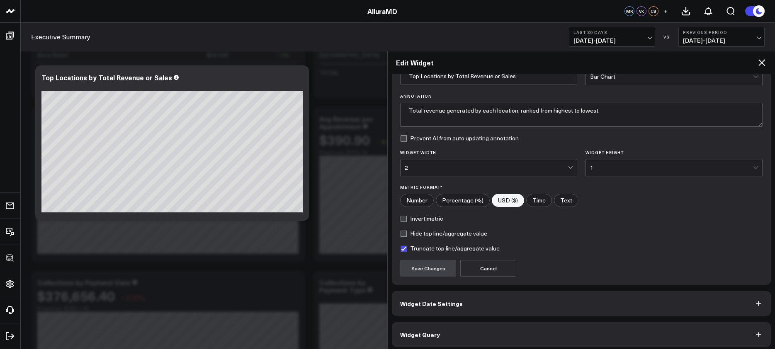
scroll to position [51, 0]
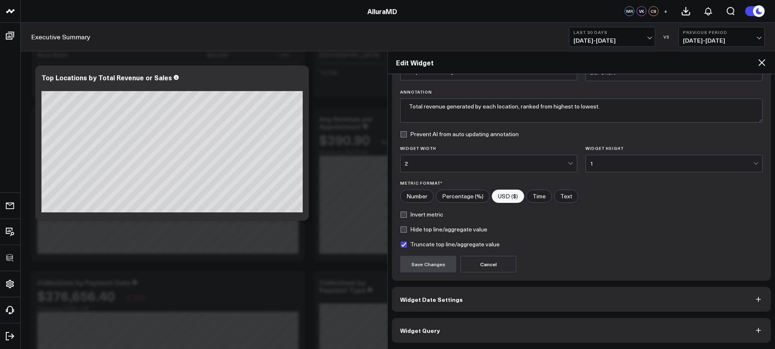
click at [604, 343] on button "Widget Query" at bounding box center [581, 330] width 379 height 25
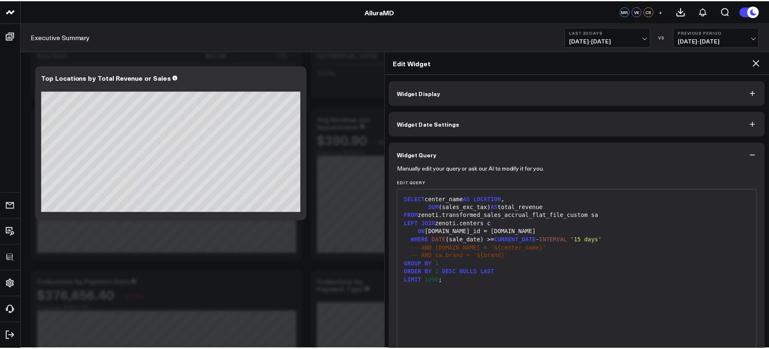
scroll to position [87, 0]
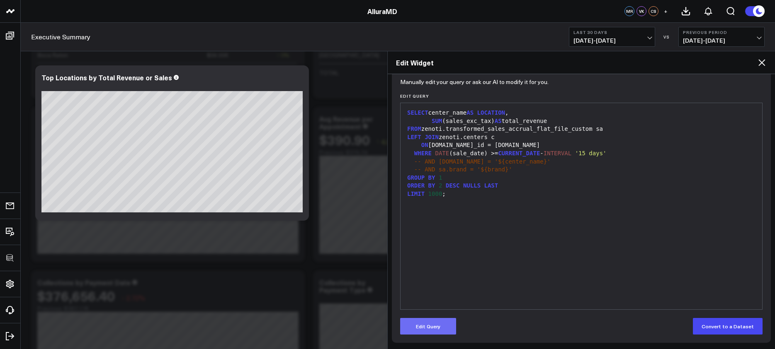
click at [441, 327] on button "Edit Query" at bounding box center [428, 326] width 56 height 17
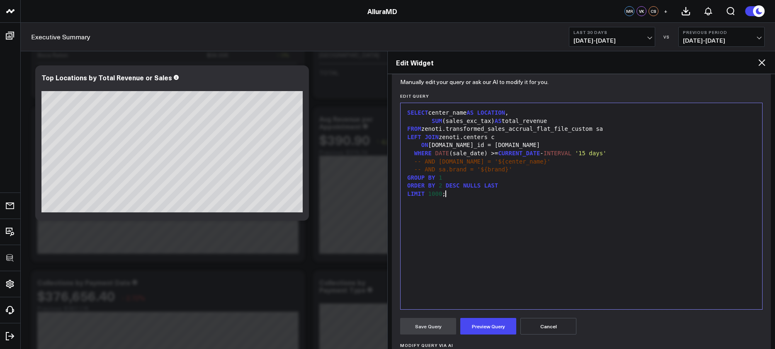
click at [509, 251] on div "SELECT center_name AS LOCATION , SUM (sales_exc_tax) AS total_revenue FROM zeno…" at bounding box center [581, 206] width 353 height 198
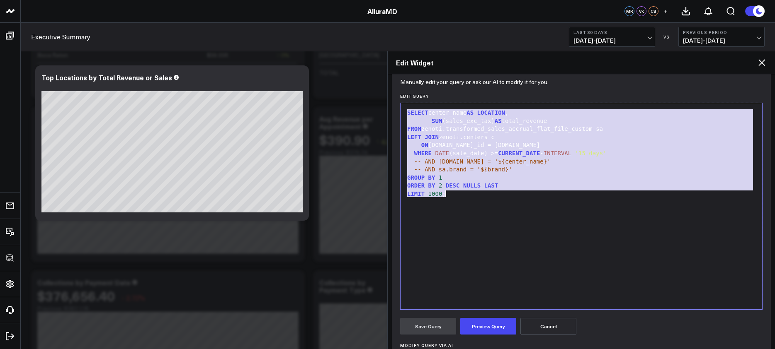
copy div "SELECT center_name AS LOCATION , SUM (sales_exc_tax) AS total_revenue FROM zeno…"
click at [757, 68] on div "Edit Widget" at bounding box center [581, 62] width 387 height 23
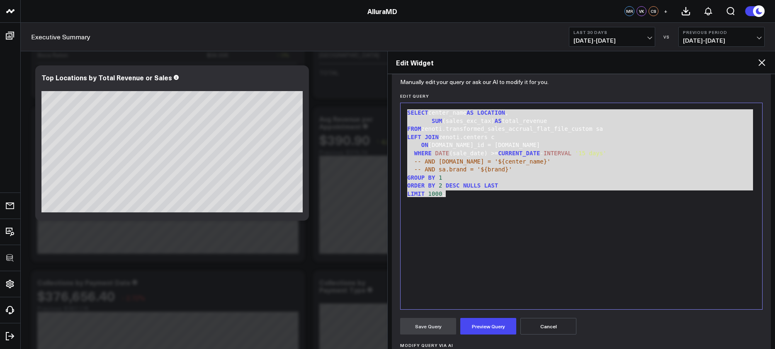
click at [760, 66] on icon at bounding box center [762, 63] width 10 height 10
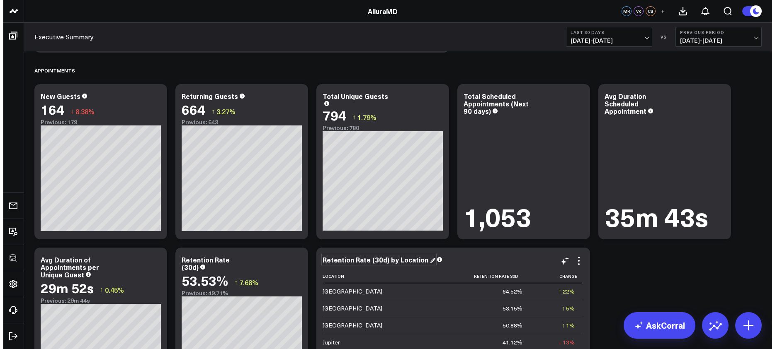
scroll to position [1658, 0]
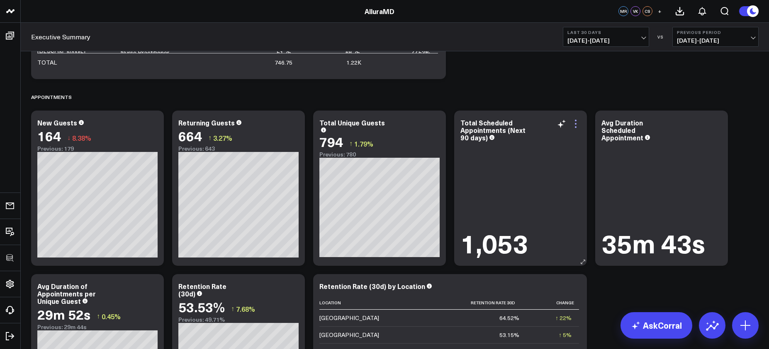
click at [577, 122] on icon at bounding box center [575, 124] width 10 height 10
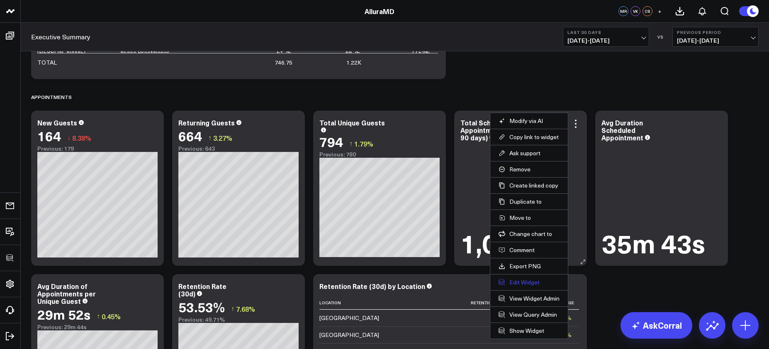
click at [519, 281] on button "Edit Widget" at bounding box center [528, 282] width 61 height 7
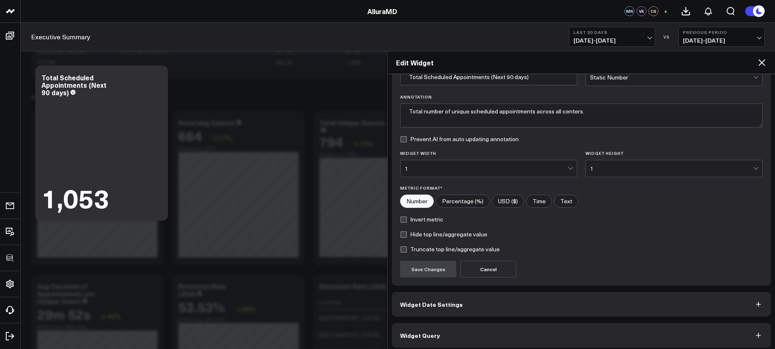
scroll to position [51, 0]
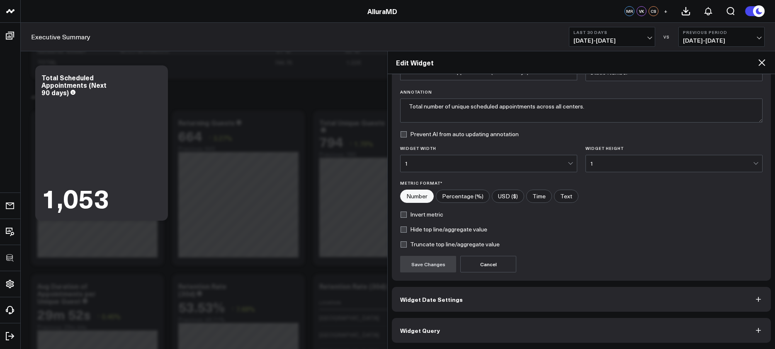
click at [522, 326] on button "Widget Query" at bounding box center [581, 330] width 379 height 25
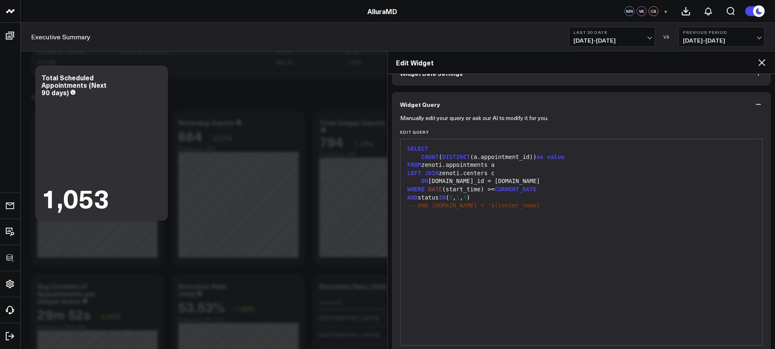
click at [522, 326] on div "SELECT COUNT ( DISTINCT (a.appointment_id)) as value FROM zenoti.appointments a…" at bounding box center [581, 242] width 353 height 198
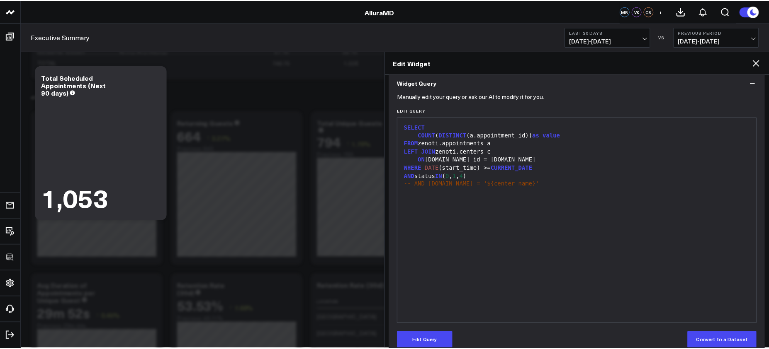
scroll to position [87, 0]
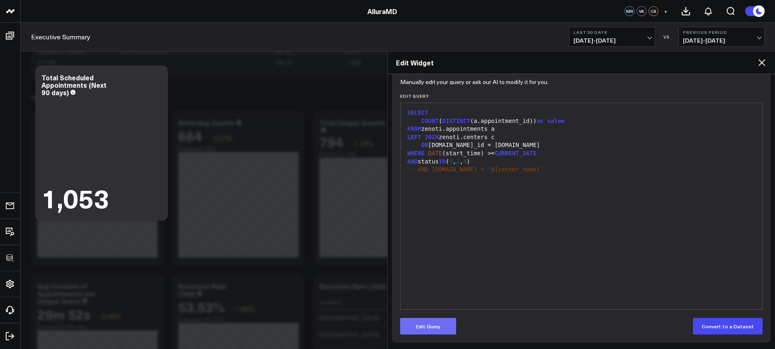
click at [449, 330] on button "Edit Query" at bounding box center [428, 326] width 56 height 17
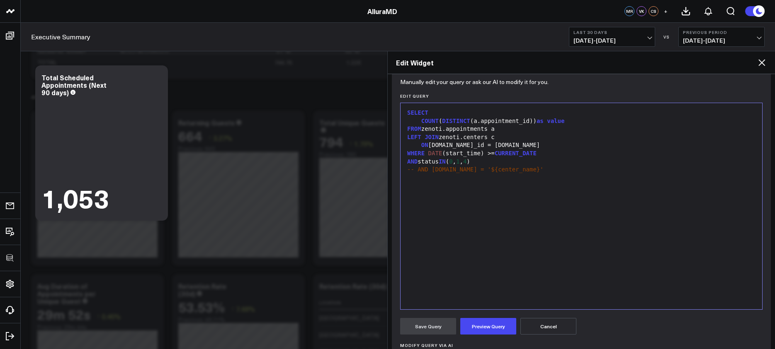
click at [467, 265] on div "SELECT COUNT ( DISTINCT (a.appointment_id)) as value FROM zenoti.appointments a…" at bounding box center [581, 206] width 353 height 198
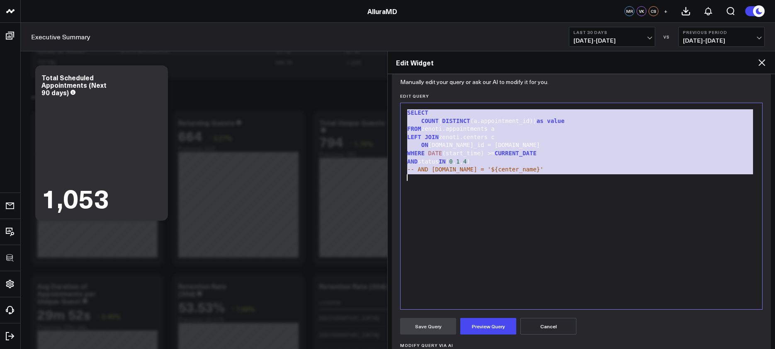
copy div "SELECT COUNT ( DISTINCT (a.appointment_id)) as value FROM zenoti.appointments a…"
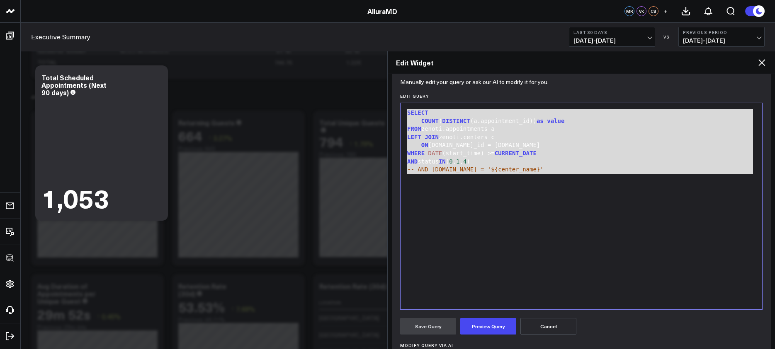
click at [752, 63] on h2 "Edit Widget" at bounding box center [576, 62] width 361 height 9
click at [757, 63] on icon at bounding box center [762, 63] width 10 height 10
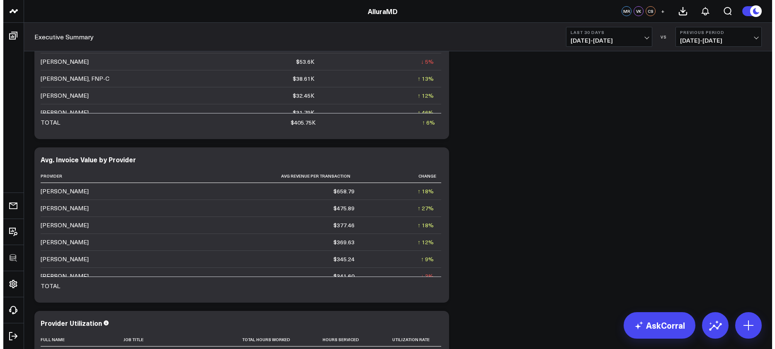
scroll to position [1122, 0]
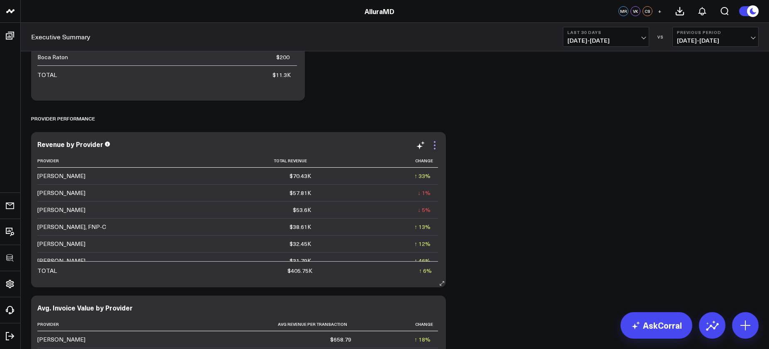
click at [432, 149] on icon at bounding box center [434, 146] width 10 height 10
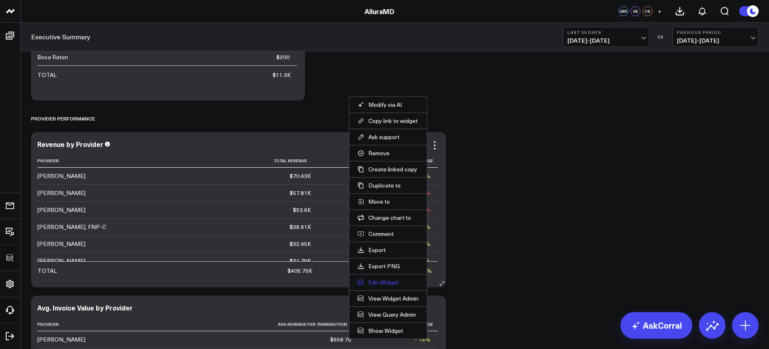
click at [384, 284] on button "Edit Widget" at bounding box center [387, 282] width 61 height 7
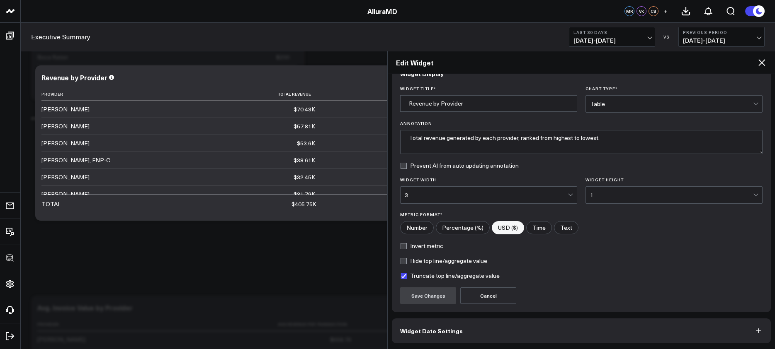
scroll to position [51, 0]
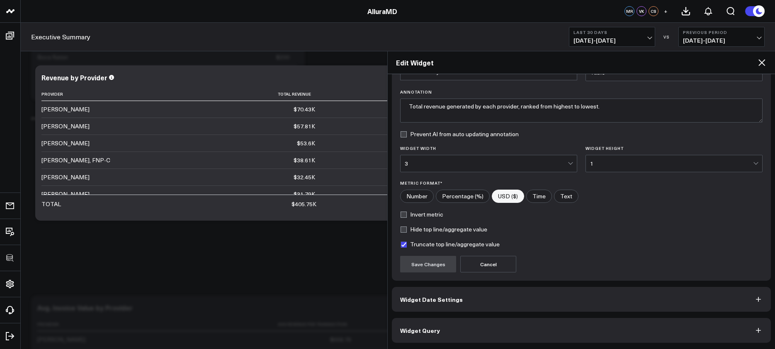
click at [539, 328] on button "Widget Query" at bounding box center [581, 330] width 379 height 25
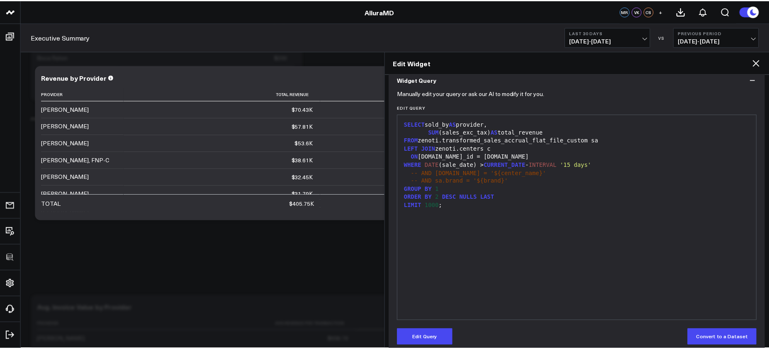
scroll to position [75, 0]
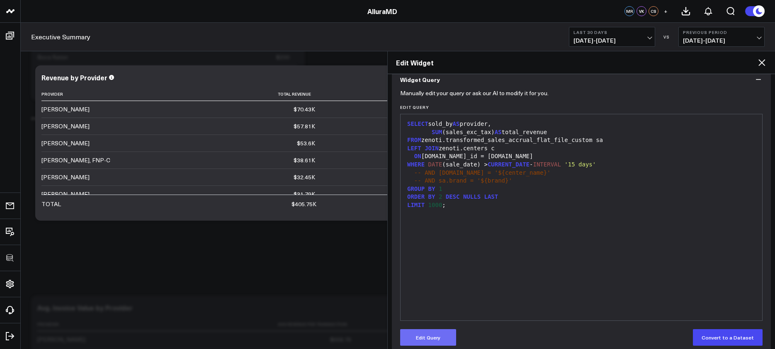
click at [433, 331] on button "Edit Query" at bounding box center [428, 338] width 56 height 17
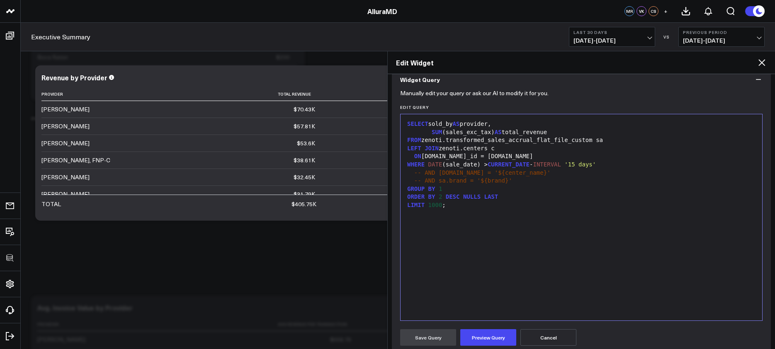
click at [465, 277] on div "SELECT sold_by AS provider, SUM (sales_exc_tax) AS total_revenue FROM zenoti.tr…" at bounding box center [581, 218] width 353 height 198
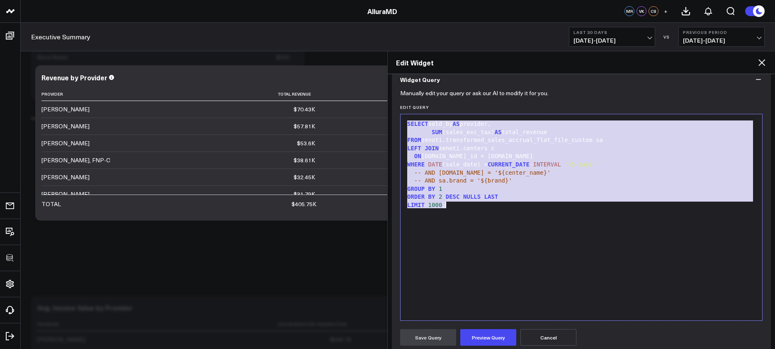
copy div "SELECT sold_by AS provider, SUM (sales_exc_tax) AS total_revenue FROM zenoti.tr…"
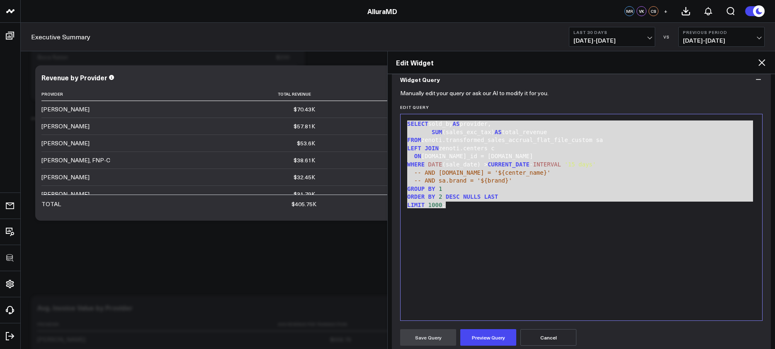
click at [760, 61] on icon at bounding box center [761, 62] width 7 height 7
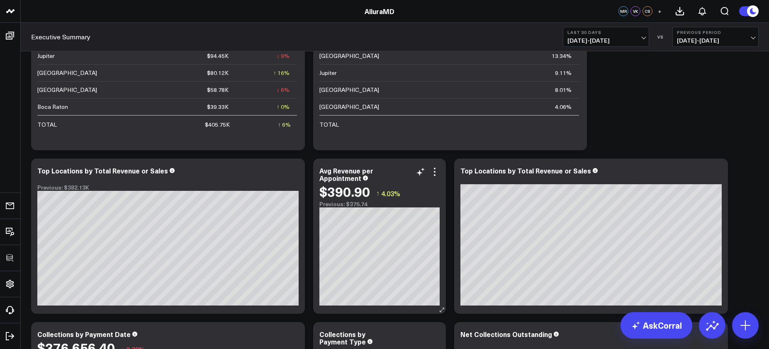
scroll to position [512, 0]
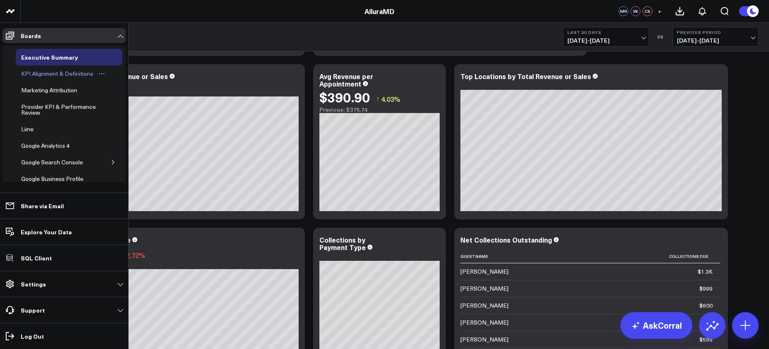
click at [34, 73] on div "KPI Alignment & Definitions" at bounding box center [57, 74] width 76 height 10
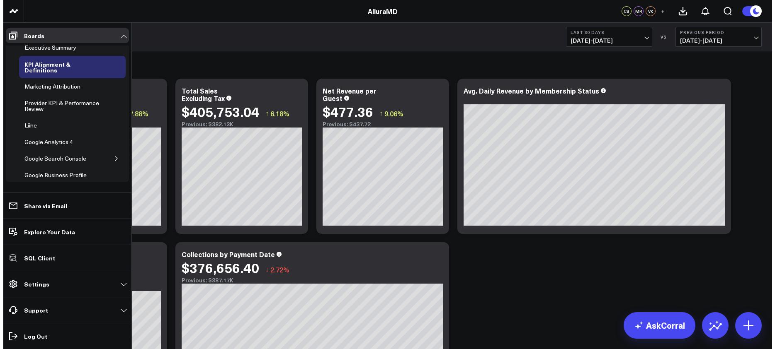
scroll to position [5, 0]
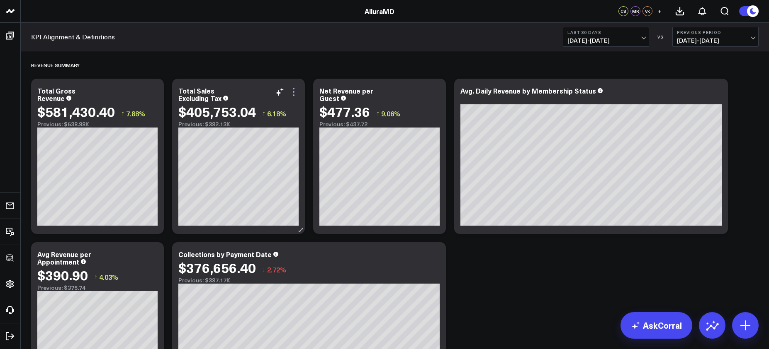
click at [296, 91] on icon at bounding box center [294, 92] width 10 height 10
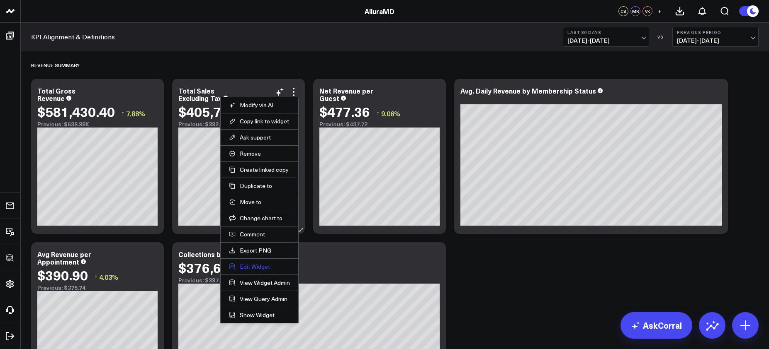
click at [257, 268] on button "Edit Widget" at bounding box center [259, 266] width 61 height 7
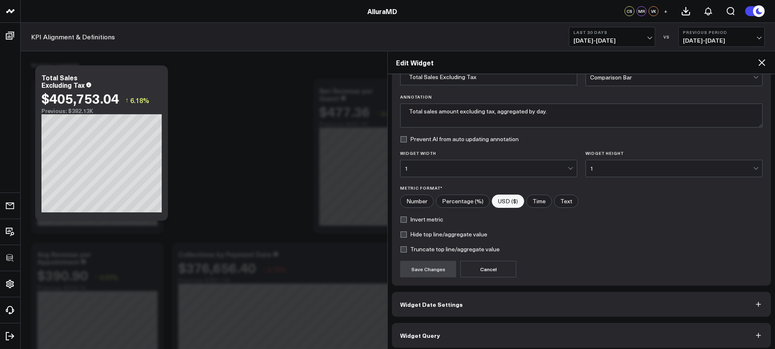
scroll to position [51, 0]
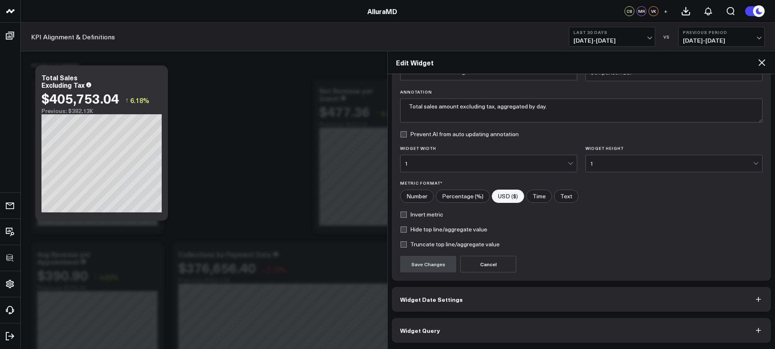
click at [569, 332] on button "Widget Query" at bounding box center [581, 330] width 379 height 25
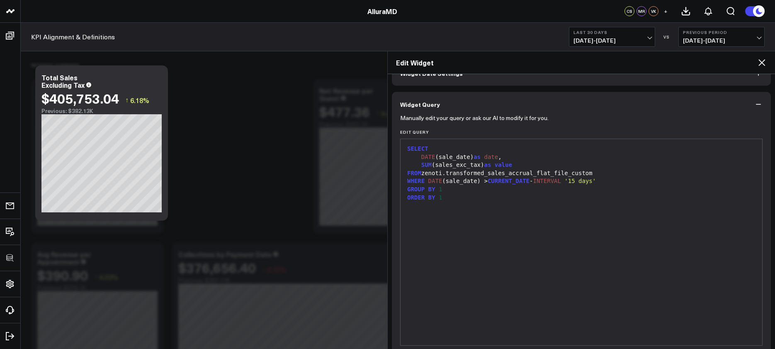
scroll to position [0, 0]
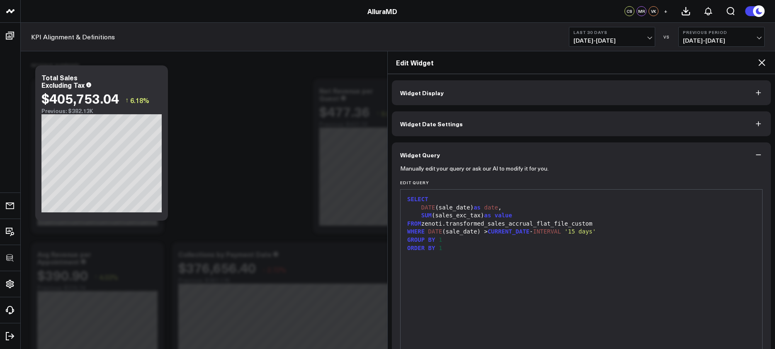
click at [539, 308] on div "SELECT DATE (sale_date) as date , SUM (sales_exc_tax) as value FROM zenoti.tran…" at bounding box center [581, 293] width 353 height 198
click at [762, 67] on icon at bounding box center [762, 63] width 10 height 10
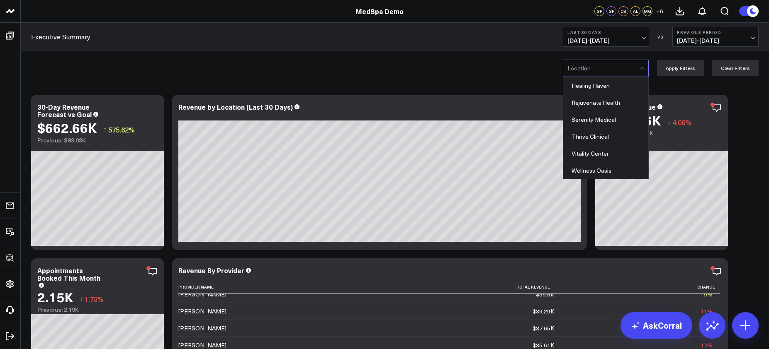
click at [588, 69] on div at bounding box center [603, 68] width 72 height 17
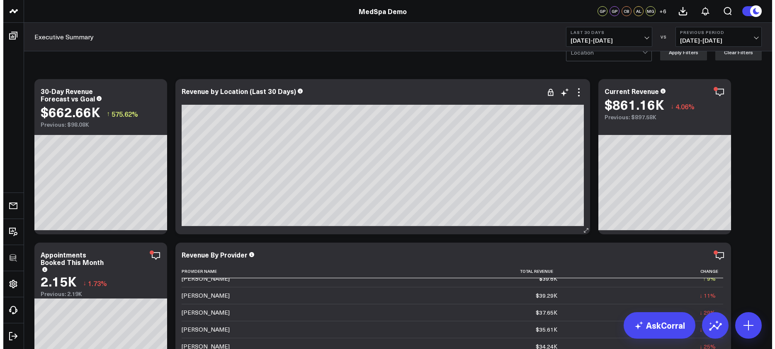
scroll to position [182, 0]
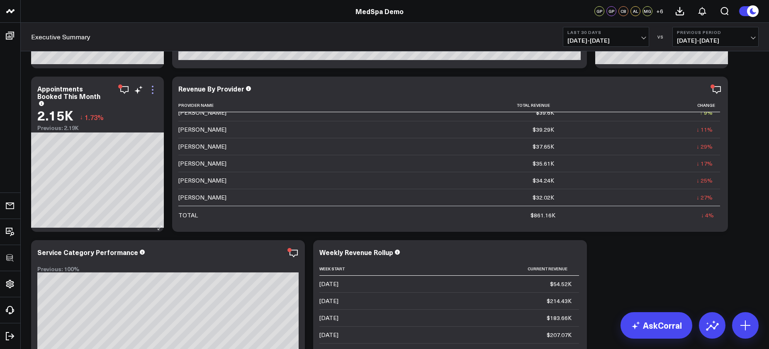
click at [152, 89] on icon at bounding box center [153, 90] width 10 height 10
click at [122, 87] on icon "button" at bounding box center [124, 90] width 10 height 10
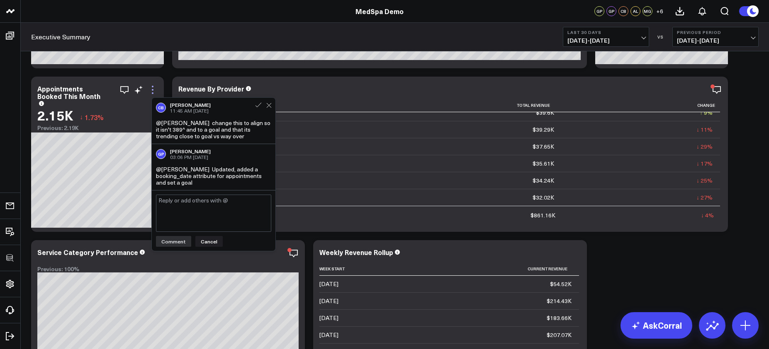
click at [152, 88] on icon at bounding box center [153, 90] width 10 height 10
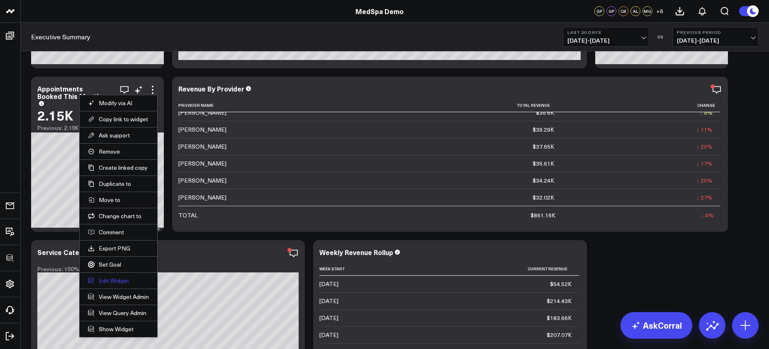
click at [123, 281] on button "Edit Widget" at bounding box center [118, 280] width 61 height 7
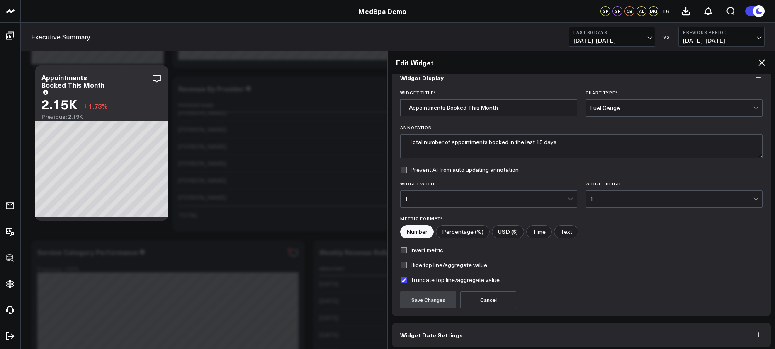
scroll to position [51, 0]
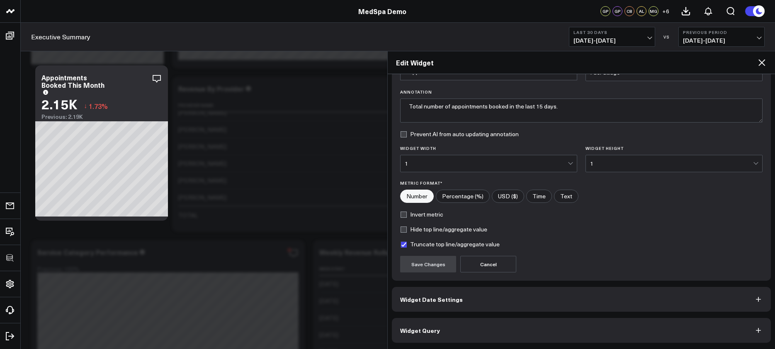
click at [493, 315] on div "Widget Display Widget Title * Appointments Booked This Month Chart Type * Fuel …" at bounding box center [581, 186] width 379 height 313
click at [496, 324] on button "Widget Query" at bounding box center [581, 330] width 379 height 25
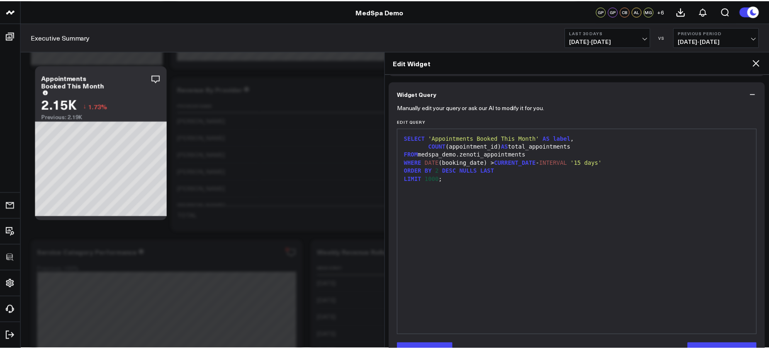
scroll to position [68, 0]
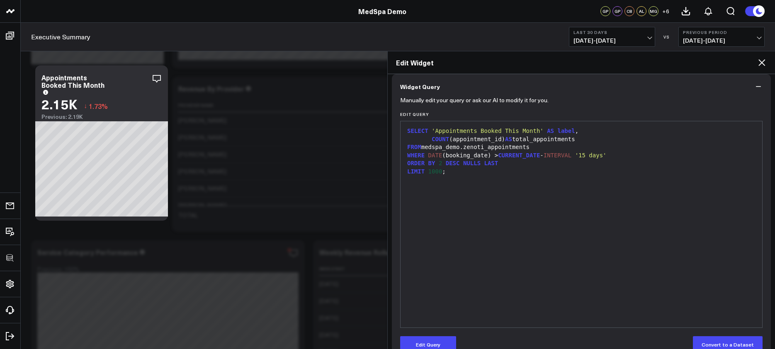
click at [330, 129] on td "$52.69K" at bounding box center [411, 137] width 300 height 17
click at [763, 66] on icon at bounding box center [762, 63] width 10 height 10
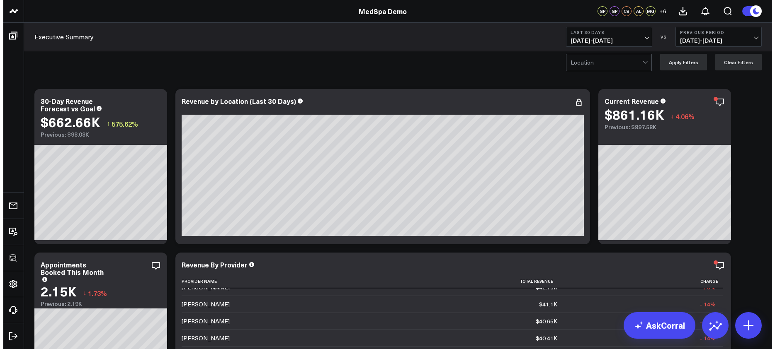
scroll to position [10, 0]
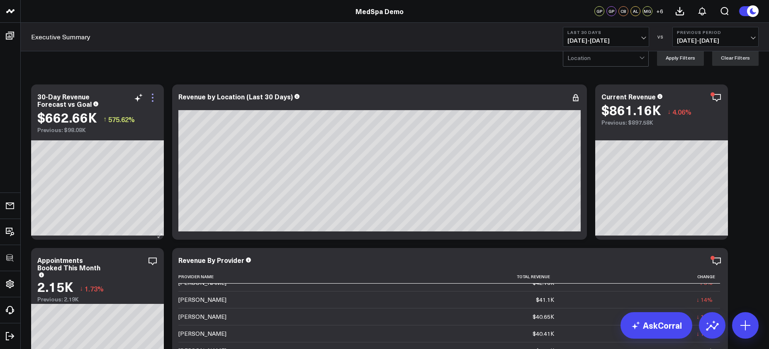
click at [152, 97] on icon at bounding box center [153, 98] width 2 height 2
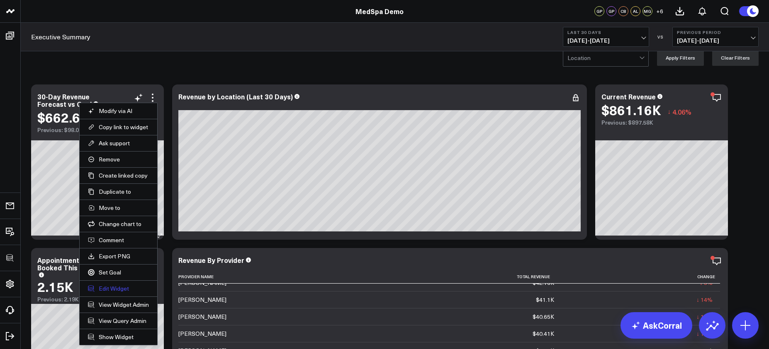
click at [124, 287] on button "Edit Widget" at bounding box center [118, 288] width 61 height 7
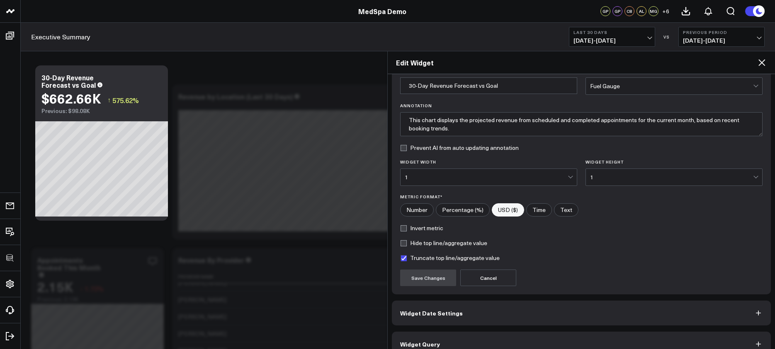
scroll to position [51, 0]
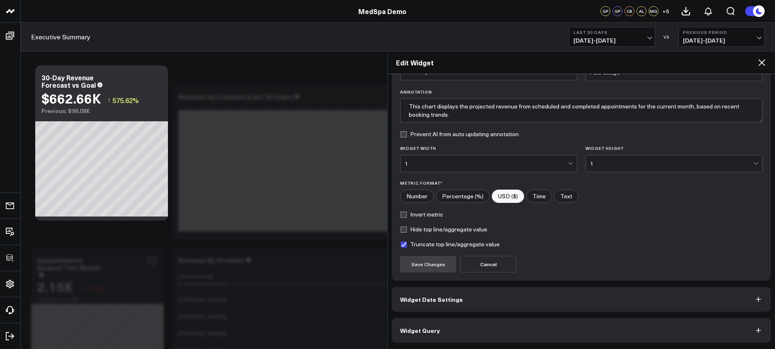
click at [474, 327] on button "Widget Query" at bounding box center [581, 330] width 379 height 25
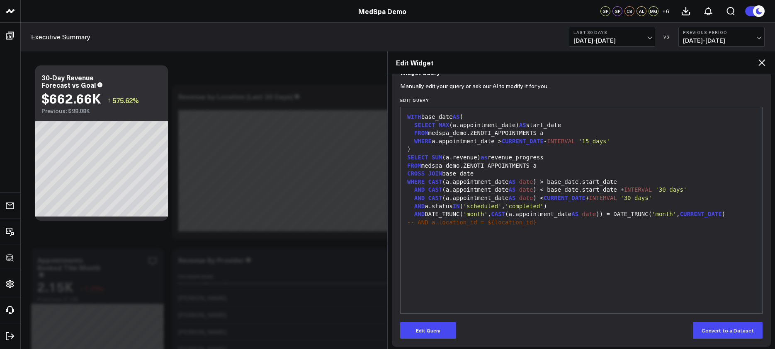
scroll to position [87, 0]
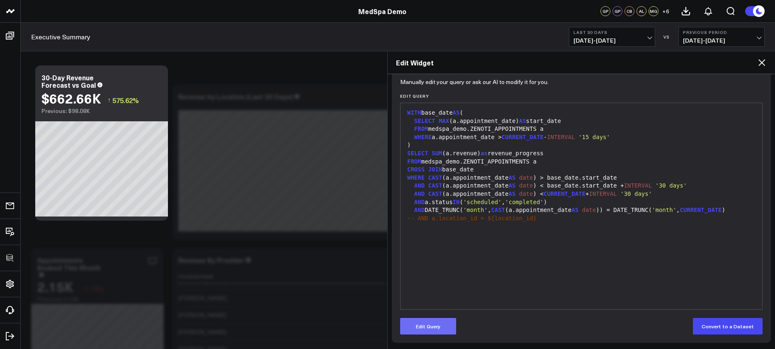
click at [431, 329] on button "Edit Query" at bounding box center [428, 326] width 56 height 17
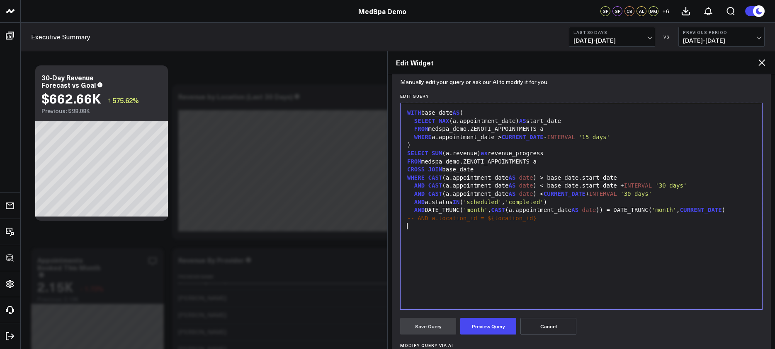
click at [450, 244] on div "WITH base_date AS ( SELECT MAX (a.appointment_date) AS start_date FROM medspa_d…" at bounding box center [581, 206] width 353 height 198
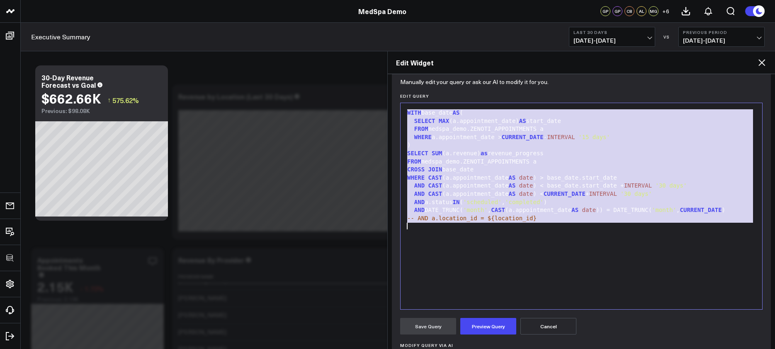
copy div "WITH base_date AS ( SELECT MAX (a.appointment_date) AS start_date FROM medspa_d…"
click at [468, 248] on div "WITH base_date AS ( SELECT MAX (a.appointment_date) AS start_date FROM medspa_d…" at bounding box center [581, 206] width 353 height 198
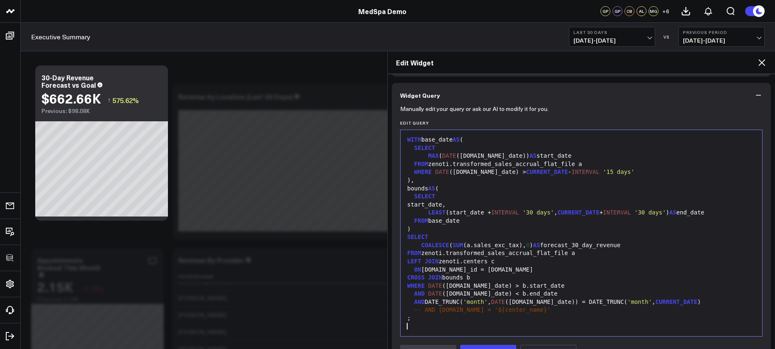
scroll to position [63, 0]
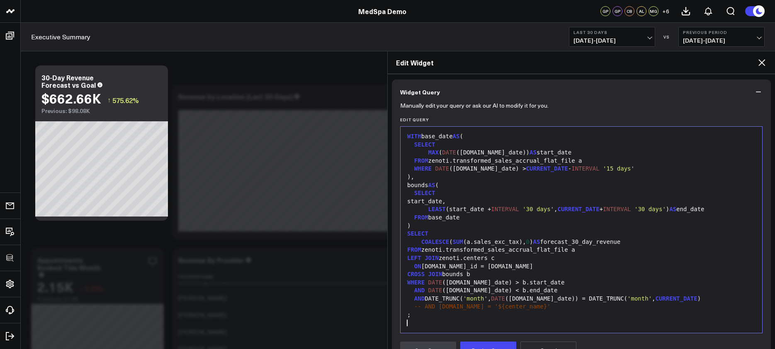
click at [462, 153] on div "MAX ( DATE (a.sale_date)) AS start_date" at bounding box center [581, 153] width 353 height 8
click at [461, 154] on div "MAX ( DATE (a.sale_date)) AS start_date" at bounding box center [581, 153] width 353 height 8
click at [581, 161] on div "FROM zenoti.transformed_sales_accrual_flat_file a" at bounding box center [581, 161] width 353 height 8
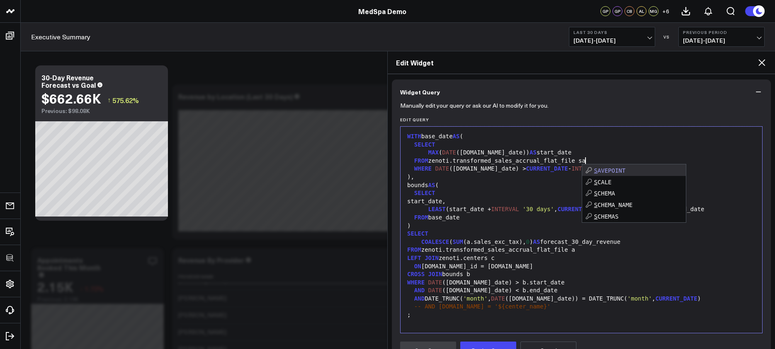
click at [452, 168] on div "WHERE DATE (a.sale_date) > CURRENT_DATE - INTERVAL '15 days'" at bounding box center [581, 169] width 353 height 8
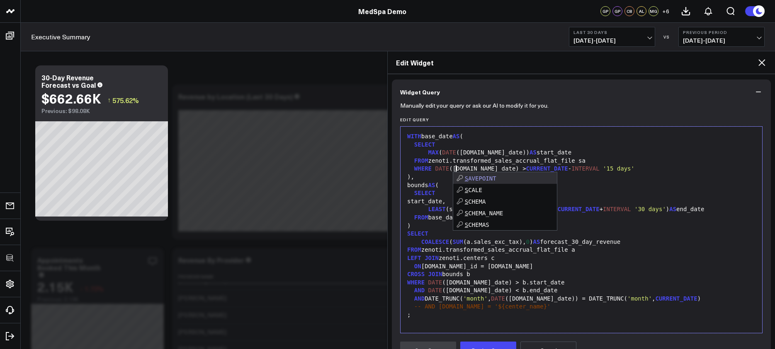
click at [586, 178] on div ")," at bounding box center [581, 177] width 353 height 8
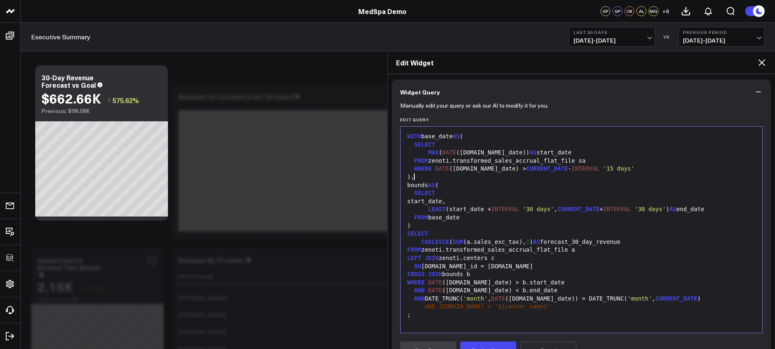
click at [467, 243] on div "COALESCE ( SUM (a.sales_exc_tax), 0 ) AS forecast_30_day_revenue" at bounding box center [581, 242] width 353 height 8
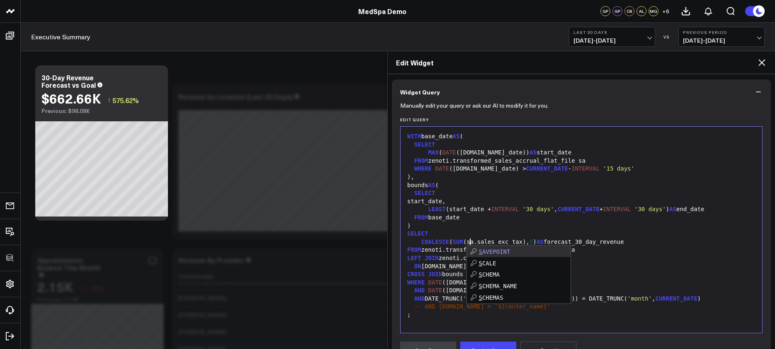
click at [472, 228] on div ")" at bounding box center [581, 226] width 353 height 8
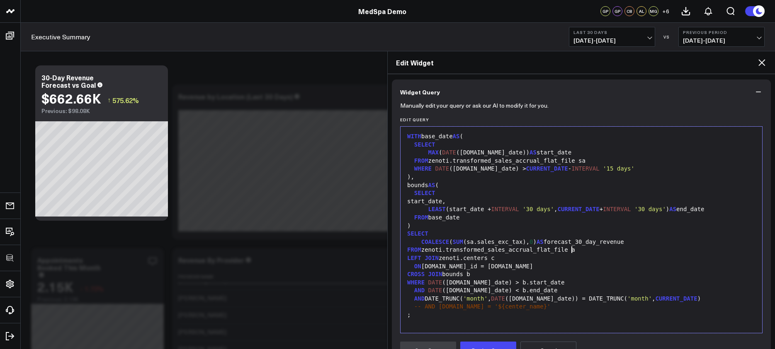
click at [573, 250] on div "FROM zenoti.transformed_sales_accrual_flat_file a" at bounding box center [581, 250] width 353 height 8
click at [574, 250] on div "FROM zenoti.transformed_sales_accrual_flat_file a" at bounding box center [581, 250] width 353 height 8
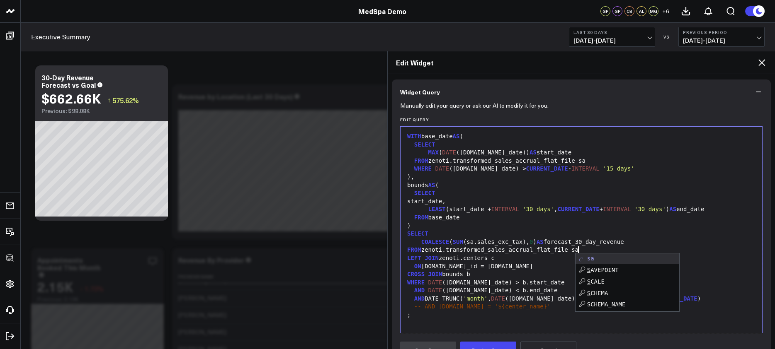
click at [424, 267] on div "ON a.center_id = c.id" at bounding box center [581, 267] width 353 height 8
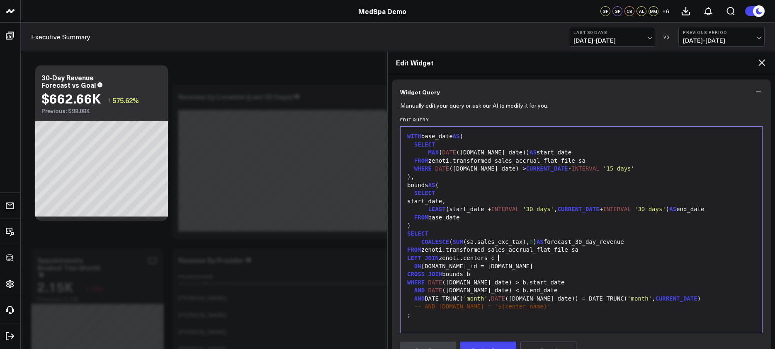
click at [552, 261] on div "LEFT JOIN zenoti.centers c" at bounding box center [581, 259] width 353 height 8
click at [447, 283] on div "WHERE DATE ( a.sale_date ) > b.start_date" at bounding box center [581, 283] width 353 height 8
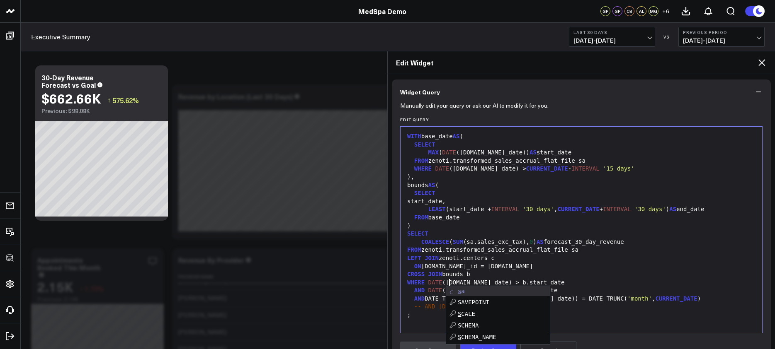
click at [524, 276] on div "CROSS JOIN bounds b" at bounding box center [581, 275] width 353 height 8
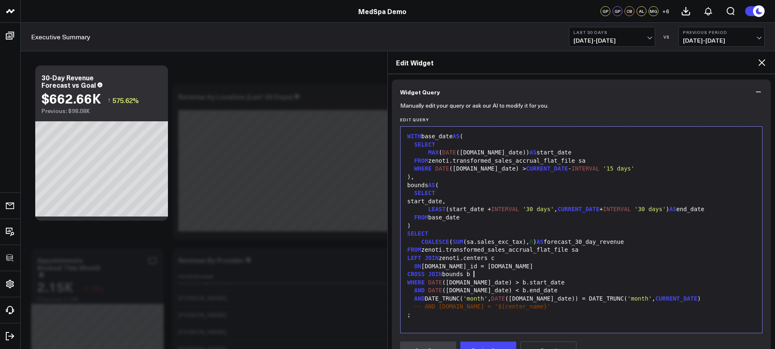
click at [444, 293] on div "AND DATE (a.sale_date) < b.end_date" at bounding box center [581, 291] width 353 height 8
click at [578, 282] on div "WHERE DATE (sa.sale_date) > b.start_date" at bounding box center [581, 283] width 353 height 8
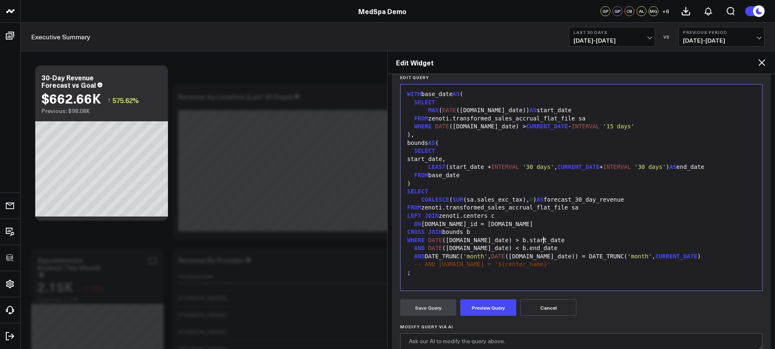
scroll to position [123, 0]
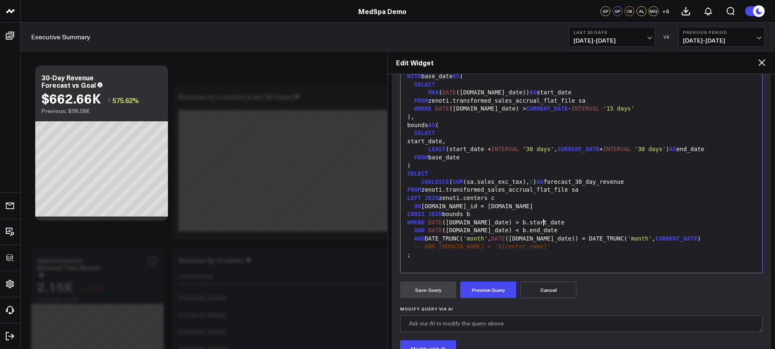
click at [517, 240] on div "AND DATE_TRUNC( 'month' , DATE (a.sale_date)) = DATE_TRUNC( 'month' , CURRENT_D…" at bounding box center [581, 239] width 353 height 8
click at [490, 256] on div ";" at bounding box center [581, 255] width 353 height 8
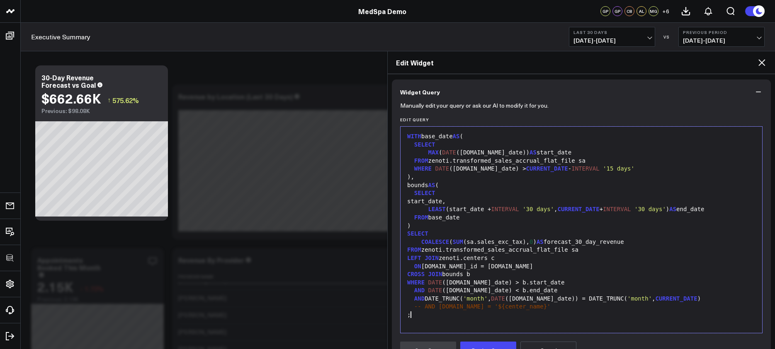
scroll to position [0, 0]
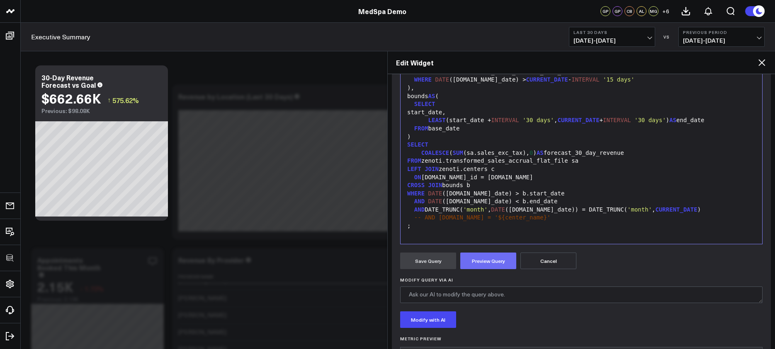
click at [494, 261] on button "Preview Query" at bounding box center [488, 261] width 56 height 17
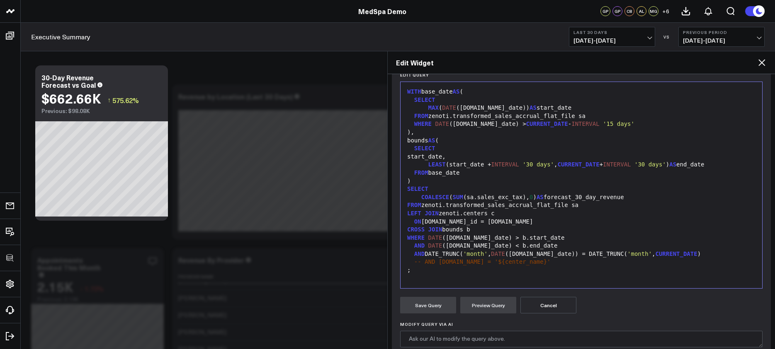
scroll to position [103, 0]
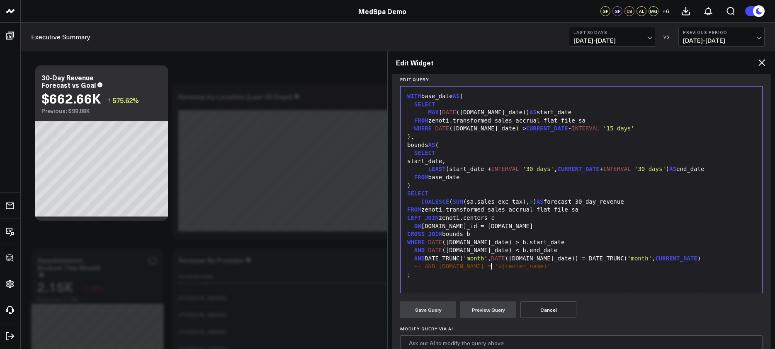
click at [492, 266] on span "-- AND [DOMAIN_NAME] = '${center_name}'" at bounding box center [482, 266] width 136 height 7
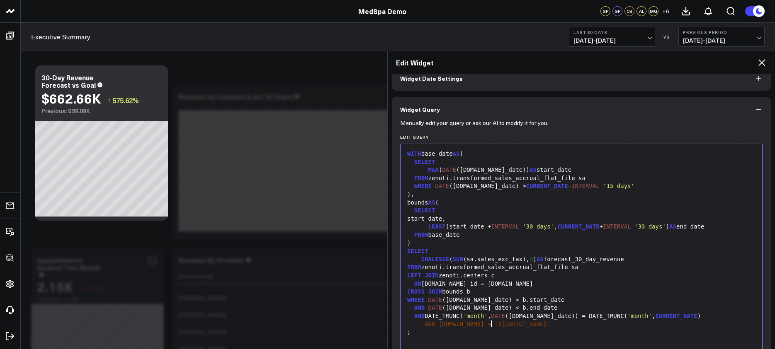
scroll to position [33, 0]
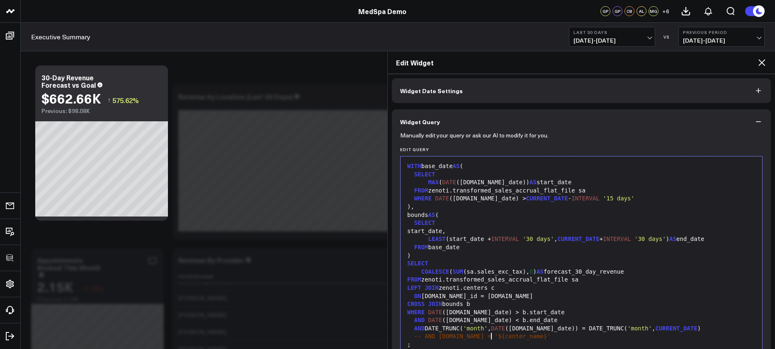
click at [492, 266] on div "SELECT" at bounding box center [581, 264] width 353 height 8
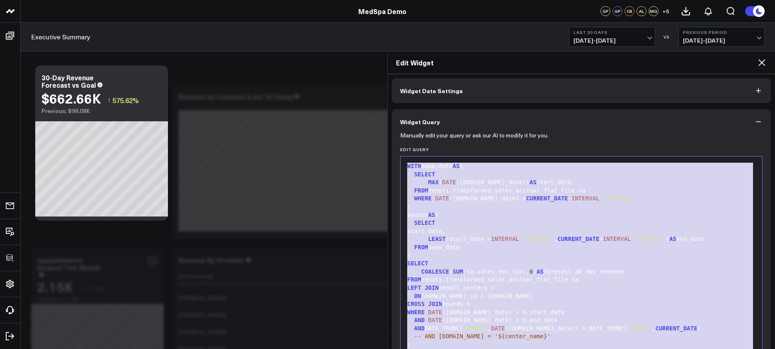
copy div "WITH base_date AS ( SELECT MAX ( DATE (sa.sale_date)) AS start_date FROM zenoti…"
click at [484, 223] on div "SELECT" at bounding box center [581, 223] width 353 height 8
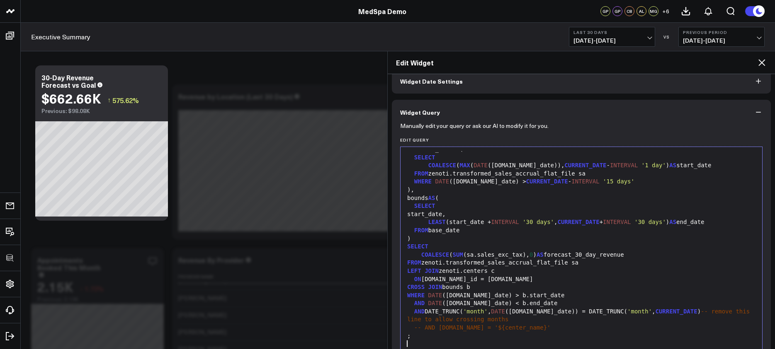
scroll to position [8, 0]
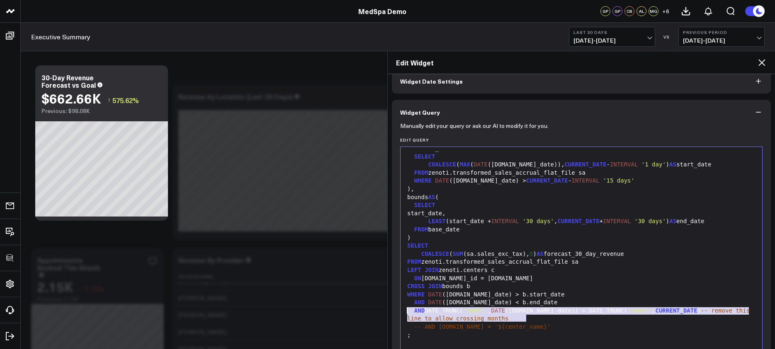
drag, startPoint x: 534, startPoint y: 318, endPoint x: 399, endPoint y: 310, distance: 134.6
click at [399, 310] on div "Manually edit your query or ask our AI to modify it for you. Edit Query 99 1 2 …" at bounding box center [581, 310] width 379 height 371
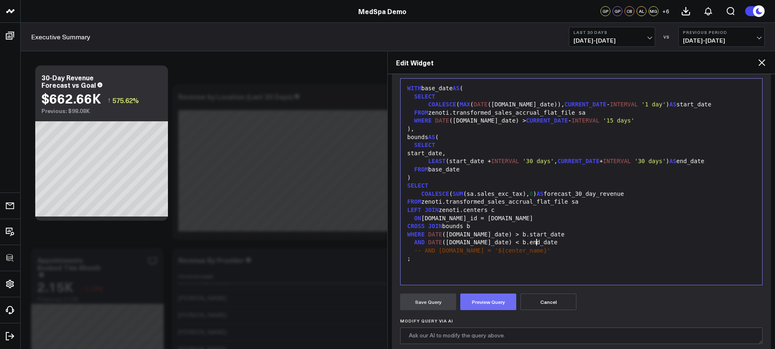
click at [500, 298] on button "Preview Query" at bounding box center [488, 302] width 56 height 17
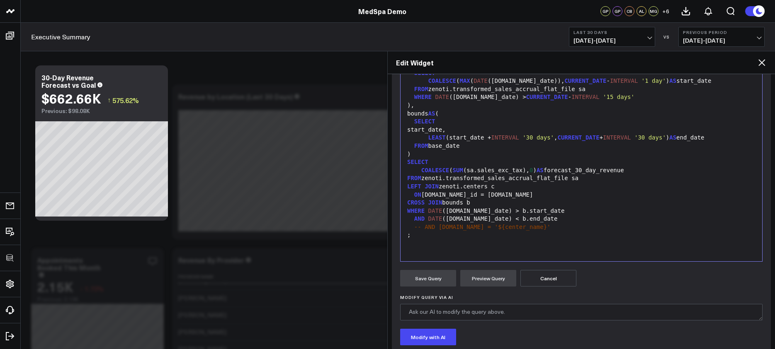
scroll to position [201, 0]
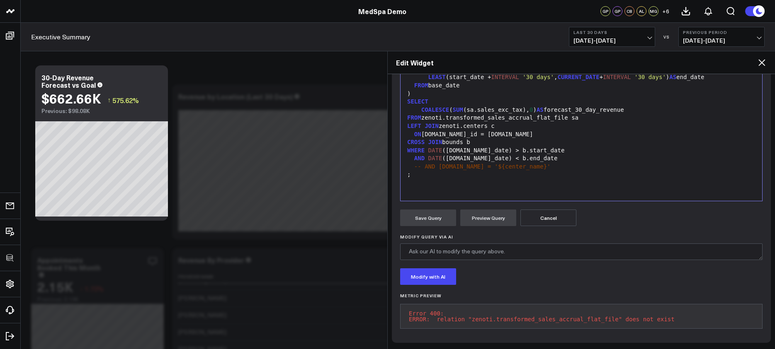
click at [536, 314] on pre "Error 400: ERROR: relation "zenoti.transformed_sales_accrual_flat_file" does no…" at bounding box center [581, 316] width 362 height 25
copy pre "ERROR: relation "zenoti.transformed_sales_accrual_flat_file" does not exist"
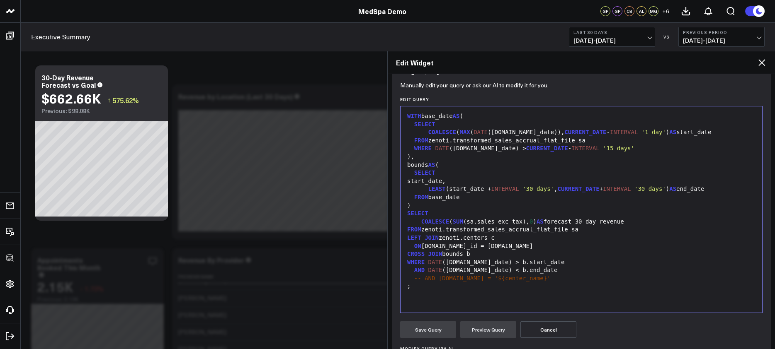
scroll to position [85, 0]
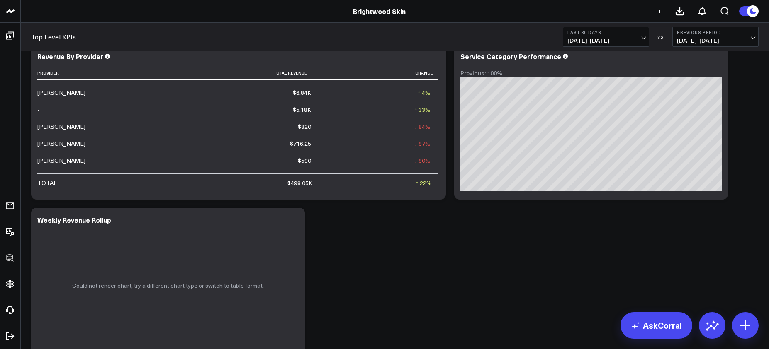
scroll to position [379, 0]
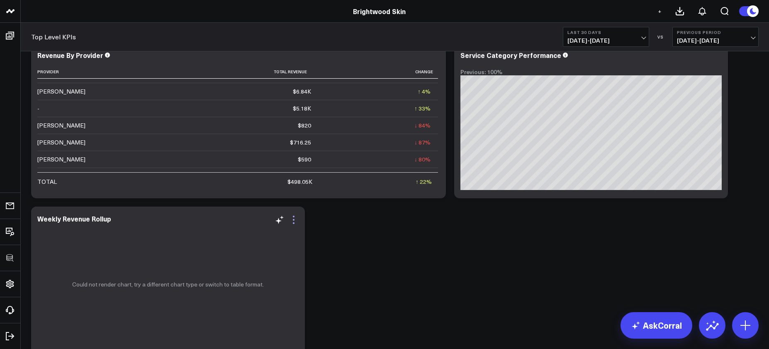
click at [290, 218] on icon at bounding box center [294, 220] width 10 height 10
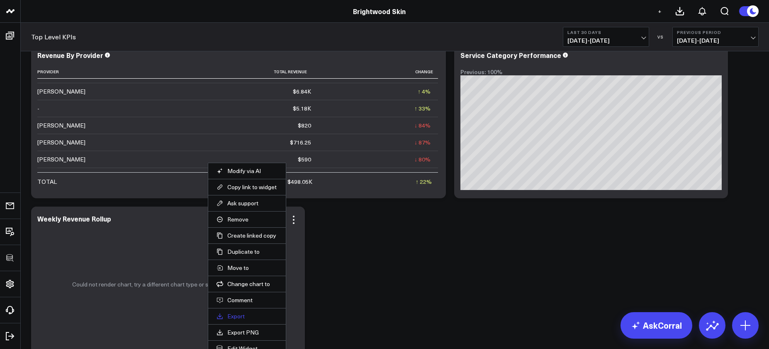
click at [242, 314] on link "Export" at bounding box center [246, 316] width 61 height 7
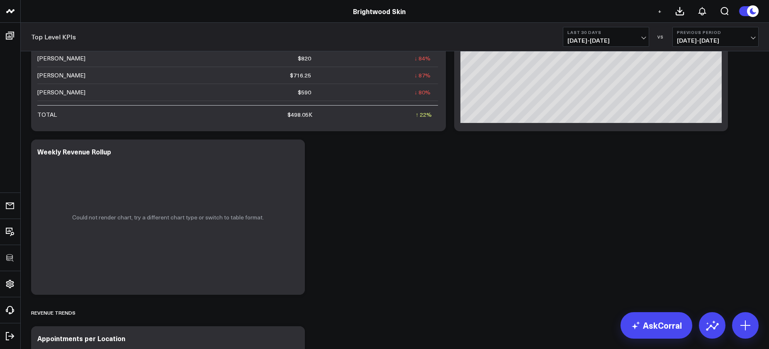
scroll to position [454, 0]
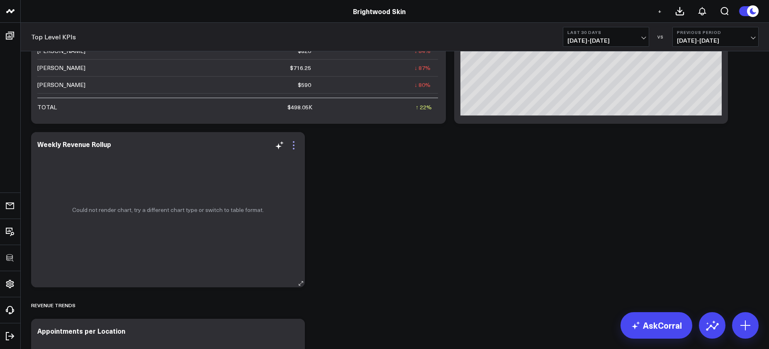
click at [295, 149] on icon at bounding box center [294, 146] width 10 height 10
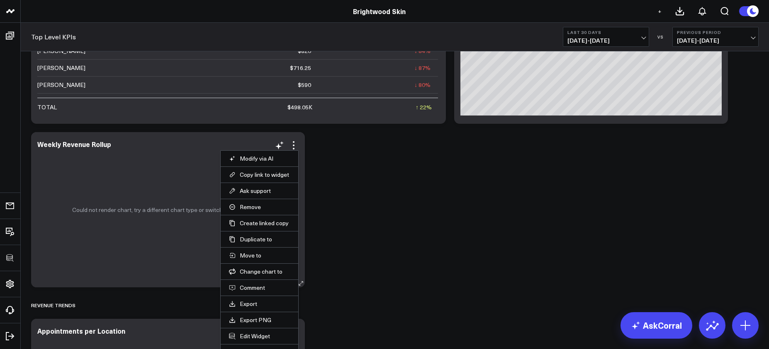
click at [253, 341] on li "Edit Widget" at bounding box center [260, 336] width 78 height 16
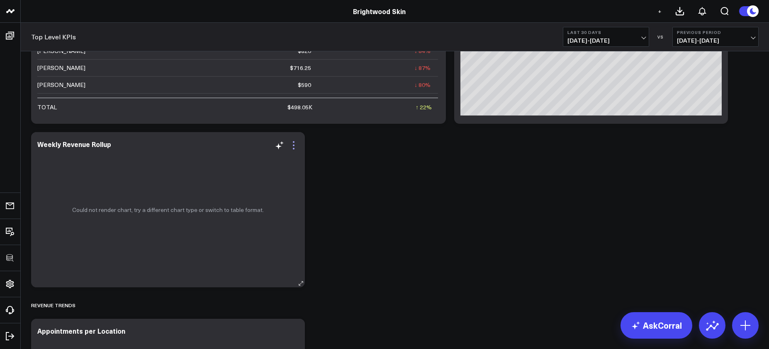
click at [289, 146] on icon at bounding box center [294, 146] width 10 height 10
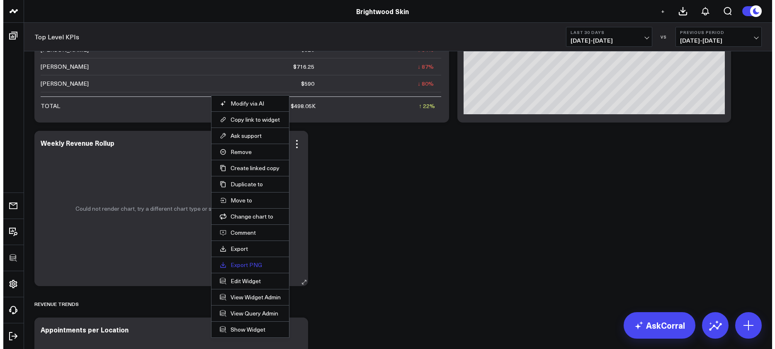
scroll to position [456, 0]
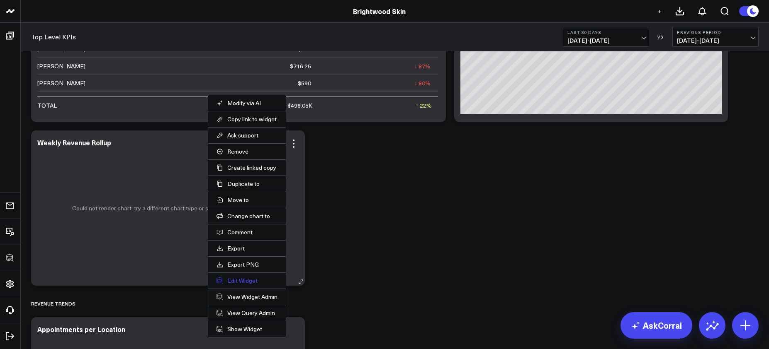
click at [242, 280] on button "Edit Widget" at bounding box center [246, 280] width 61 height 7
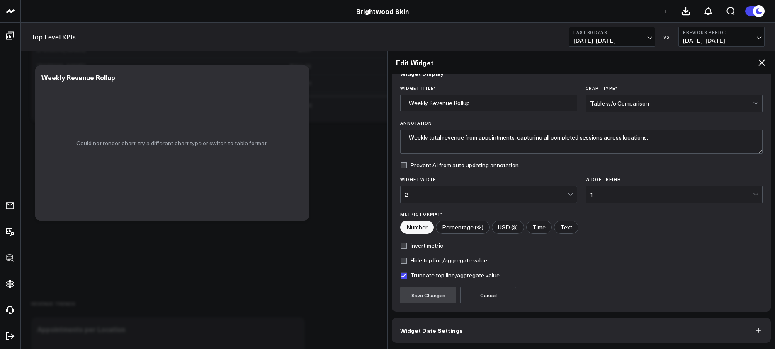
scroll to position [51, 0]
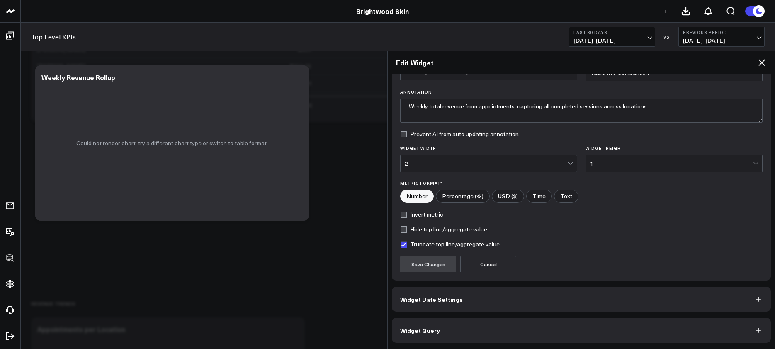
click at [500, 339] on button "Widget Query" at bounding box center [581, 330] width 379 height 25
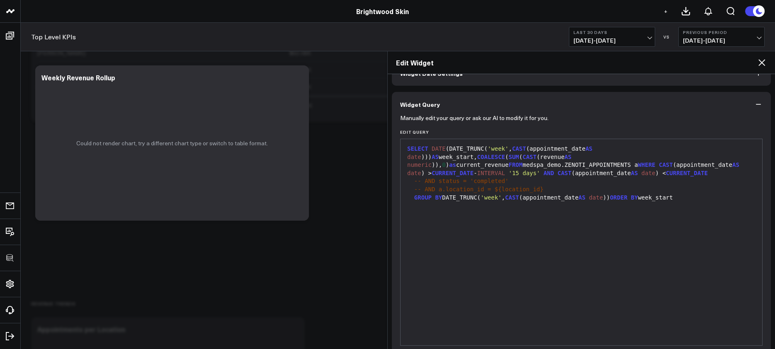
click at [509, 277] on div "SELECT DATE (DATE_TRUNC( 'week' , CAST (appointment_date AS date ))) AS week_st…" at bounding box center [581, 242] width 353 height 198
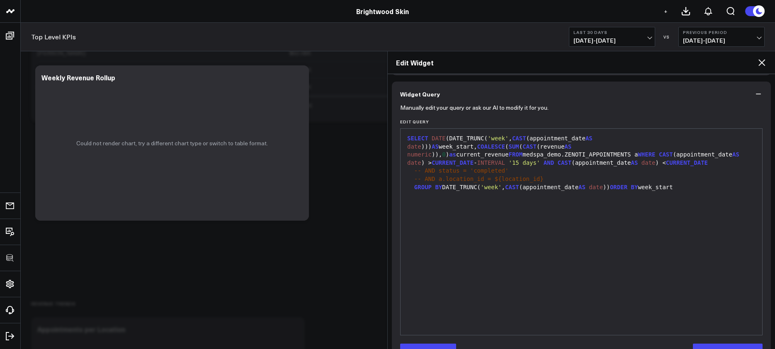
scroll to position [87, 0]
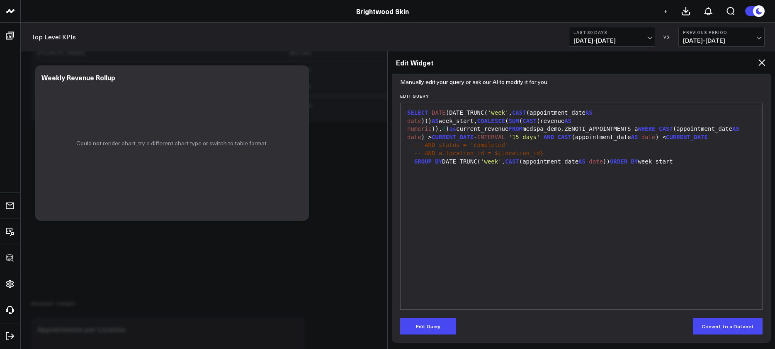
drag, startPoint x: 444, startPoint y: 322, endPoint x: 467, endPoint y: 277, distance: 51.2
click at [444, 322] on button "Edit Query" at bounding box center [428, 326] width 56 height 17
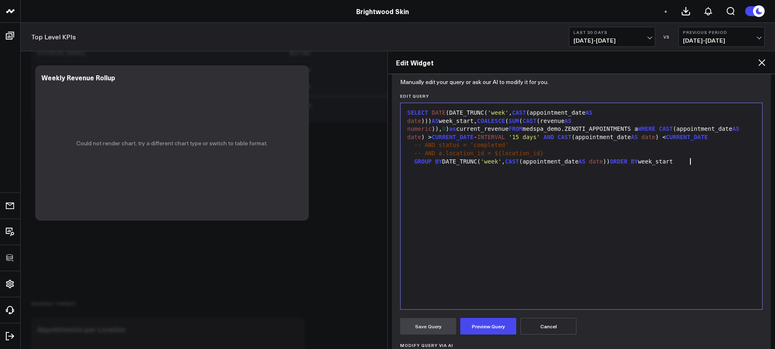
click at [474, 264] on div "SELECT DATE (DATE_TRUNC( 'week' , CAST (appointment_date AS date ))) AS week_st…" at bounding box center [581, 206] width 353 height 198
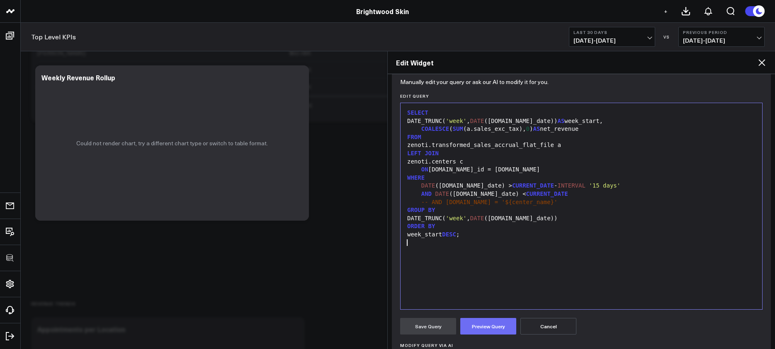
click at [487, 325] on button "Preview Query" at bounding box center [488, 326] width 56 height 17
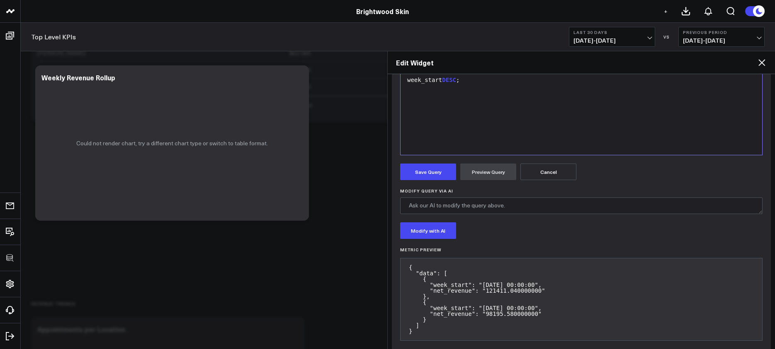
scroll to position [253, 0]
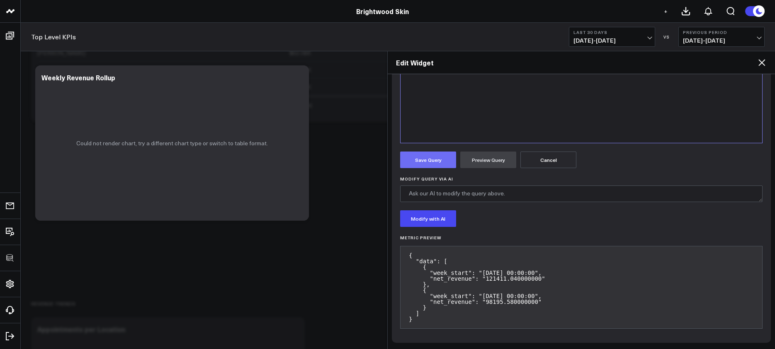
click at [425, 160] on button "Save Query" at bounding box center [428, 160] width 56 height 17
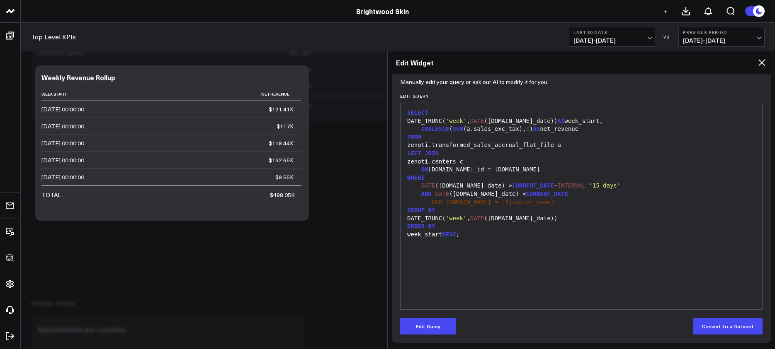
scroll to position [87, 0]
drag, startPoint x: 422, startPoint y: 121, endPoint x: 459, endPoint y: 121, distance: 37.7
click at [459, 121] on div "DATE_TRUNC( 'week' , DATE ([DOMAIN_NAME]_date)) AS week_start," at bounding box center [581, 121] width 353 height 8
drag, startPoint x: 434, startPoint y: 327, endPoint x: 442, endPoint y: 317, distance: 13.3
click at [434, 327] on button "Edit Query" at bounding box center [428, 326] width 56 height 17
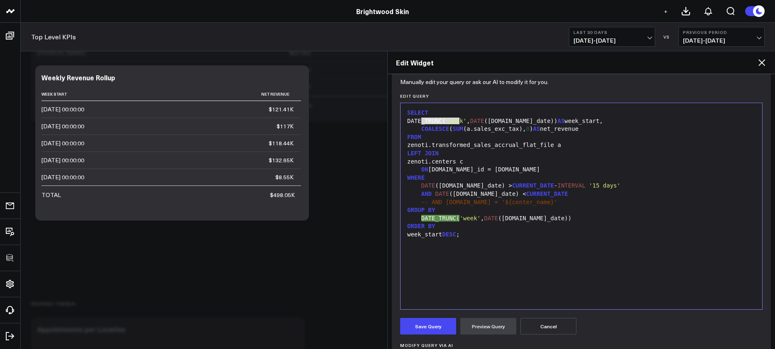
click at [470, 284] on div "SELECT DATE_TRUNC( 'week' , DATE ([DOMAIN_NAME]_date)) AS week_start, COALESCE …" at bounding box center [581, 206] width 353 height 198
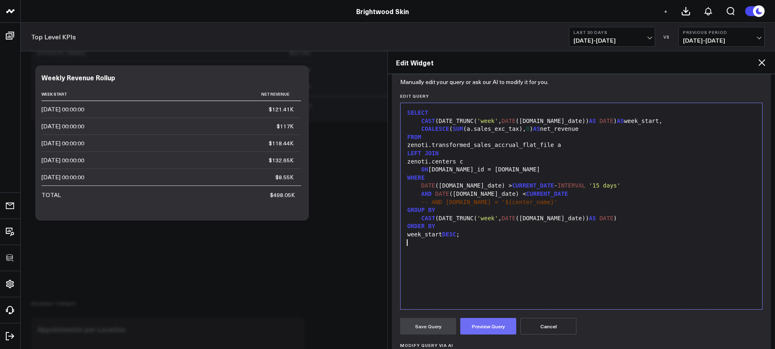
click at [489, 333] on button "Preview Query" at bounding box center [488, 326] width 56 height 17
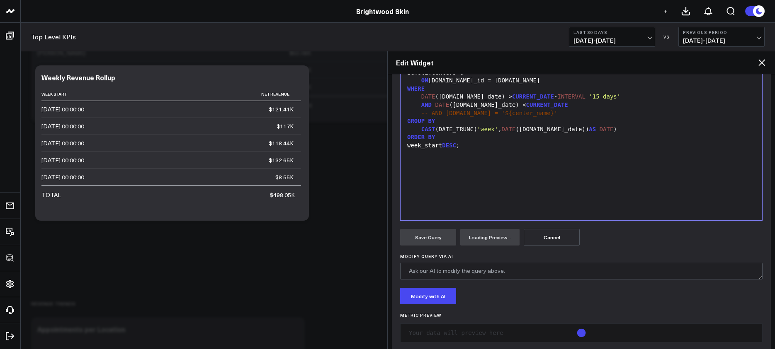
scroll to position [189, 0]
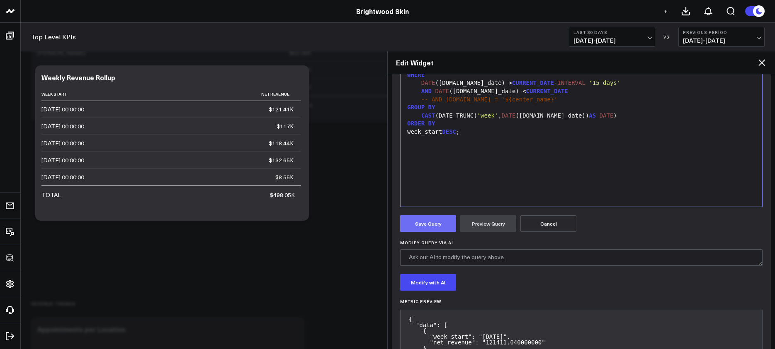
click at [435, 231] on button "Save Query" at bounding box center [428, 224] width 56 height 17
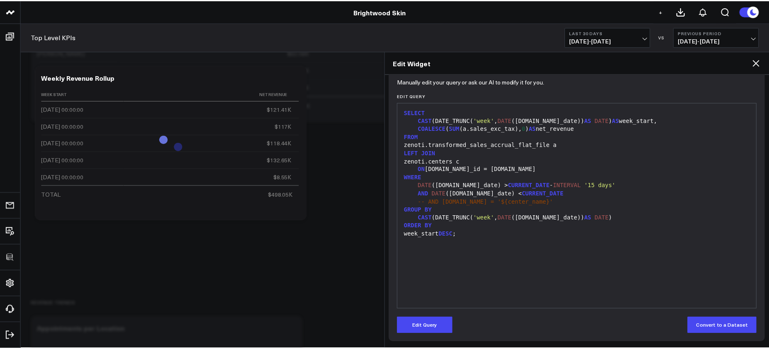
scroll to position [87, 0]
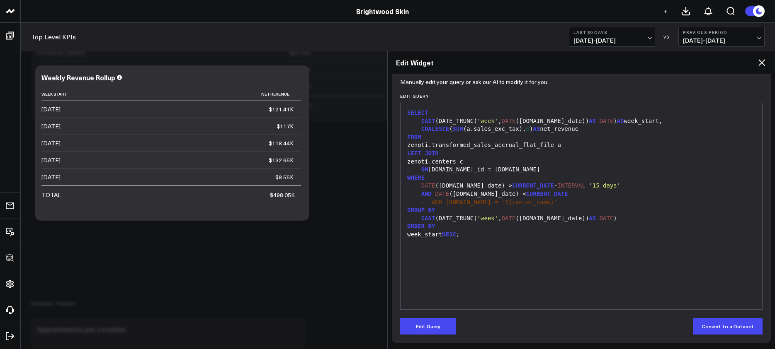
click at [752, 63] on h2 "Edit Widget" at bounding box center [576, 62] width 361 height 9
click at [758, 63] on icon at bounding box center [762, 63] width 10 height 10
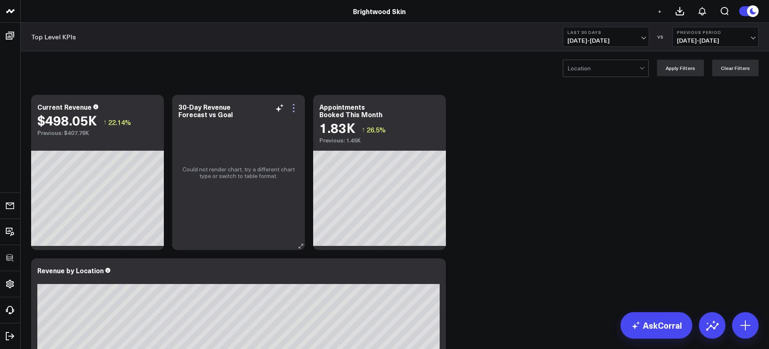
click at [296, 111] on icon at bounding box center [294, 108] width 10 height 10
click at [151, 106] on icon at bounding box center [153, 108] width 10 height 10
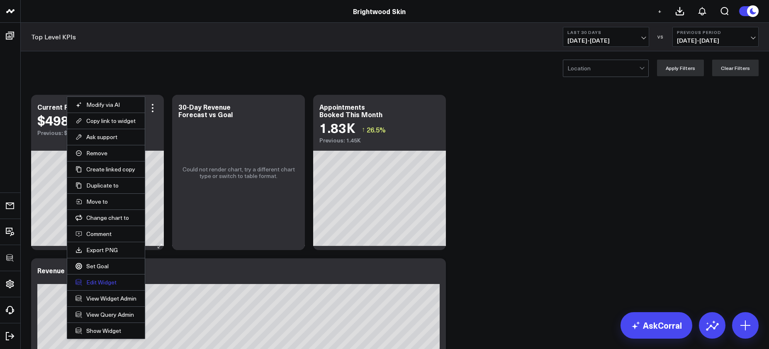
click at [101, 284] on button "Edit Widget" at bounding box center [105, 282] width 61 height 7
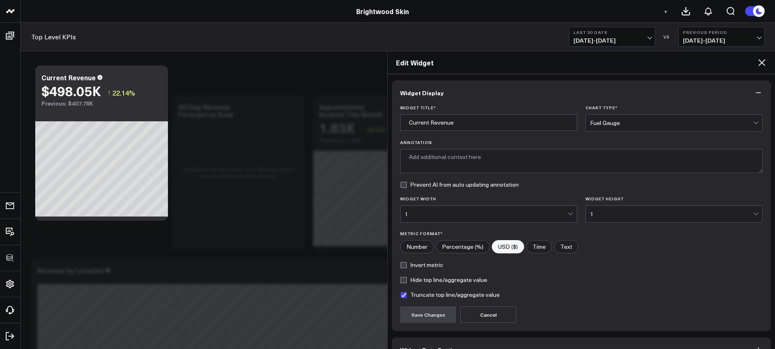
type textarea "Net revenue from sales over the past 15 days across all centers."
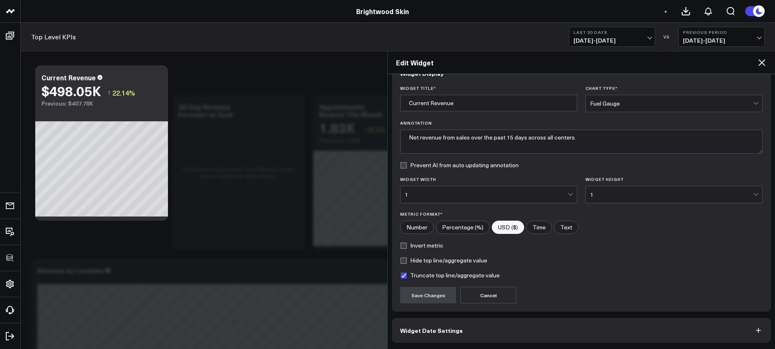
scroll to position [51, 0]
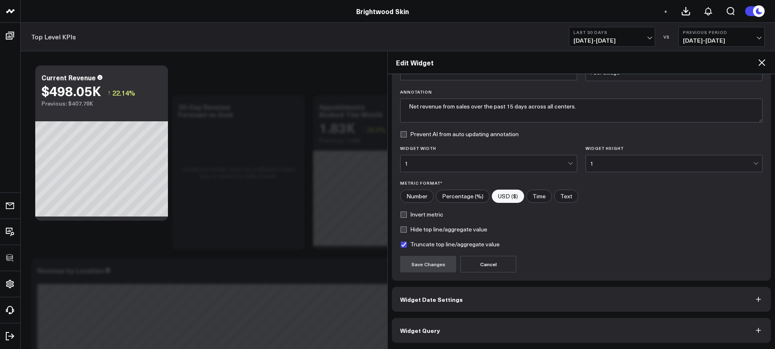
click at [494, 343] on div "Widget Display Widget Title * Current Revenue Chart Type * Fuel Gauge Annotatio…" at bounding box center [581, 211] width 387 height 275
click at [490, 340] on button "Widget Query" at bounding box center [581, 330] width 379 height 25
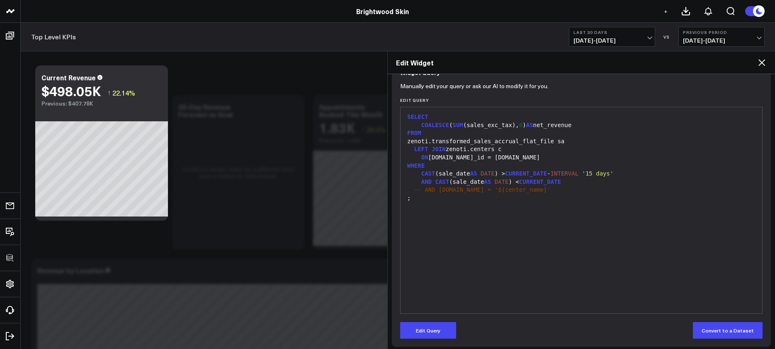
scroll to position [87, 0]
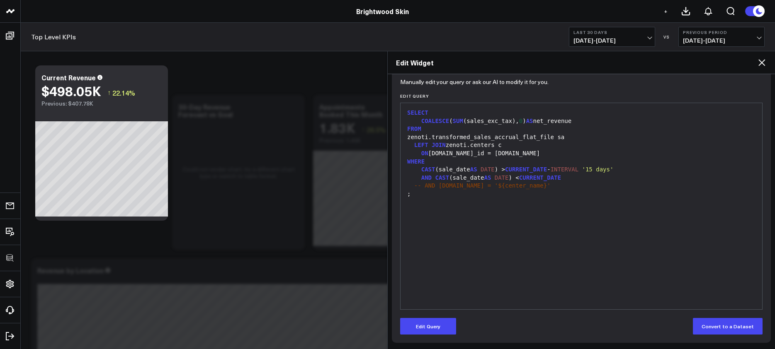
click at [435, 337] on div "Manually edit your query or ask our AI to modify it for you. Edit Query 99 1 2 …" at bounding box center [581, 212] width 379 height 262
click at [436, 331] on button "Edit Query" at bounding box center [428, 326] width 56 height 17
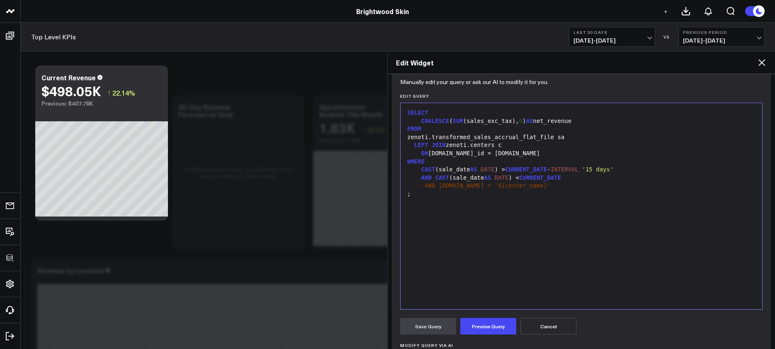
click at [452, 291] on div "SELECT COALESCE ( SUM (sales_exc_tax), 0 ) AS net_revenue FROM zenoti.transform…" at bounding box center [581, 206] width 353 height 198
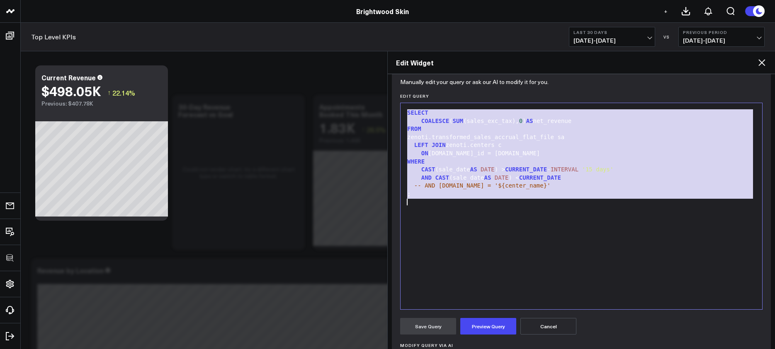
copy div "SELECT COALESCE ( SUM (sales_exc_tax), 0 ) AS net_revenue FROM zenoti.transform…"
click at [757, 61] on icon at bounding box center [762, 63] width 10 height 10
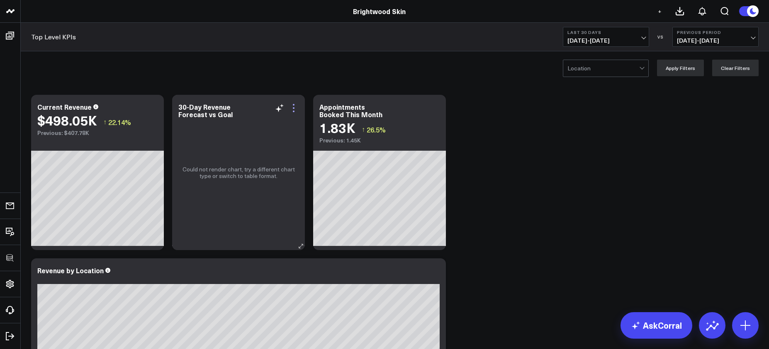
click at [295, 110] on icon at bounding box center [294, 108] width 10 height 10
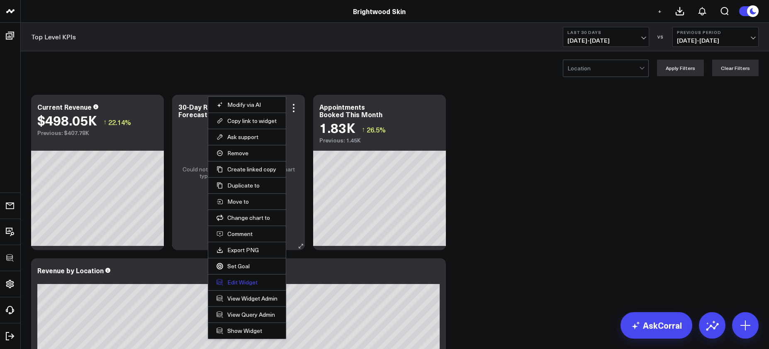
click at [233, 282] on button "Edit Widget" at bounding box center [246, 282] width 61 height 7
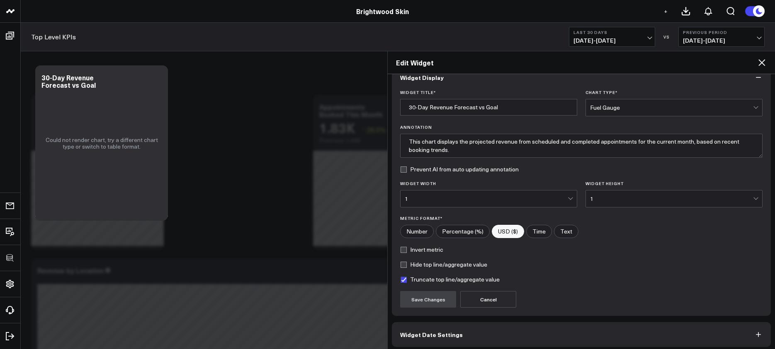
scroll to position [51, 0]
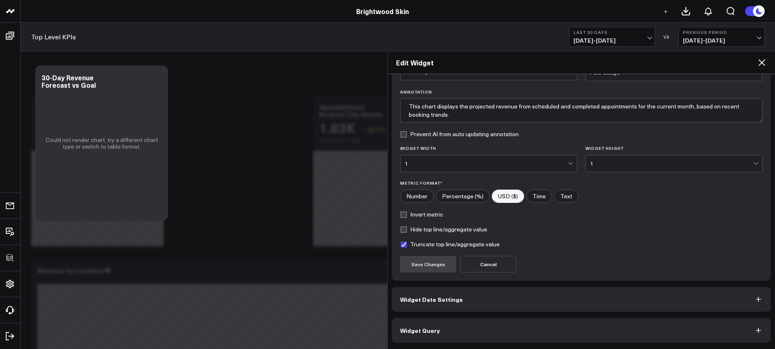
click at [455, 303] on span "Widget Date Settings" at bounding box center [431, 299] width 63 height 7
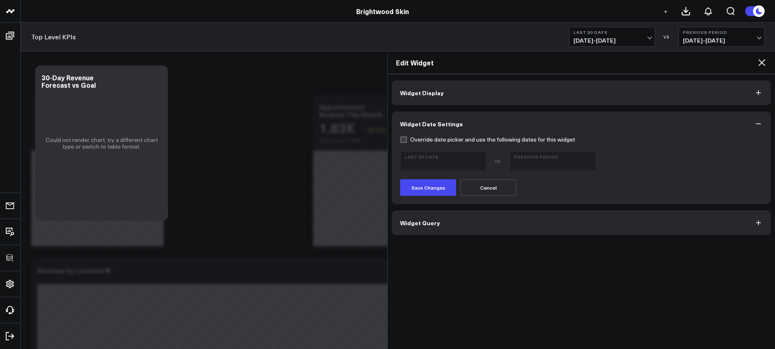
click at [407, 141] on label "Override date picker and use the following dates for this widget" at bounding box center [487, 139] width 175 height 7
click at [407, 141] on input "Override date picker and use the following dates for this widget" at bounding box center [403, 139] width 7 height 7
checkbox input "true"
click at [438, 185] on button "Save Changes" at bounding box center [428, 188] width 56 height 17
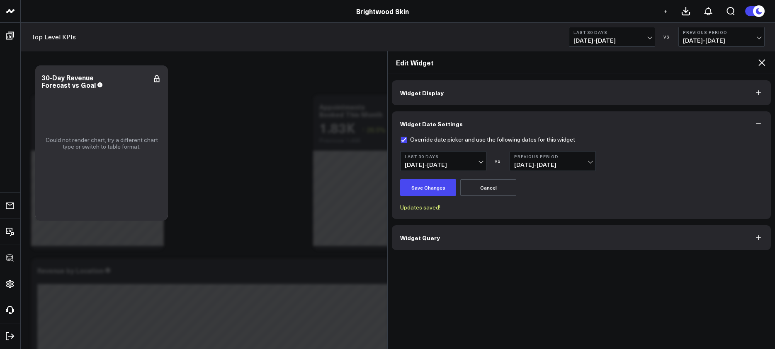
click at [446, 241] on button "Widget Query" at bounding box center [581, 238] width 379 height 25
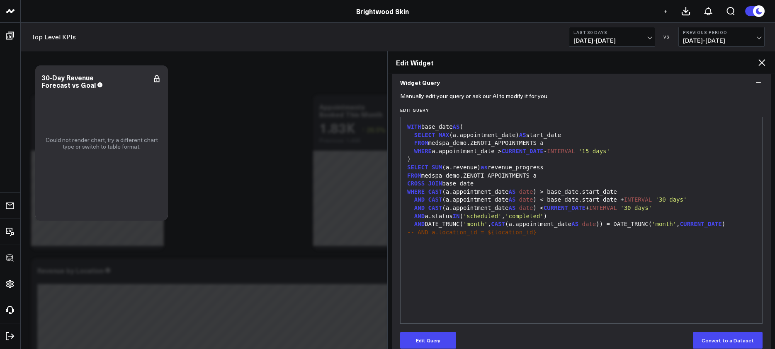
scroll to position [87, 0]
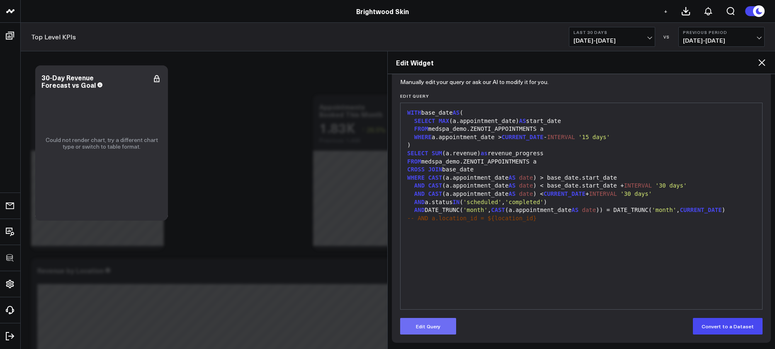
click at [420, 332] on button "Edit Query" at bounding box center [428, 326] width 56 height 17
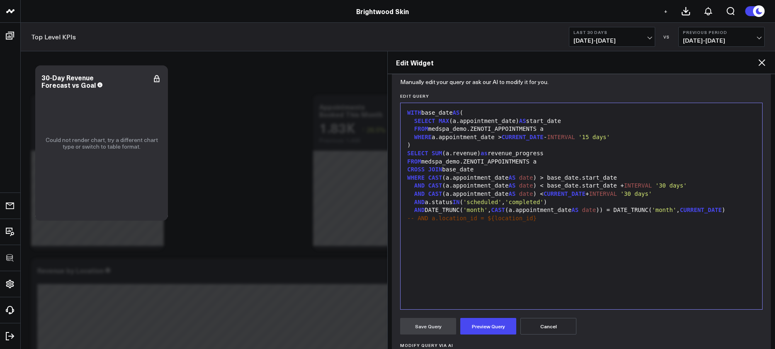
click at [456, 286] on div "WITH base_date AS ( SELECT MAX (a.appointment_date) AS start_date FROM medspa_d…" at bounding box center [581, 206] width 353 height 198
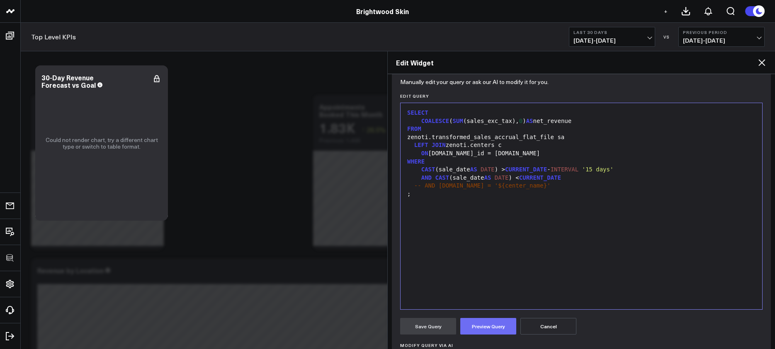
click at [471, 328] on button "Preview Query" at bounding box center [488, 326] width 56 height 17
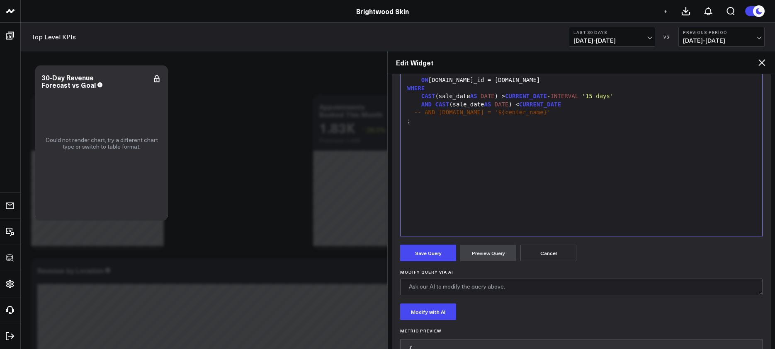
scroll to position [150, 0]
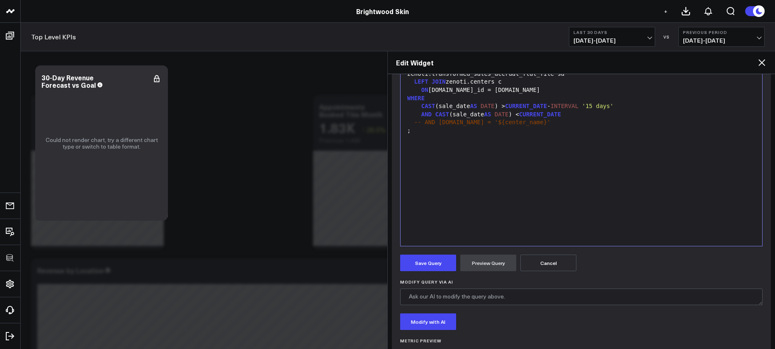
click at [484, 135] on div at bounding box center [581, 139] width 353 height 8
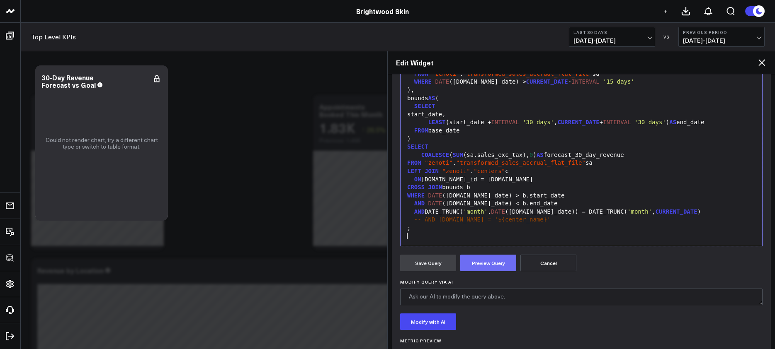
click at [492, 264] on button "Preview Query" at bounding box center [488, 263] width 56 height 17
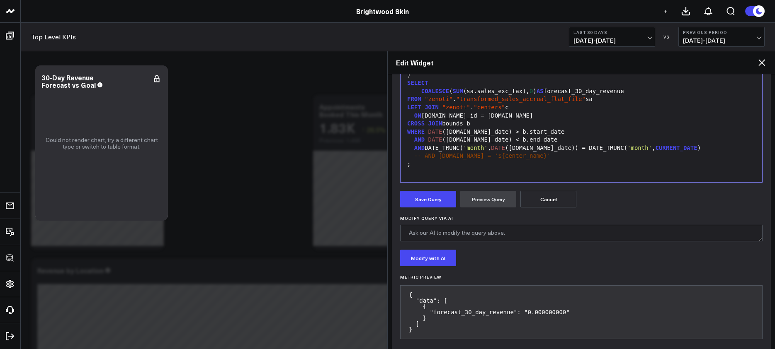
scroll to position [224, 0]
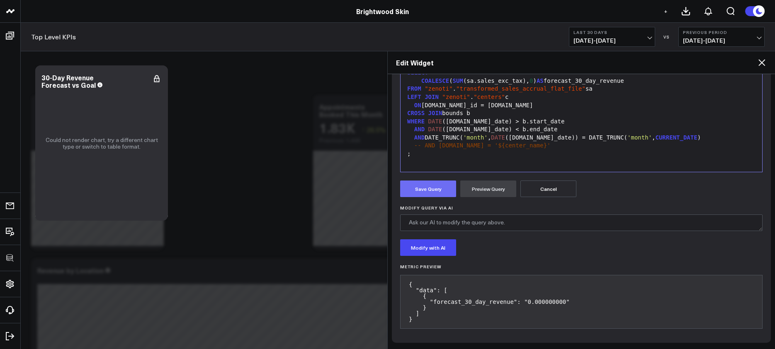
click at [446, 191] on button "Save Query" at bounding box center [428, 189] width 56 height 17
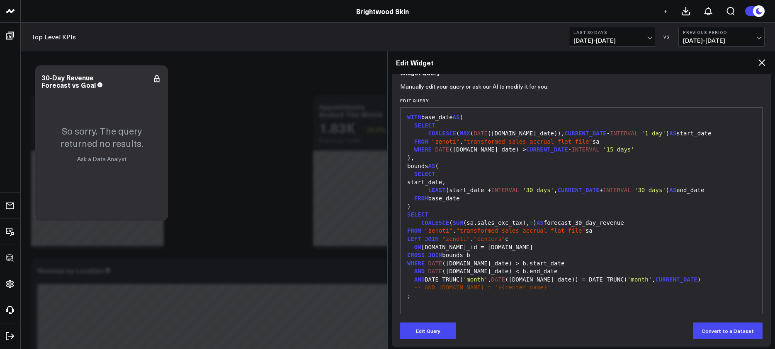
scroll to position [87, 0]
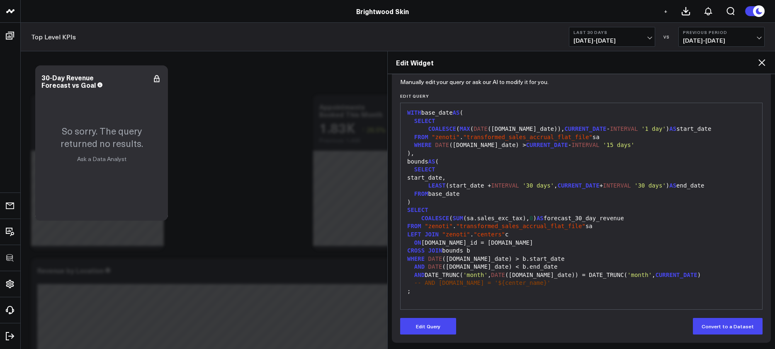
click at [490, 205] on div "WITH base_date AS ( SELECT COALESCE ( MAX ( DATE ([DOMAIN_NAME]_date)), CURRENT…" at bounding box center [581, 206] width 353 height 198
click at [438, 325] on button "Edit Query" at bounding box center [428, 326] width 56 height 17
click at [478, 259] on div "WHERE DATE ([DOMAIN_NAME]_date) > b.start_date" at bounding box center [581, 259] width 353 height 8
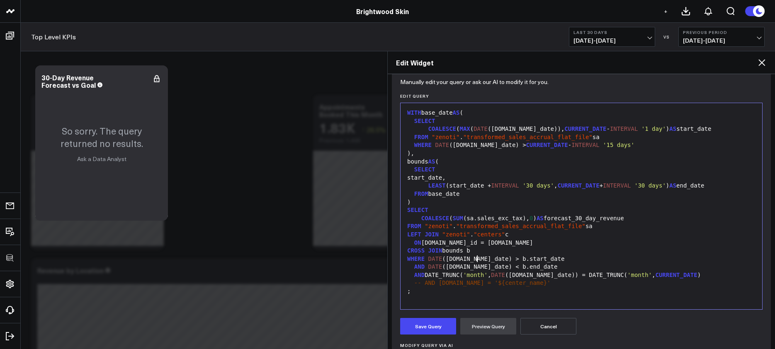
click at [433, 327] on button "Save Query" at bounding box center [428, 326] width 56 height 17
click at [445, 284] on span "-- AND [DOMAIN_NAME] = '${center_name}'" at bounding box center [482, 283] width 136 height 7
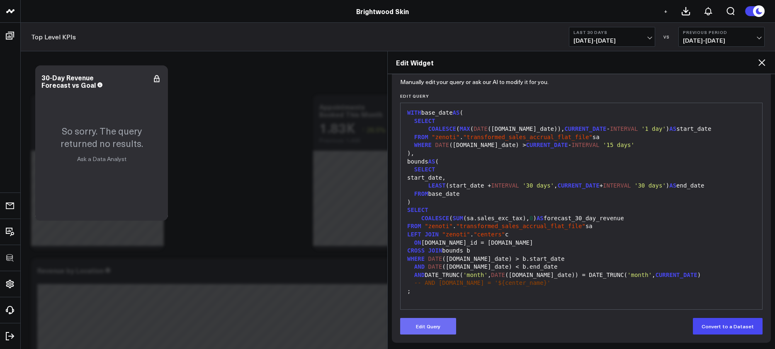
click at [435, 334] on button "Edit Query" at bounding box center [428, 326] width 56 height 17
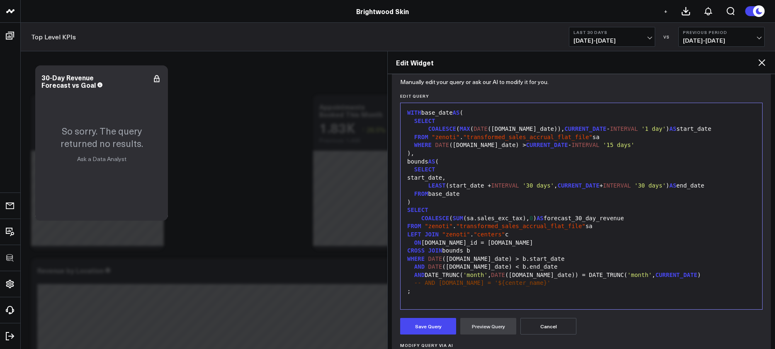
click at [454, 267] on div "AND DATE ([DOMAIN_NAME]_date) < b.end_date" at bounding box center [581, 267] width 353 height 8
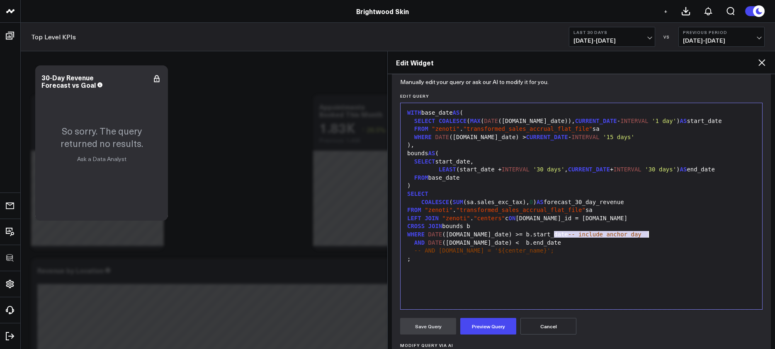
drag, startPoint x: 555, startPoint y: 233, endPoint x: 666, endPoint y: 236, distance: 111.2
click at [666, 236] on div "WHERE DATE ([DOMAIN_NAME]_date) >= b.start_date -- include anchor day" at bounding box center [581, 235] width 353 height 8
click at [507, 318] on button "Preview Query" at bounding box center [488, 326] width 56 height 17
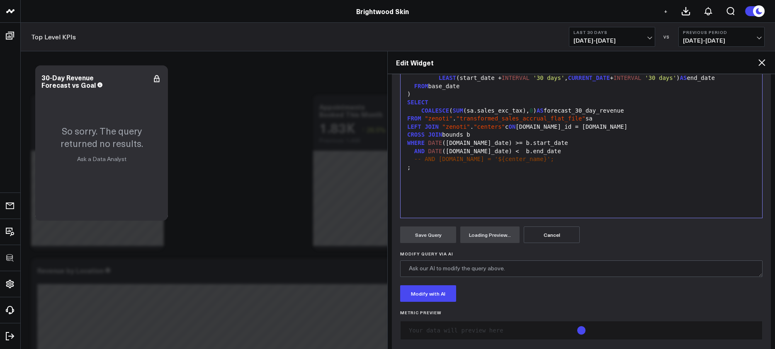
scroll to position [189, 0]
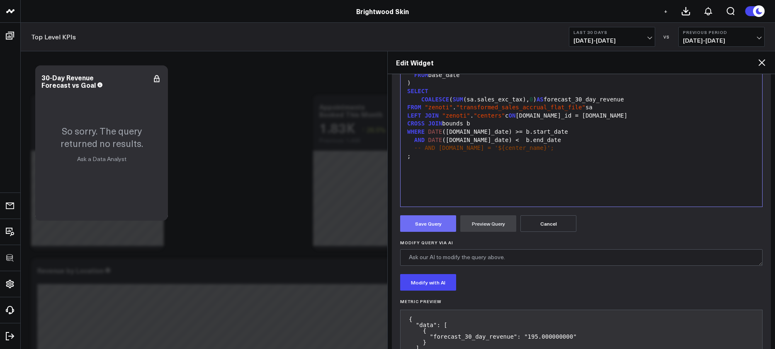
click at [441, 225] on button "Save Query" at bounding box center [428, 224] width 56 height 17
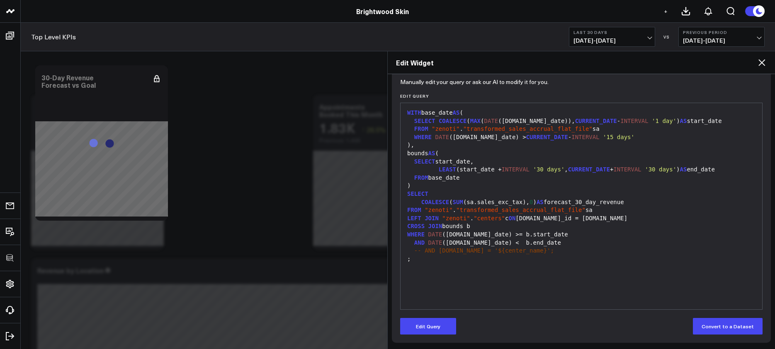
scroll to position [87, 0]
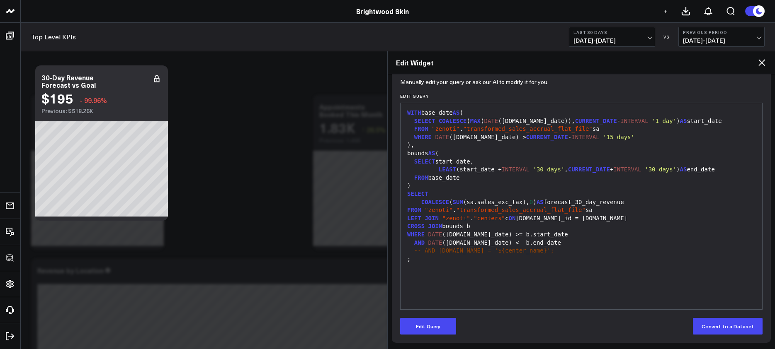
click at [456, 156] on div "bounds AS (" at bounding box center [581, 154] width 353 height 8
click at [436, 314] on form "Manually edit your query or ask our AI to modify it for you. Edit Query Selecti…" at bounding box center [581, 208] width 362 height 254
click at [437, 317] on form "Manually edit your query or ask our AI to modify it for you. Edit Query Selecti…" at bounding box center [581, 208] width 362 height 254
click at [440, 322] on button "Edit Query" at bounding box center [428, 326] width 56 height 17
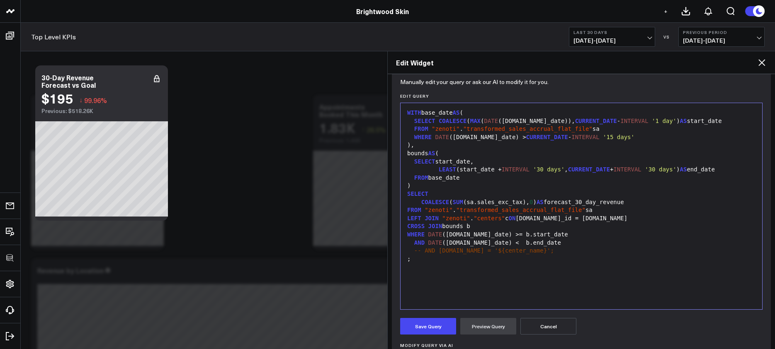
click at [463, 288] on div "WITH base_date AS ( SELECT COALESCE ( MAX ( DATE ([DOMAIN_NAME]_date)), CURRENT…" at bounding box center [581, 206] width 353 height 198
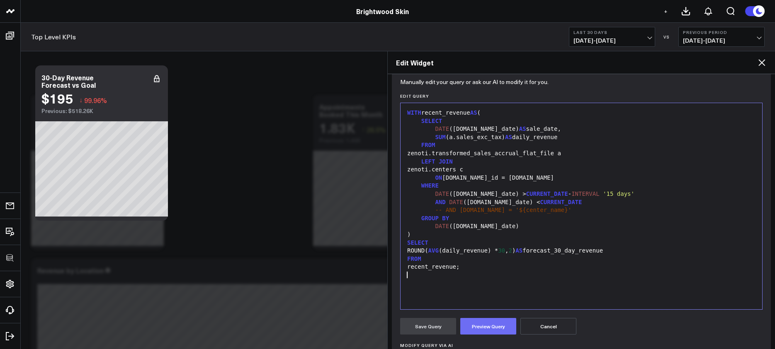
click at [483, 320] on button "Preview Query" at bounding box center [488, 326] width 56 height 17
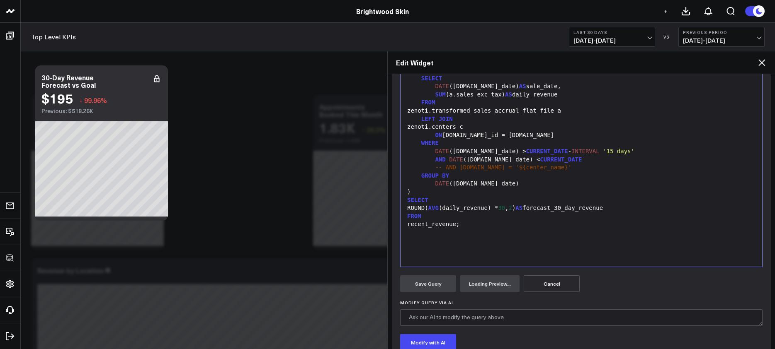
scroll to position [142, 0]
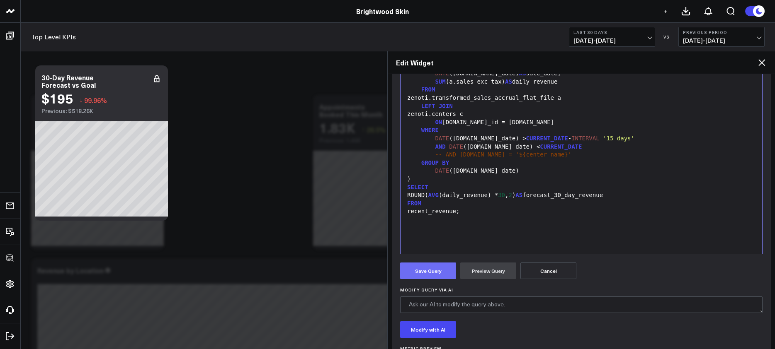
click at [428, 274] on button "Save Query" at bounding box center [428, 271] width 56 height 17
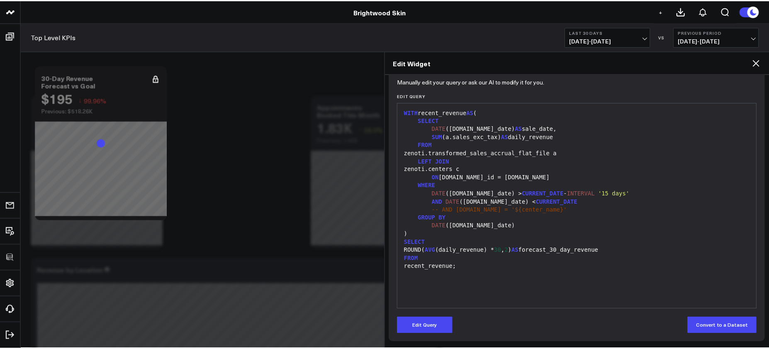
scroll to position [87, 0]
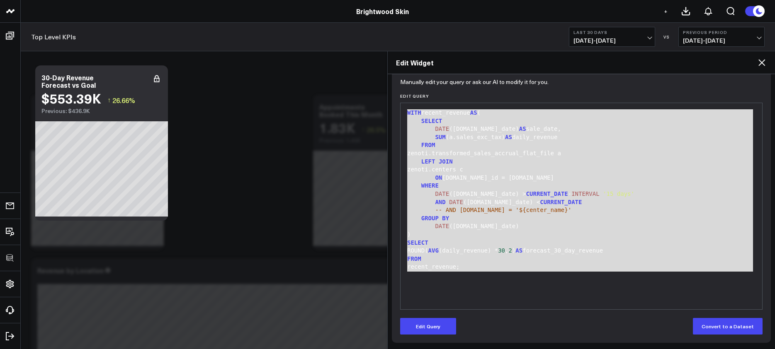
drag, startPoint x: 473, startPoint y: 272, endPoint x: 366, endPoint y: 93, distance: 208.8
copy div "WITH recent_revenue AS ( SELECT DATE ([DOMAIN_NAME]_date) AS sale_date, SUM (a.…"
click at [759, 64] on icon at bounding box center [762, 63] width 10 height 10
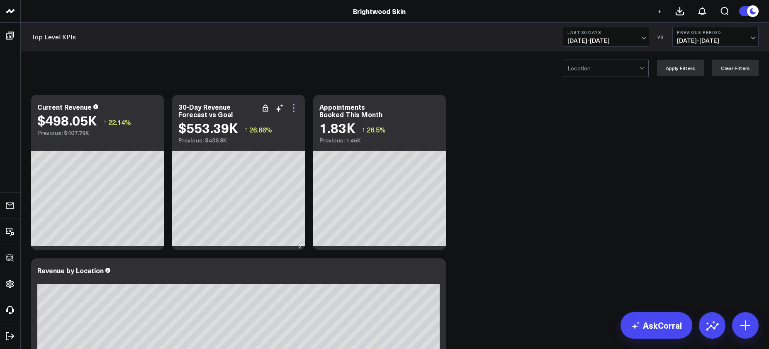
click at [295, 108] on icon at bounding box center [294, 108] width 10 height 10
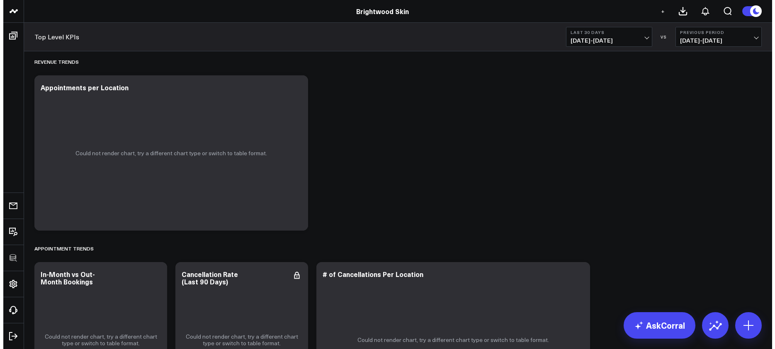
scroll to position [698, 0]
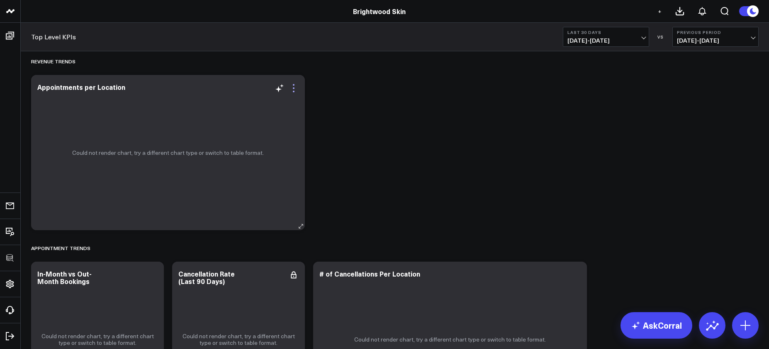
click at [295, 89] on icon at bounding box center [294, 88] width 10 height 10
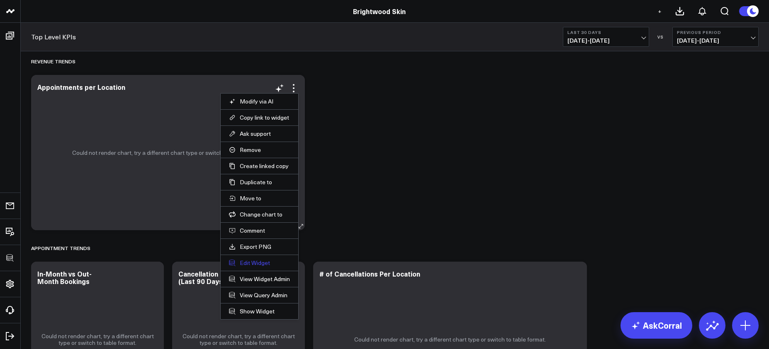
click at [262, 262] on button "Edit Widget" at bounding box center [259, 263] width 61 height 7
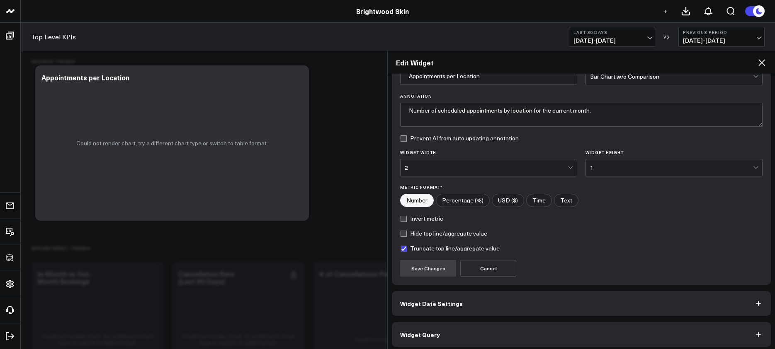
scroll to position [51, 0]
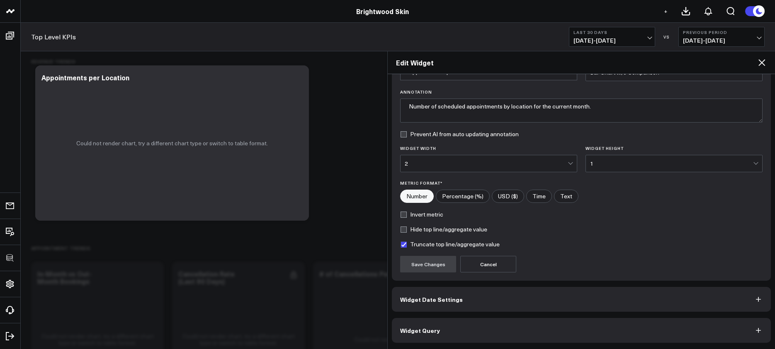
click at [542, 334] on button "Widget Query" at bounding box center [581, 330] width 379 height 25
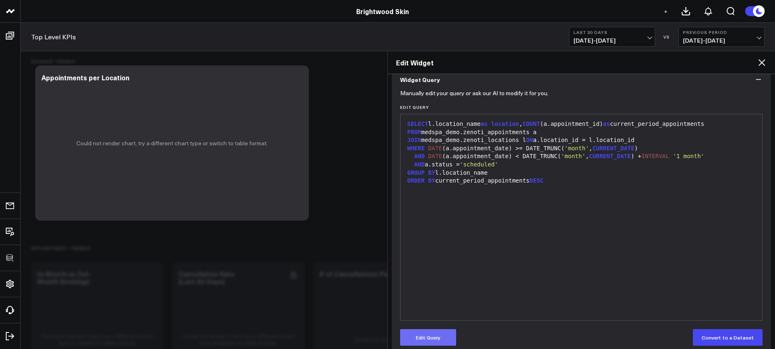
scroll to position [76, 0]
click at [427, 338] on button "Edit Query" at bounding box center [428, 337] width 56 height 17
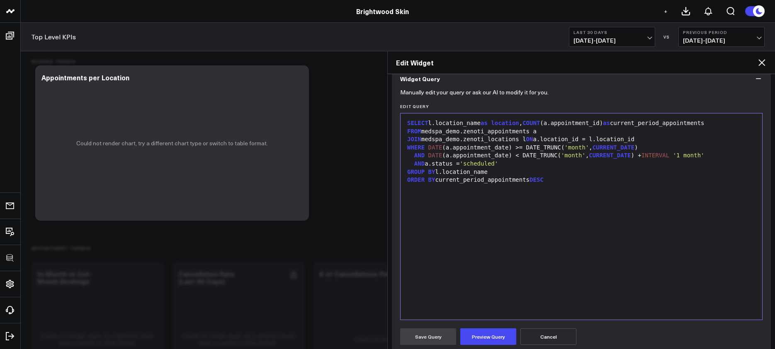
click at [548, 256] on div "SELECT l.location_name as location , COUNT (a.appointment_id) as current_period…" at bounding box center [581, 217] width 353 height 198
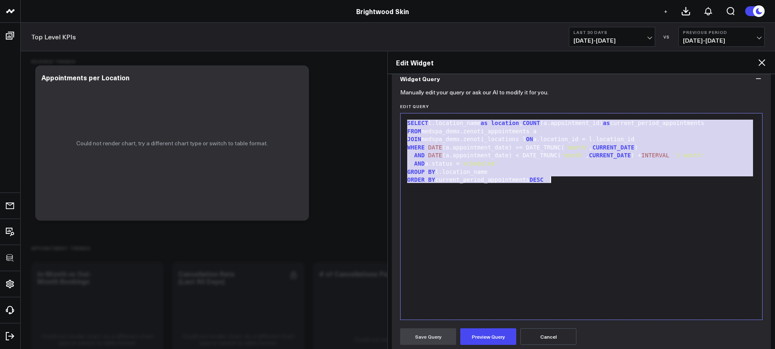
click at [482, 233] on div "SELECT l.location_name as location , COUNT (a.appointment_id) as current_period…" at bounding box center [581, 217] width 353 height 198
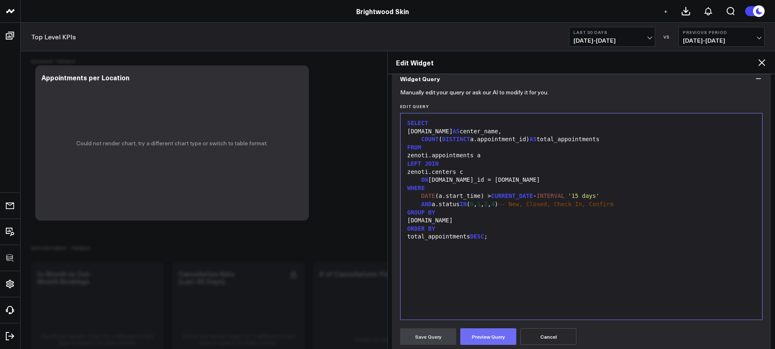
click at [488, 336] on button "Preview Query" at bounding box center [488, 337] width 56 height 17
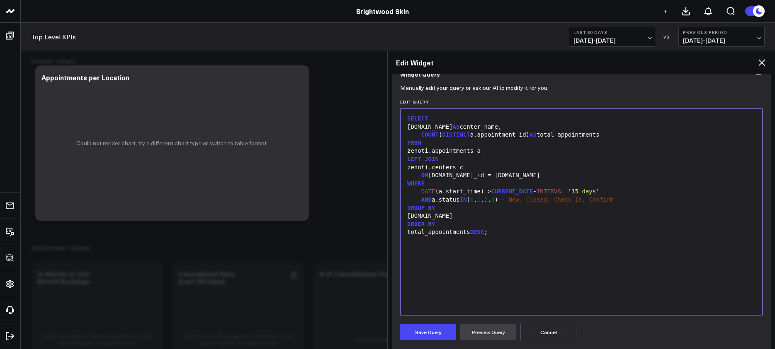
scroll to position [63, 0]
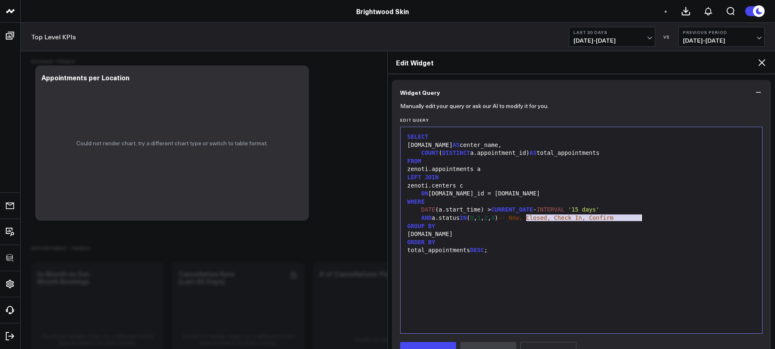
drag, startPoint x: 525, startPoint y: 221, endPoint x: 680, endPoint y: 217, distance: 154.7
click at [680, 217] on div "AND a.status IN ( 0 , 1 , 2 , 4 ) -- New, Closed, Check In, Confirm" at bounding box center [581, 218] width 353 height 8
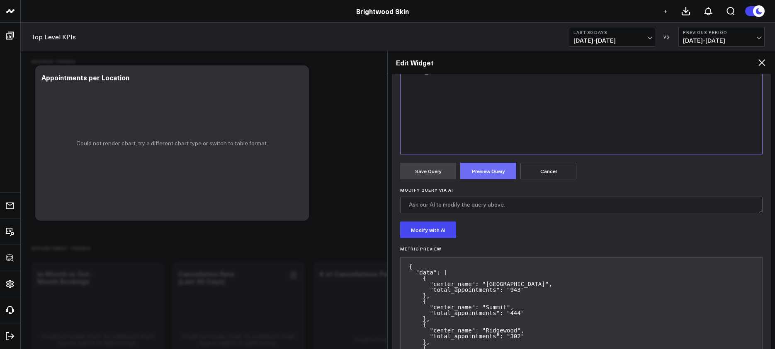
click at [502, 181] on form "Manually edit your query or ask our AI to modify it for you. Edit Query Selecti…" at bounding box center [581, 170] width 362 height 490
click at [500, 177] on button "Preview Query" at bounding box center [488, 171] width 56 height 17
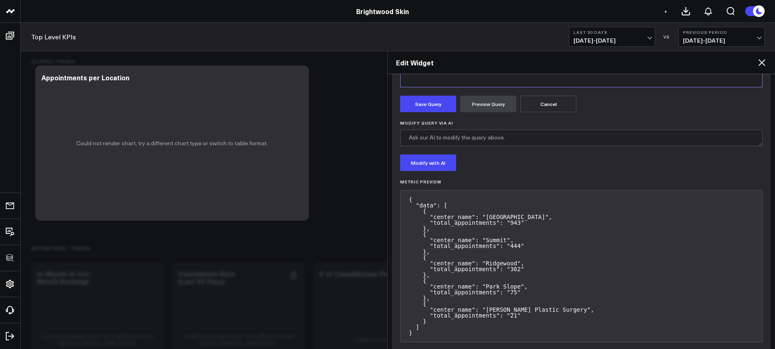
scroll to position [309, 0]
click at [433, 106] on button "Save Query" at bounding box center [428, 104] width 56 height 17
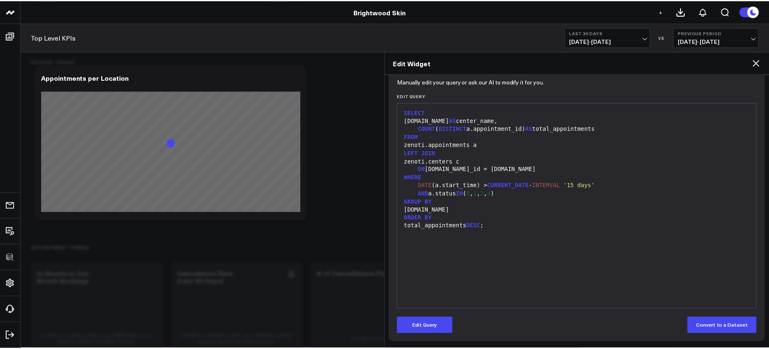
scroll to position [87, 0]
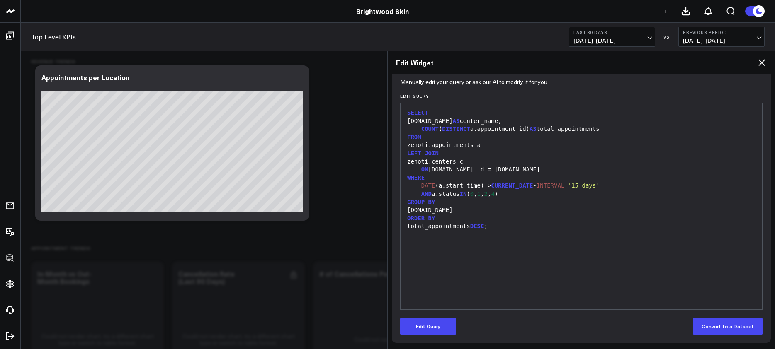
click at [765, 62] on icon at bounding box center [762, 63] width 10 height 10
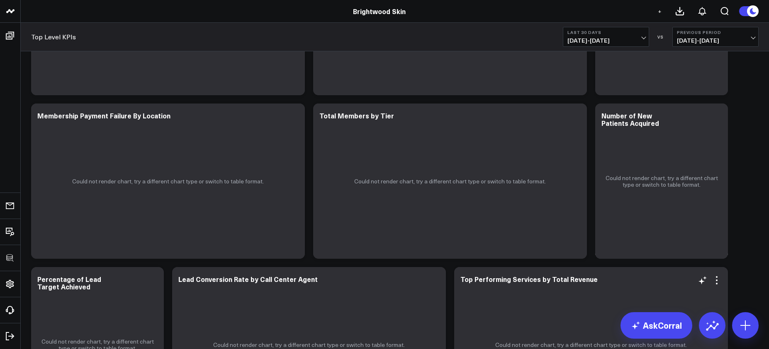
scroll to position [1530, 0]
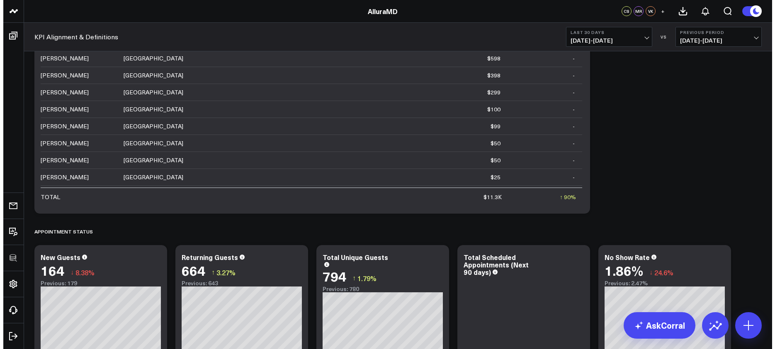
scroll to position [1067, 0]
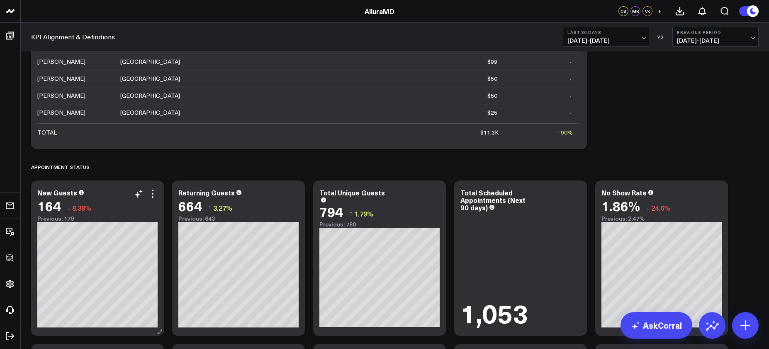
click at [155, 199] on div "164 ↓ 8.38%" at bounding box center [97, 206] width 120 height 15
click at [151, 195] on icon at bounding box center [153, 194] width 10 height 10
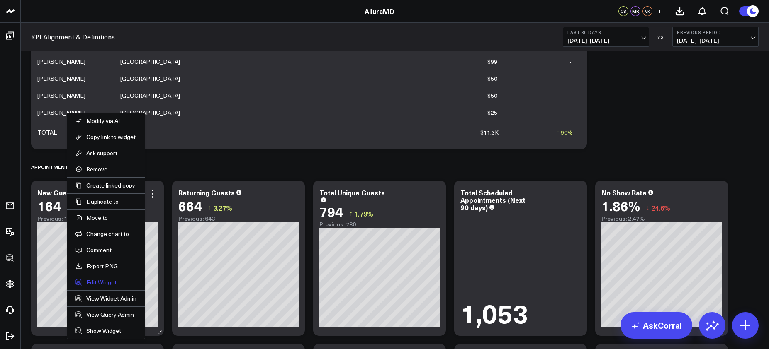
click at [109, 286] on button "Edit Widget" at bounding box center [105, 282] width 61 height 7
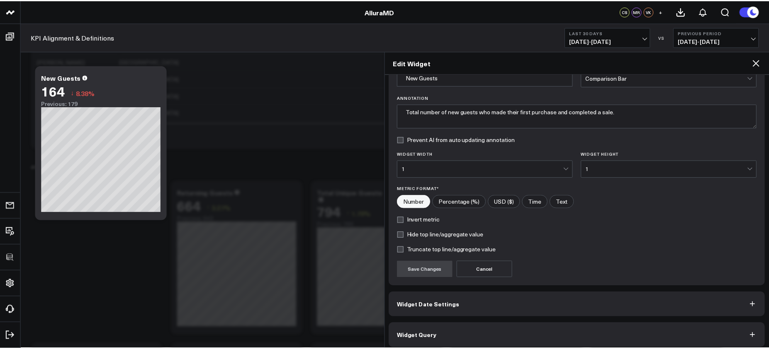
scroll to position [51, 0]
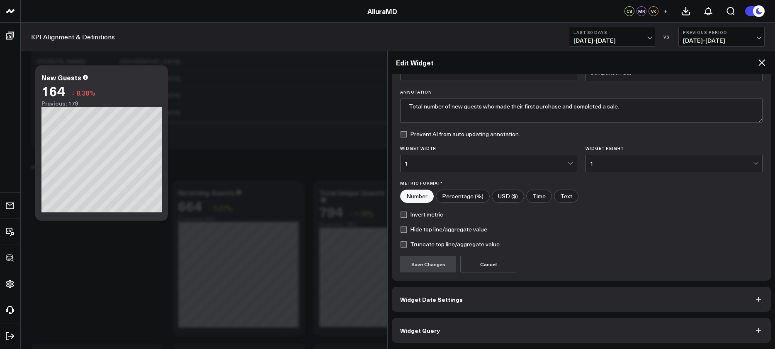
click at [466, 314] on div "Widget Display Widget Title * New Guests Chart Type * Comparison Bar Annotation…" at bounding box center [581, 186] width 379 height 313
click at [468, 328] on button "Widget Query" at bounding box center [581, 330] width 379 height 25
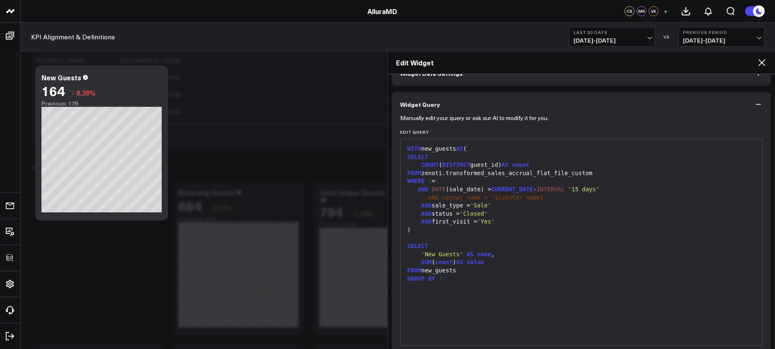
click at [762, 63] on icon at bounding box center [762, 63] width 10 height 10
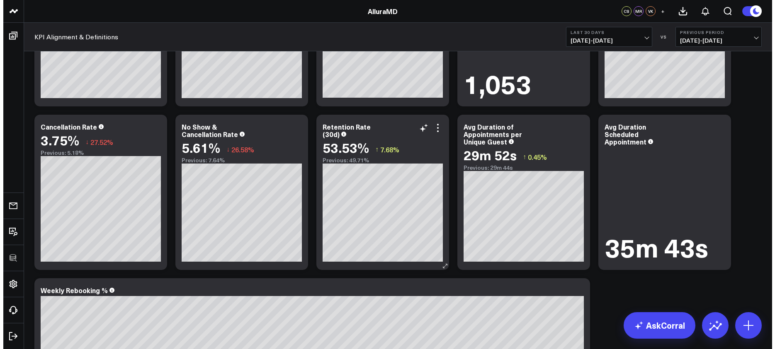
scroll to position [1303, 0]
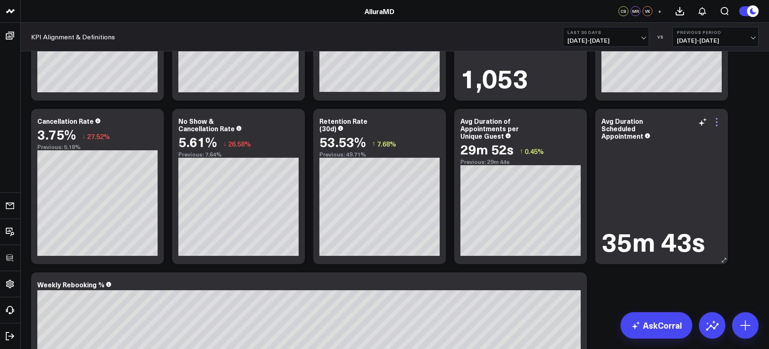
click at [715, 121] on icon at bounding box center [716, 122] width 10 height 10
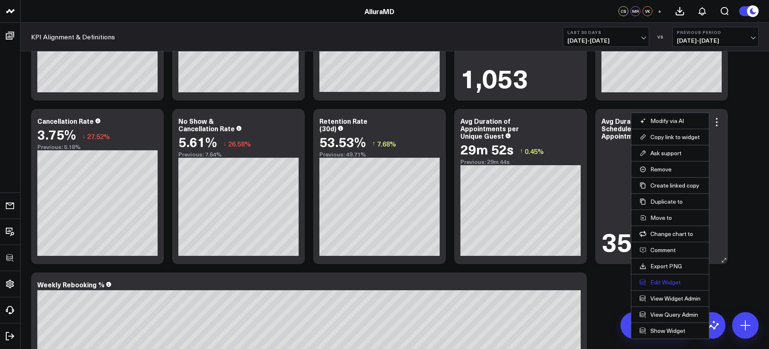
click at [672, 282] on button "Edit Widget" at bounding box center [669, 282] width 61 height 7
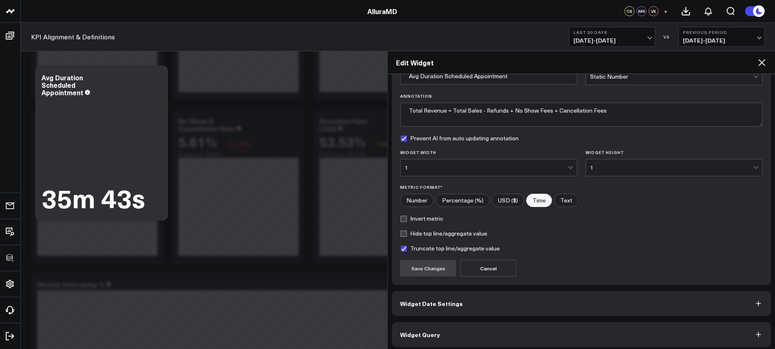
scroll to position [51, 0]
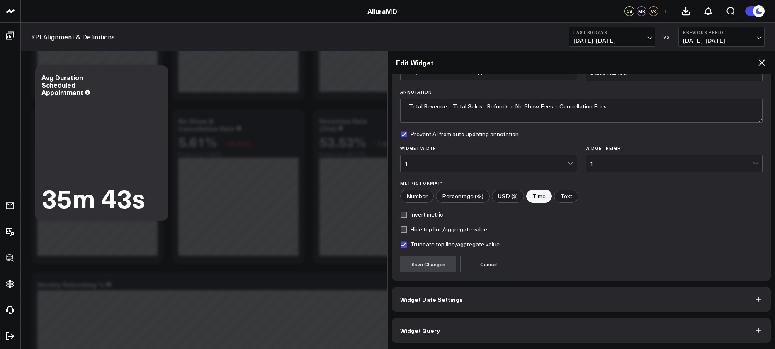
click at [559, 325] on button "Widget Query" at bounding box center [581, 330] width 379 height 25
